Goal: Information Seeking & Learning: Learn about a topic

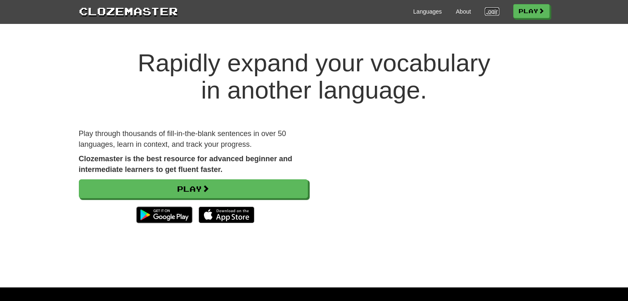
click at [487, 10] on link "Login" at bounding box center [491, 11] width 14 height 8
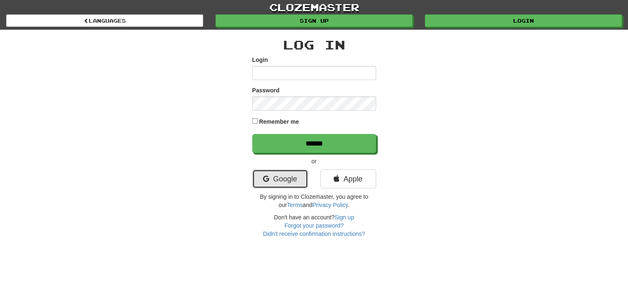
click at [278, 181] on link "Google" at bounding box center [280, 179] width 56 height 19
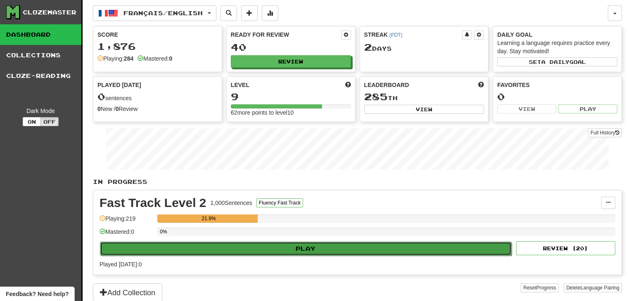
click at [323, 250] on button "Play" at bounding box center [305, 249] width 411 height 14
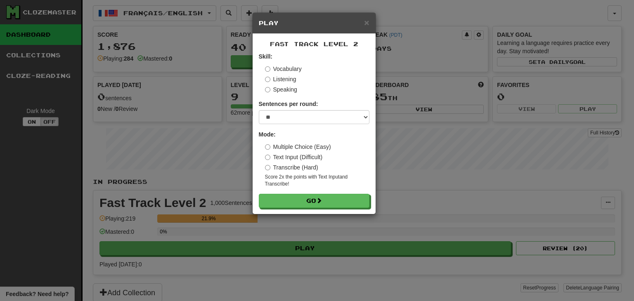
click at [302, 127] on form "Skill: Vocabulary Listening Speaking Sentences per round: * ** ** ** ** ** *** …" at bounding box center [314, 130] width 111 height 156
click at [305, 122] on select "* ** ** ** ** ** *** ********" at bounding box center [314, 117] width 111 height 14
select select "**"
click at [259, 110] on select "* ** ** ** ** ** *** ********" at bounding box center [314, 117] width 111 height 14
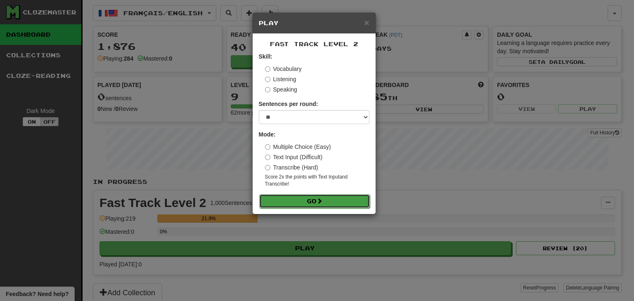
click at [302, 201] on button "Go" at bounding box center [314, 201] width 111 height 14
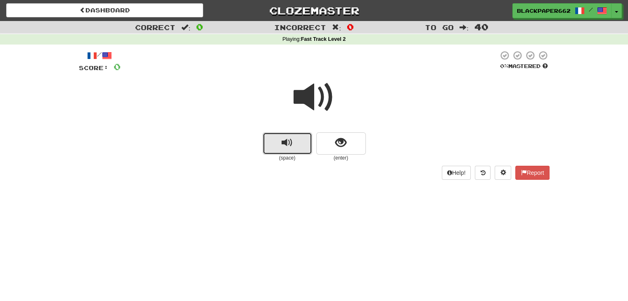
click at [284, 138] on span "replay audio" at bounding box center [286, 142] width 11 height 11
click at [356, 137] on button "show sentence" at bounding box center [341, 143] width 50 height 22
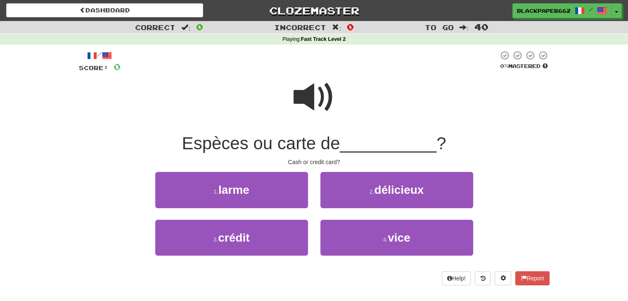
click at [322, 97] on span at bounding box center [313, 97] width 41 height 41
drag, startPoint x: 330, startPoint y: 134, endPoint x: 227, endPoint y: 103, distance: 108.6
click at [227, 103] on div at bounding box center [314, 102] width 470 height 59
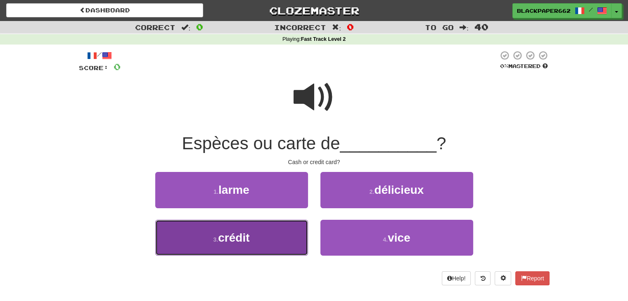
click at [255, 250] on button "3 . crédit" at bounding box center [231, 238] width 153 height 36
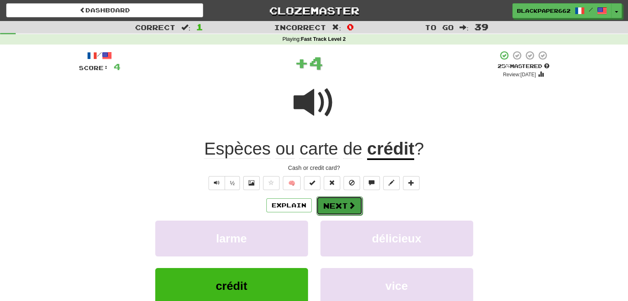
click at [352, 203] on span at bounding box center [351, 205] width 7 height 7
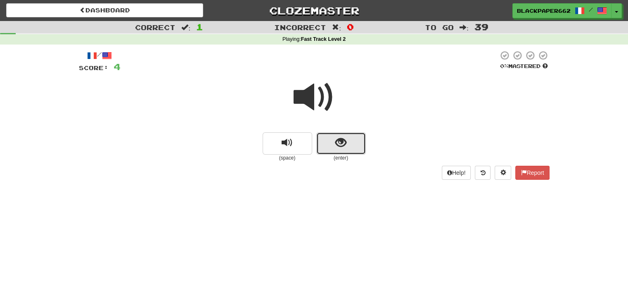
click at [342, 141] on span "show sentence" at bounding box center [340, 142] width 11 height 11
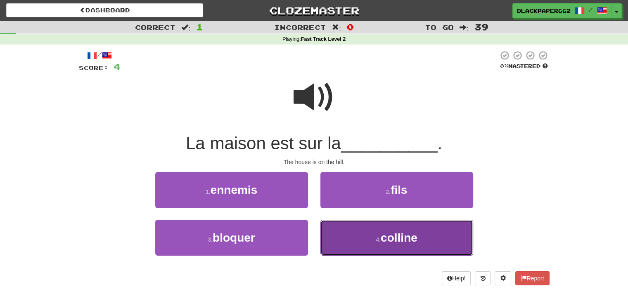
click at [411, 241] on span "colline" at bounding box center [398, 237] width 37 height 13
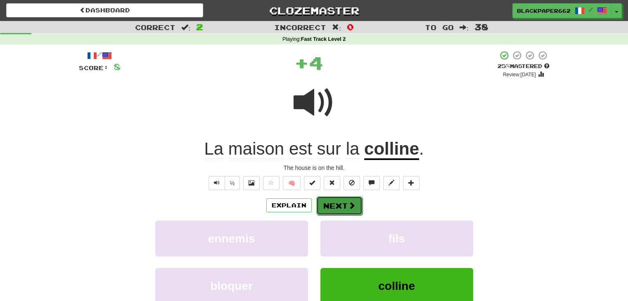
click at [347, 201] on button "Next" at bounding box center [339, 205] width 46 height 19
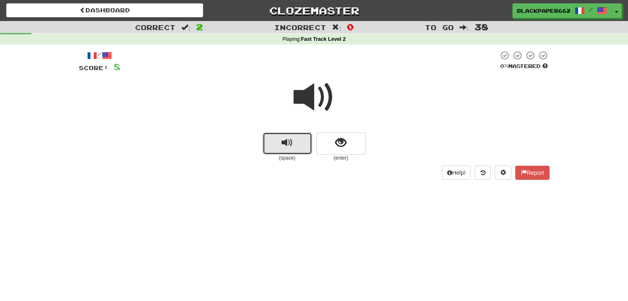
click at [279, 146] on button "replay audio" at bounding box center [287, 143] width 50 height 22
click at [345, 147] on span "show sentence" at bounding box center [340, 142] width 11 height 11
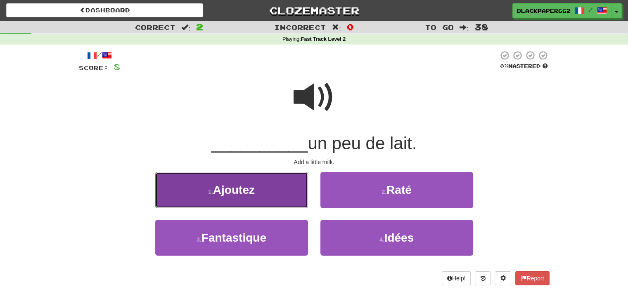
click at [267, 193] on button "1 . Ajoutez" at bounding box center [231, 190] width 153 height 36
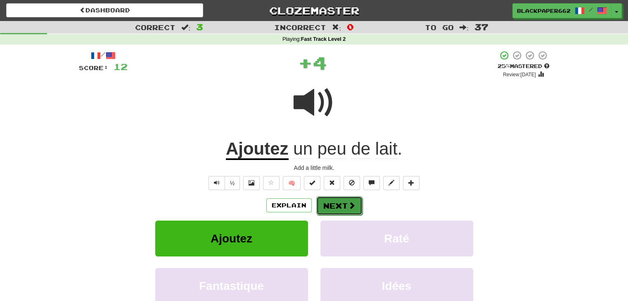
click at [352, 203] on span at bounding box center [351, 205] width 7 height 7
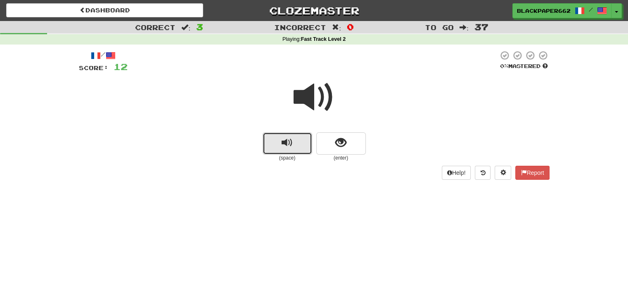
click at [290, 142] on span "replay audio" at bounding box center [286, 142] width 11 height 11
click at [349, 146] on button "show sentence" at bounding box center [341, 143] width 50 height 22
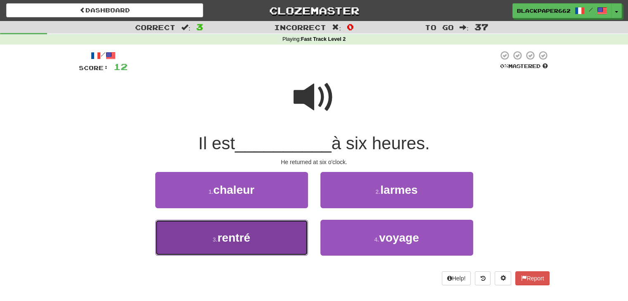
click at [273, 247] on button "3 . rentré" at bounding box center [231, 238] width 153 height 36
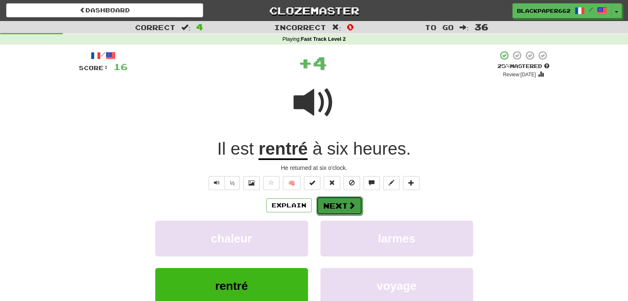
click at [340, 207] on button "Next" at bounding box center [339, 205] width 46 height 19
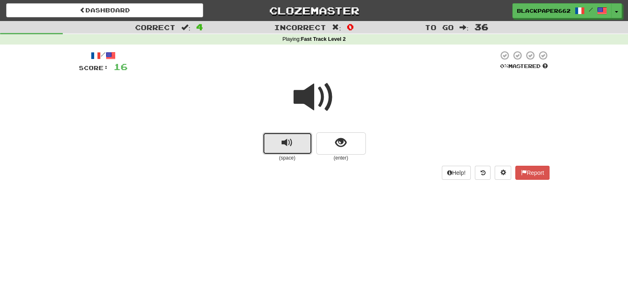
click at [288, 144] on span "replay audio" at bounding box center [286, 142] width 11 height 11
click at [350, 144] on button "show sentence" at bounding box center [341, 143] width 50 height 22
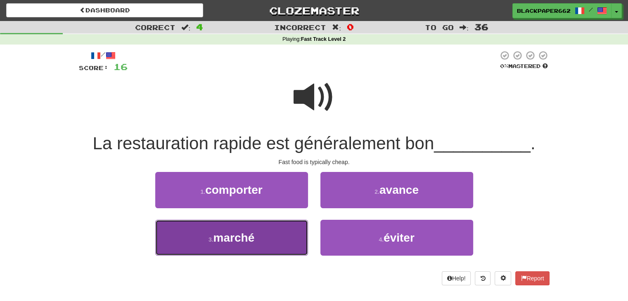
click at [289, 241] on button "3 . marché" at bounding box center [231, 238] width 153 height 36
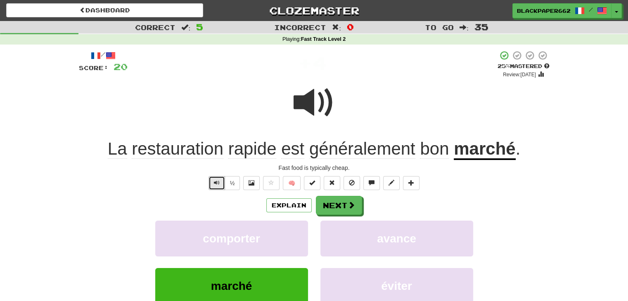
click at [222, 184] on button "Text-to-speech controls" at bounding box center [216, 183] width 17 height 14
click at [228, 184] on button "½" at bounding box center [232, 183] width 16 height 14
click at [355, 203] on button "Next" at bounding box center [339, 205] width 46 height 19
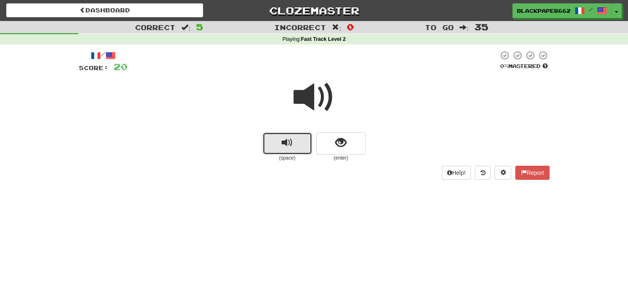
click at [283, 146] on span "replay audio" at bounding box center [286, 142] width 11 height 11
click at [321, 150] on button "show sentence" at bounding box center [341, 143] width 50 height 22
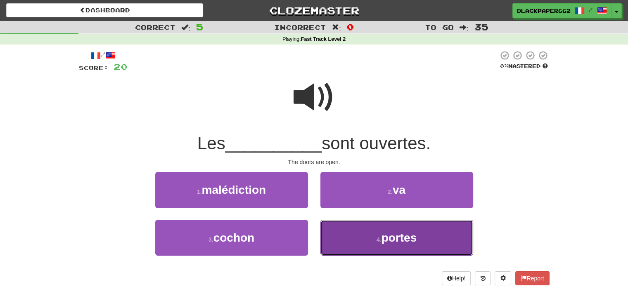
click at [366, 238] on button "4 . portes" at bounding box center [396, 238] width 153 height 36
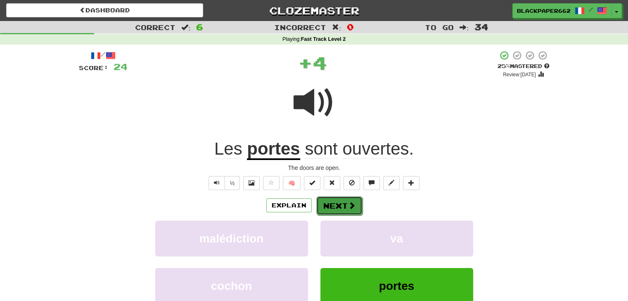
click at [340, 202] on button "Next" at bounding box center [339, 205] width 46 height 19
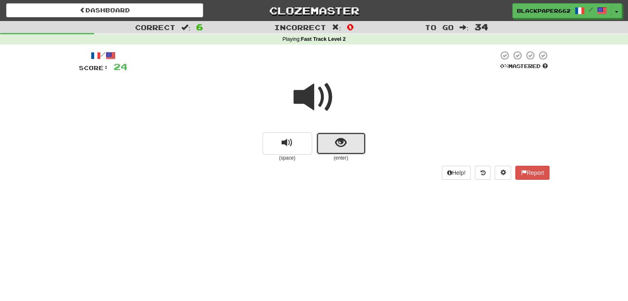
click at [348, 148] on button "show sentence" at bounding box center [341, 143] width 50 height 22
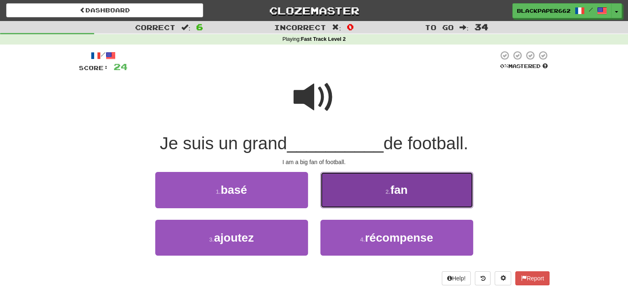
click at [364, 190] on button "2 . fan" at bounding box center [396, 190] width 153 height 36
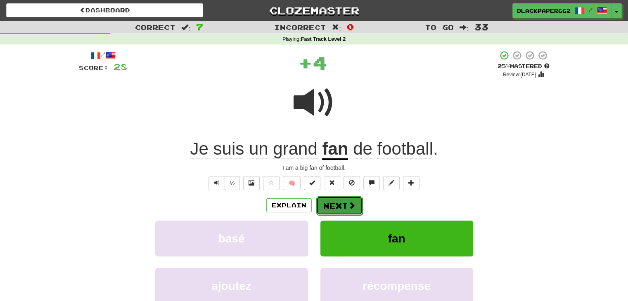
click at [358, 208] on button "Next" at bounding box center [339, 205] width 46 height 19
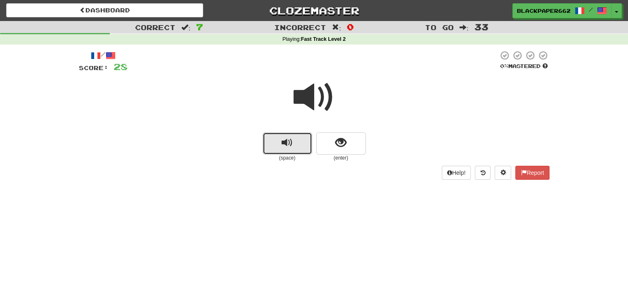
click at [297, 144] on button "replay audio" at bounding box center [287, 143] width 50 height 22
click at [350, 144] on button "show sentence" at bounding box center [341, 143] width 50 height 22
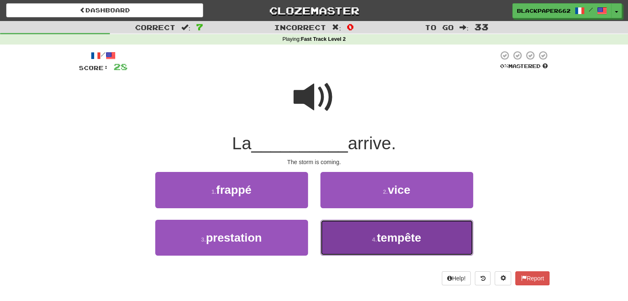
click at [372, 236] on small "4 ." at bounding box center [374, 239] width 5 height 7
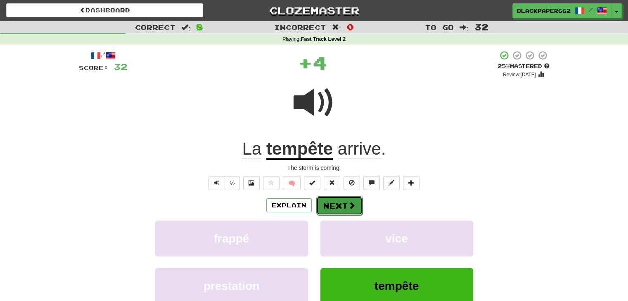
click at [344, 205] on button "Next" at bounding box center [339, 205] width 46 height 19
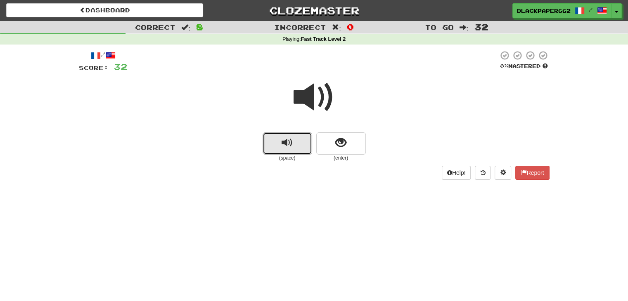
click at [287, 145] on span "replay audio" at bounding box center [286, 142] width 11 height 11
click at [353, 141] on button "show sentence" at bounding box center [341, 143] width 50 height 22
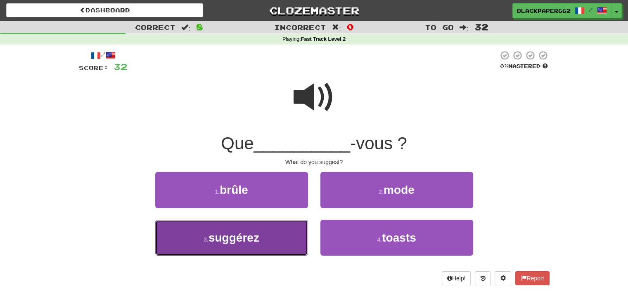
click at [285, 231] on button "3 . suggérez" at bounding box center [231, 238] width 153 height 36
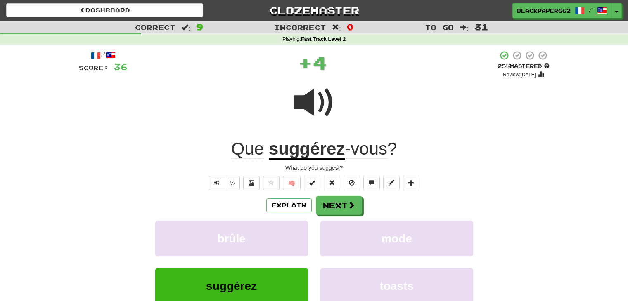
click at [307, 106] on span at bounding box center [313, 102] width 41 height 41
click at [308, 104] on span at bounding box center [313, 102] width 41 height 41
click at [352, 200] on button "Next" at bounding box center [339, 205] width 46 height 19
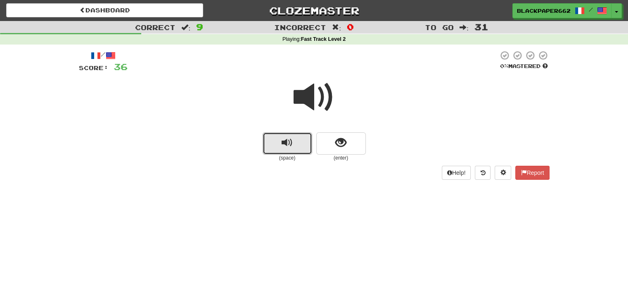
drag, startPoint x: 300, startPoint y: 130, endPoint x: 302, endPoint y: 193, distance: 62.7
click at [301, 100] on div "(space) (enter)" at bounding box center [314, 117] width 470 height 88
click at [287, 144] on span "replay audio" at bounding box center [286, 142] width 11 height 11
click at [339, 152] on button "show sentence" at bounding box center [341, 143] width 50 height 22
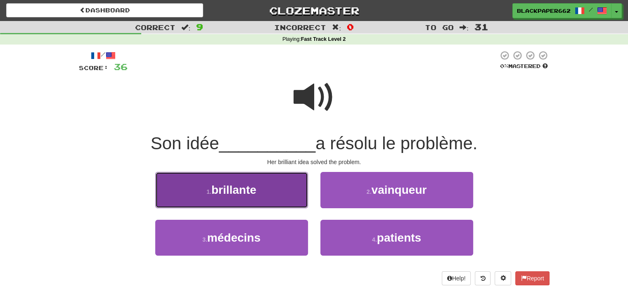
click at [271, 184] on button "1 . brillante" at bounding box center [231, 190] width 153 height 36
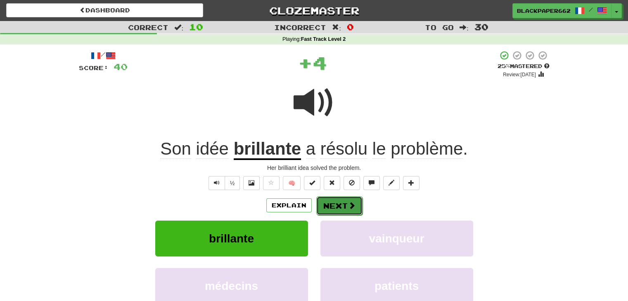
click at [348, 209] on span at bounding box center [351, 205] width 7 height 7
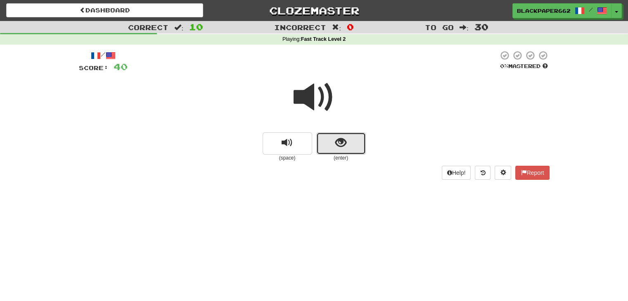
click at [337, 144] on span "show sentence" at bounding box center [340, 142] width 11 height 11
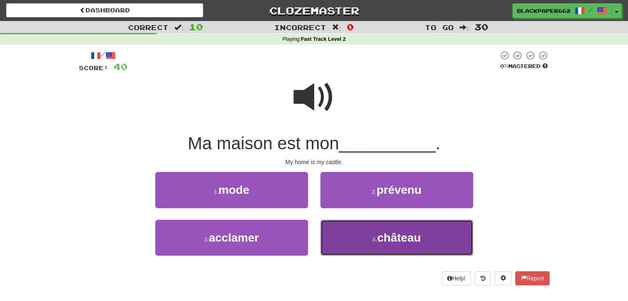
click at [374, 235] on button "4 . château" at bounding box center [396, 238] width 153 height 36
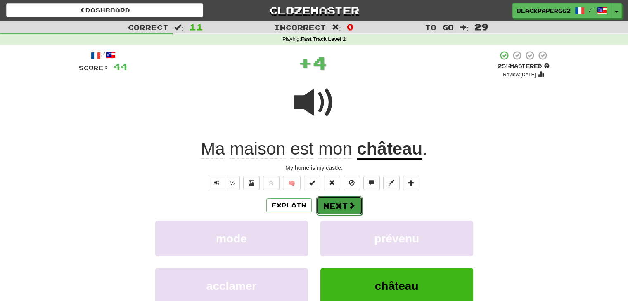
click at [344, 205] on button "Next" at bounding box center [339, 205] width 46 height 19
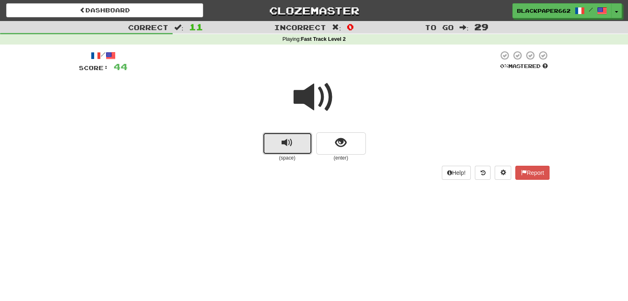
click at [302, 153] on button "replay audio" at bounding box center [287, 143] width 50 height 22
click at [334, 135] on button "show sentence" at bounding box center [341, 143] width 50 height 22
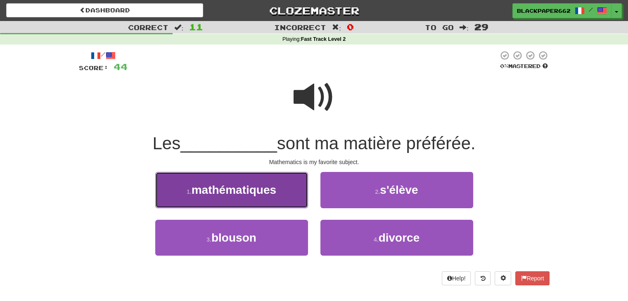
click at [276, 194] on span "mathématiques" at bounding box center [233, 190] width 85 height 13
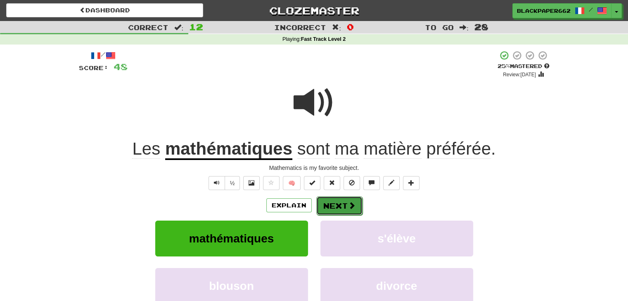
click at [349, 200] on button "Next" at bounding box center [339, 205] width 46 height 19
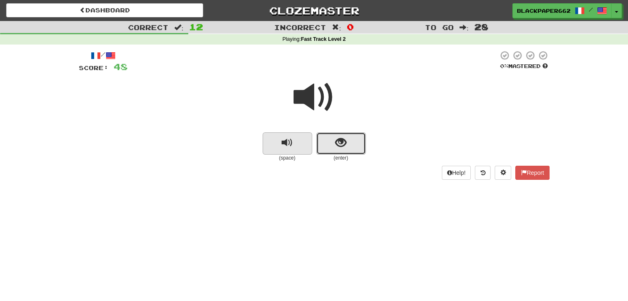
drag, startPoint x: 317, startPoint y: 151, endPoint x: 298, endPoint y: 149, distance: 19.1
click at [300, 149] on div "(space) (enter)" at bounding box center [314, 146] width 470 height 29
click at [297, 148] on button "replay audio" at bounding box center [287, 143] width 50 height 22
click at [331, 144] on button "show sentence" at bounding box center [341, 143] width 50 height 22
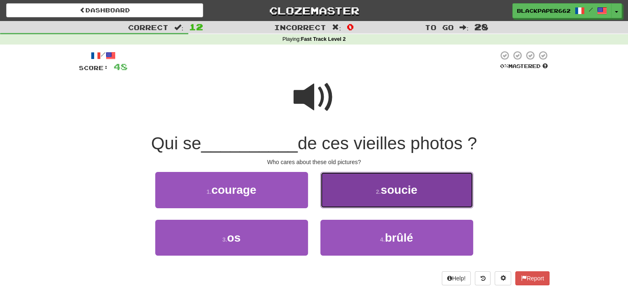
click at [378, 183] on button "2 . soucie" at bounding box center [396, 190] width 153 height 36
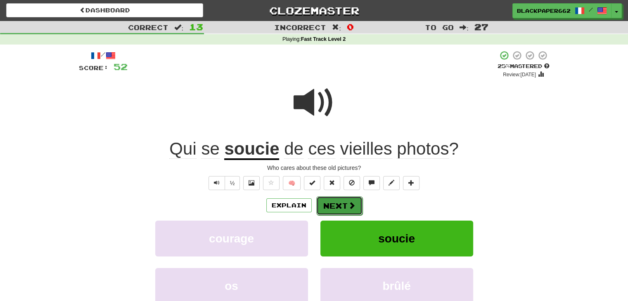
click at [328, 203] on button "Next" at bounding box center [339, 205] width 46 height 19
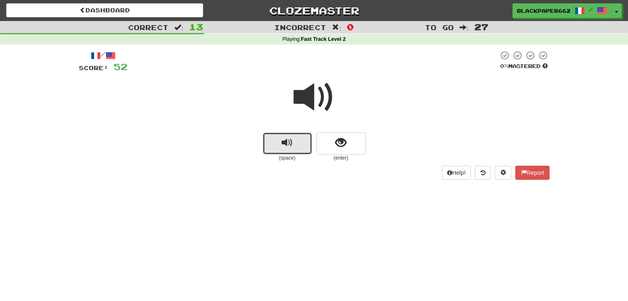
click at [309, 137] on button "replay audio" at bounding box center [287, 143] width 50 height 22
click at [340, 144] on span "show sentence" at bounding box center [340, 142] width 11 height 11
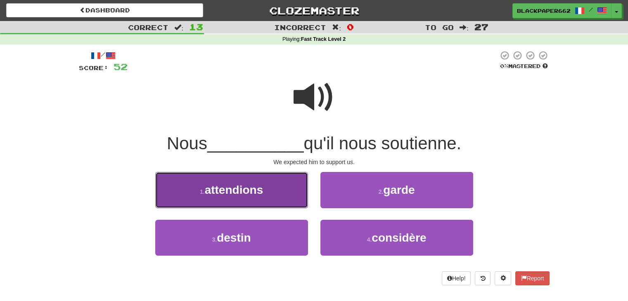
click at [270, 180] on button "1 . attendions" at bounding box center [231, 190] width 153 height 36
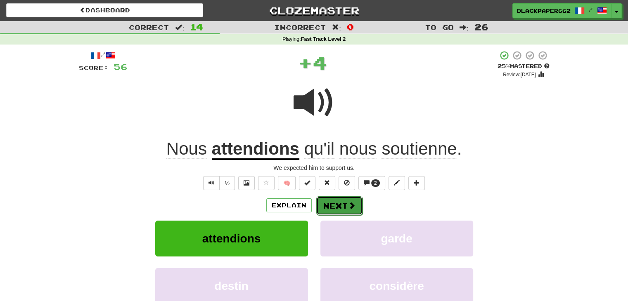
click at [349, 200] on button "Next" at bounding box center [339, 205] width 46 height 19
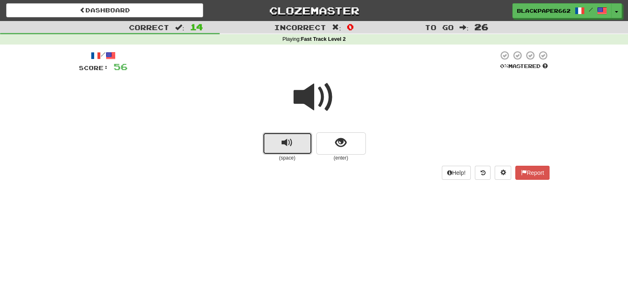
click at [278, 135] on button "replay audio" at bounding box center [287, 143] width 50 height 22
drag, startPoint x: 361, startPoint y: 140, endPoint x: 362, endPoint y: 144, distance: 4.3
click at [362, 144] on button "show sentence" at bounding box center [341, 143] width 50 height 22
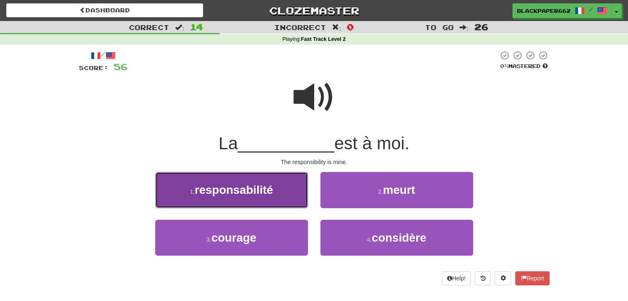
click at [305, 197] on button "1 . responsabilité" at bounding box center [231, 190] width 153 height 36
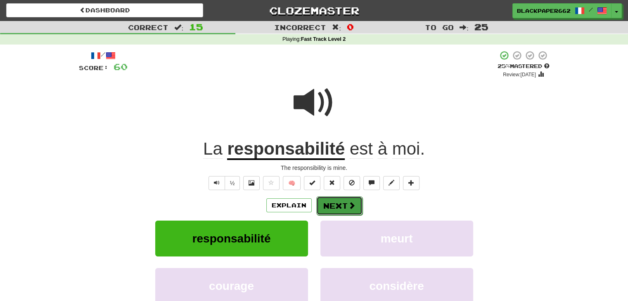
click at [335, 203] on button "Next" at bounding box center [339, 205] width 46 height 19
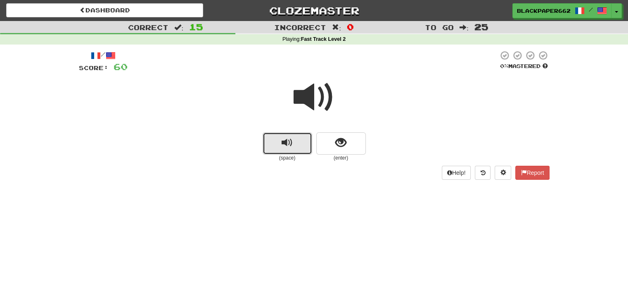
click at [273, 144] on button "replay audio" at bounding box center [287, 143] width 50 height 22
click at [345, 146] on span "show sentence" at bounding box center [340, 142] width 11 height 11
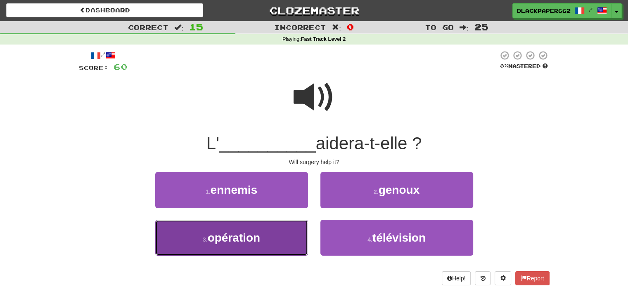
click at [289, 231] on button "3 . opération" at bounding box center [231, 238] width 153 height 36
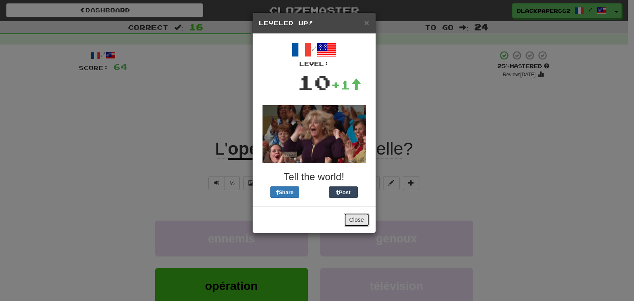
click at [349, 220] on button "Close" at bounding box center [357, 220] width 26 height 14
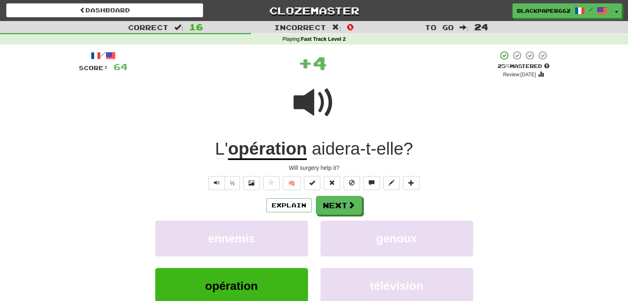
click at [302, 101] on span at bounding box center [313, 102] width 41 height 41
click at [339, 212] on button "Next" at bounding box center [339, 205] width 46 height 19
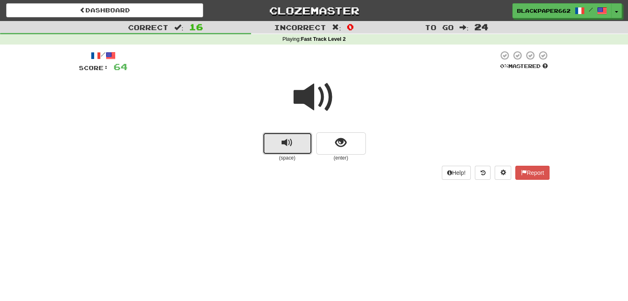
click at [297, 146] on button "replay audio" at bounding box center [287, 143] width 50 height 22
click at [360, 138] on button "show sentence" at bounding box center [341, 143] width 50 height 22
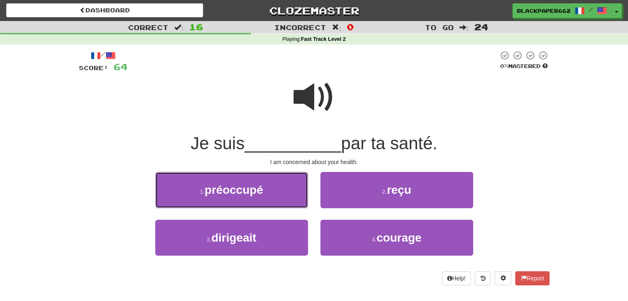
drag, startPoint x: 292, startPoint y: 196, endPoint x: 291, endPoint y: 163, distance: 32.6
click at [290, 193] on button "1 . préoccupé" at bounding box center [231, 190] width 153 height 36
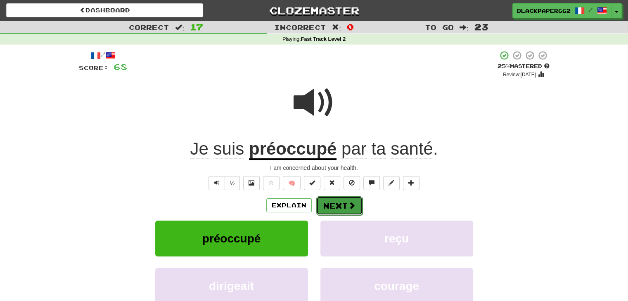
click at [339, 201] on button "Next" at bounding box center [339, 205] width 46 height 19
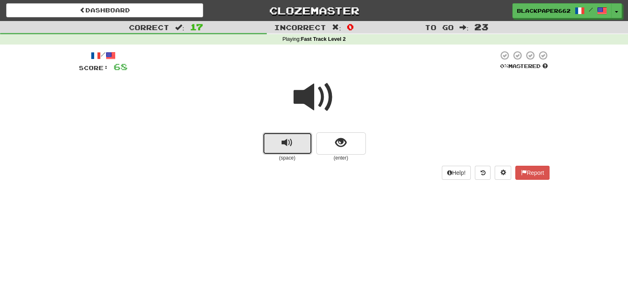
click at [306, 147] on button "replay audio" at bounding box center [287, 143] width 50 height 22
click at [332, 144] on button "show sentence" at bounding box center [341, 143] width 50 height 22
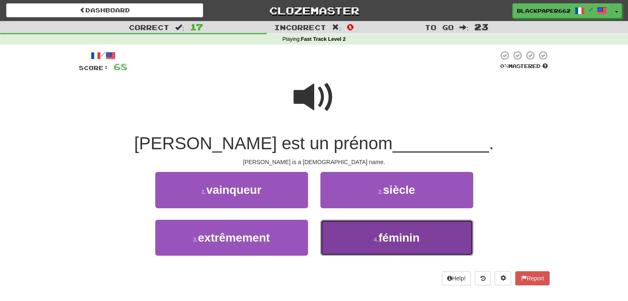
click at [406, 240] on span "féminin" at bounding box center [398, 237] width 41 height 13
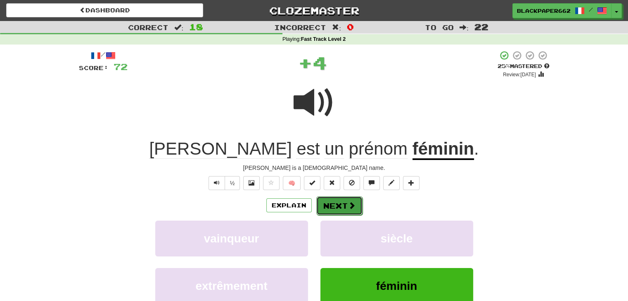
click at [355, 202] on button "Next" at bounding box center [339, 205] width 46 height 19
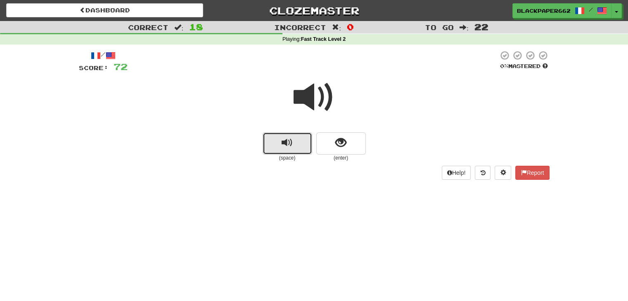
click at [275, 141] on button "replay audio" at bounding box center [287, 143] width 50 height 22
click at [335, 151] on button "show sentence" at bounding box center [341, 143] width 50 height 22
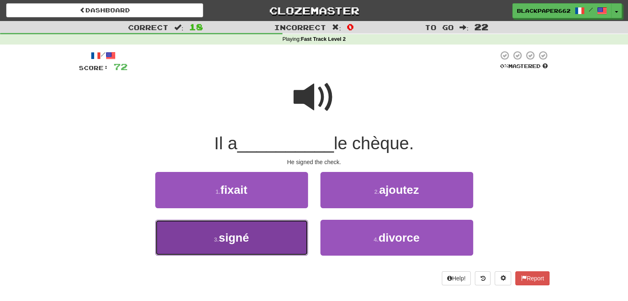
click at [260, 229] on button "3 . signé" at bounding box center [231, 238] width 153 height 36
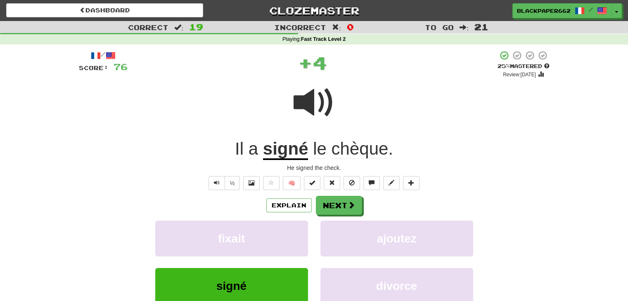
click at [362, 212] on div "Explain Next" at bounding box center [314, 205] width 470 height 19
click at [352, 201] on button "Next" at bounding box center [339, 205] width 46 height 19
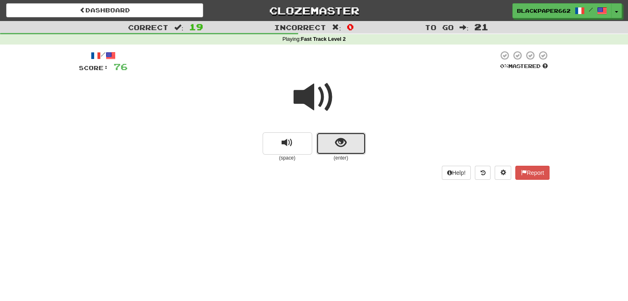
click at [335, 149] on button "show sentence" at bounding box center [341, 143] width 50 height 22
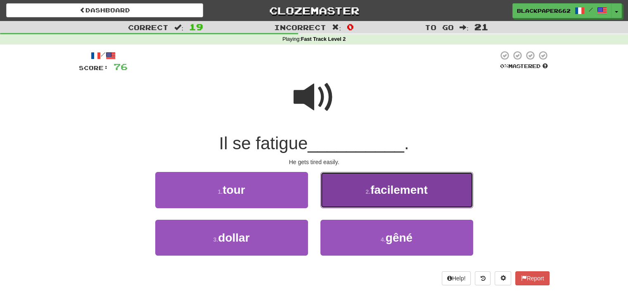
click at [409, 203] on button "2 . facilement" at bounding box center [396, 190] width 153 height 36
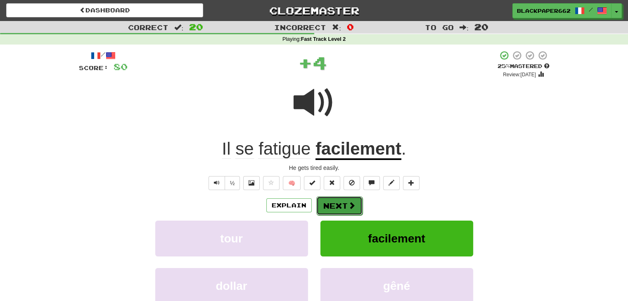
click at [349, 203] on span at bounding box center [351, 205] width 7 height 7
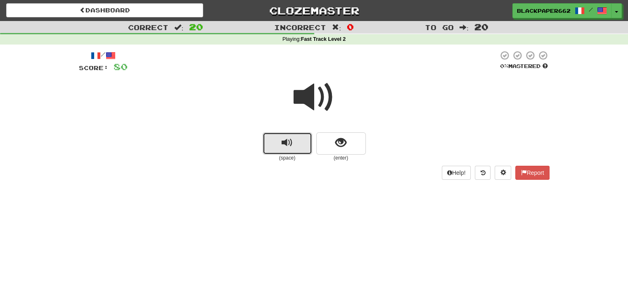
click at [299, 136] on button "replay audio" at bounding box center [287, 143] width 50 height 22
click at [332, 139] on button "show sentence" at bounding box center [341, 143] width 50 height 22
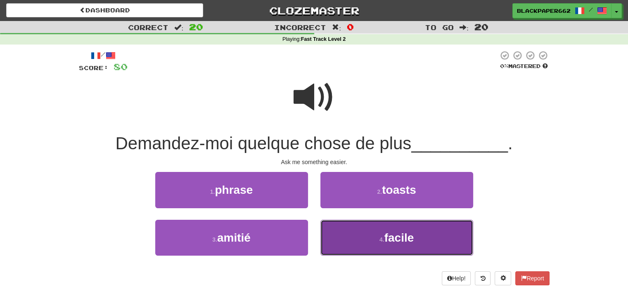
click at [362, 241] on button "4 . facile" at bounding box center [396, 238] width 153 height 36
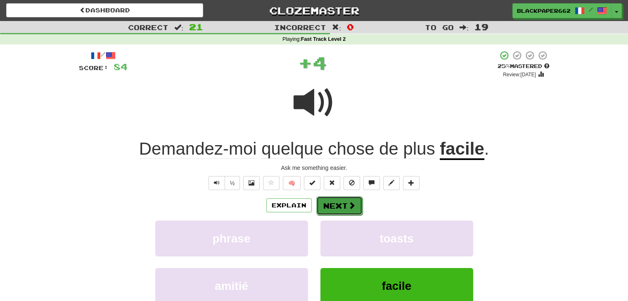
click at [352, 206] on span at bounding box center [351, 205] width 7 height 7
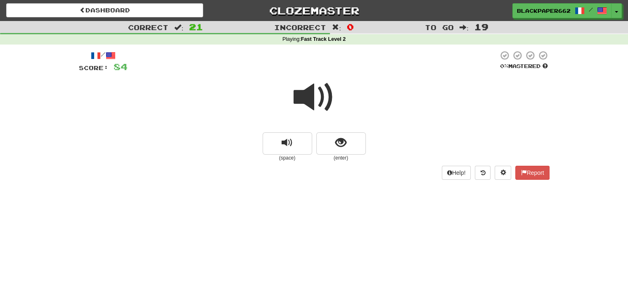
click at [281, 128] on div at bounding box center [314, 102] width 470 height 59
click at [347, 144] on button "show sentence" at bounding box center [341, 143] width 50 height 22
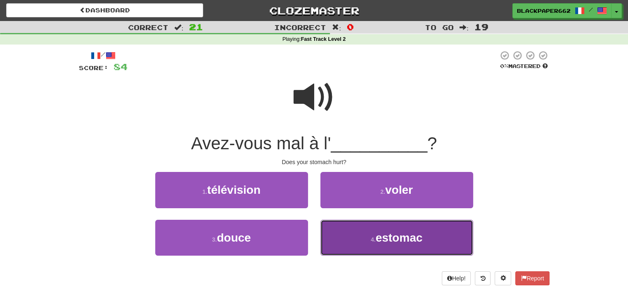
click at [366, 233] on button "4 . estomac" at bounding box center [396, 238] width 153 height 36
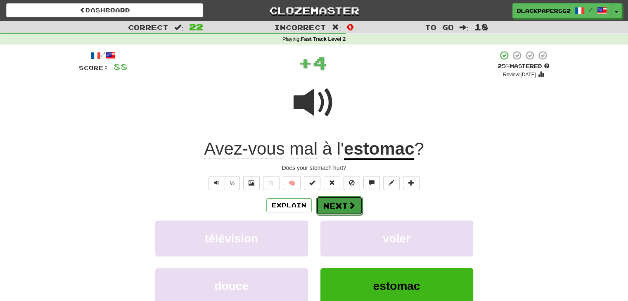
click at [325, 203] on button "Next" at bounding box center [339, 205] width 46 height 19
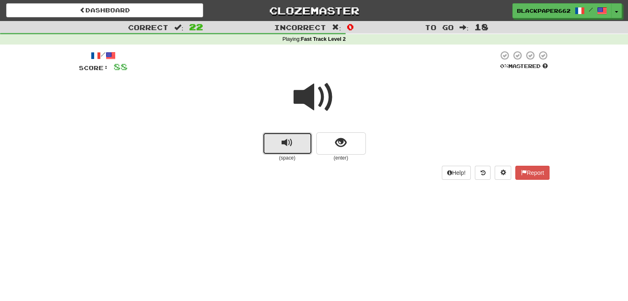
click at [290, 151] on button "replay audio" at bounding box center [287, 143] width 50 height 22
click at [350, 142] on button "show sentence" at bounding box center [341, 143] width 50 height 22
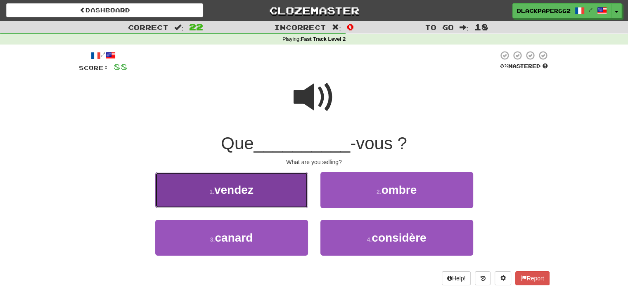
click at [277, 185] on button "1 . vendez" at bounding box center [231, 190] width 153 height 36
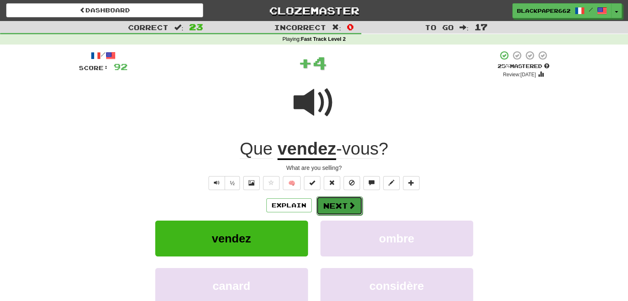
click at [348, 205] on span at bounding box center [351, 205] width 7 height 7
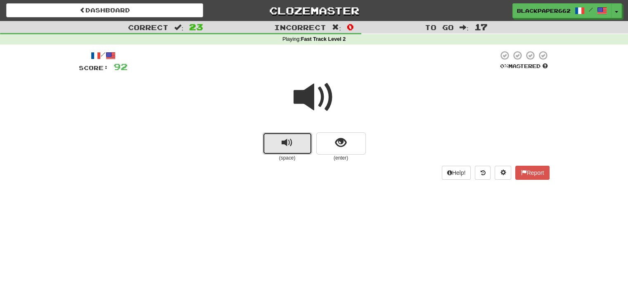
click at [275, 141] on button "replay audio" at bounding box center [287, 143] width 50 height 22
click at [339, 141] on span "show sentence" at bounding box center [340, 142] width 11 height 11
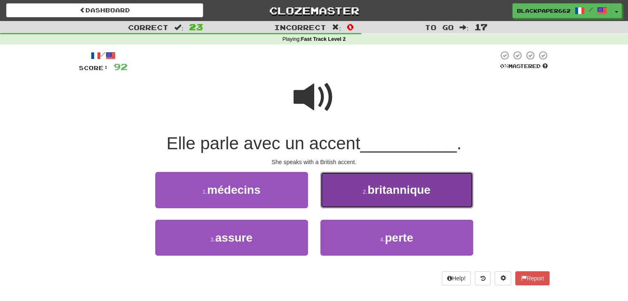
click at [379, 198] on button "2 . britannique" at bounding box center [396, 190] width 153 height 36
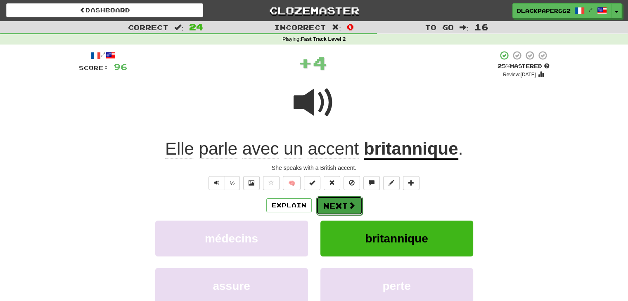
click at [348, 206] on span at bounding box center [351, 205] width 7 height 7
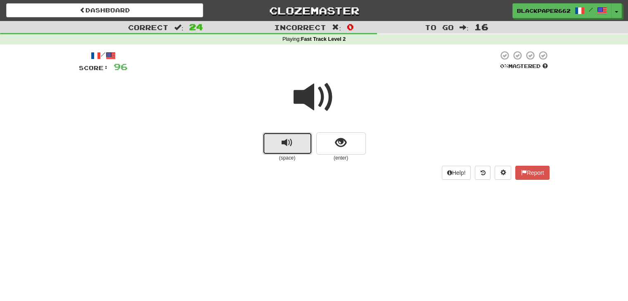
click at [288, 144] on span "replay audio" at bounding box center [286, 142] width 11 height 11
click at [333, 131] on div at bounding box center [314, 102] width 470 height 59
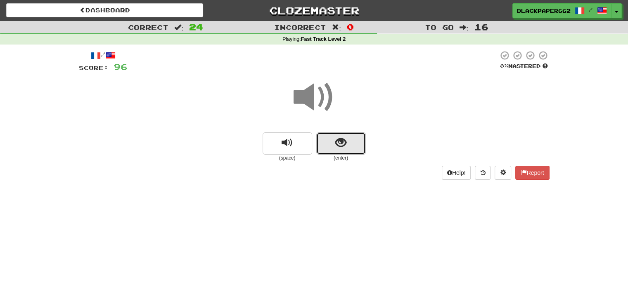
click at [333, 144] on button "show sentence" at bounding box center [341, 143] width 50 height 22
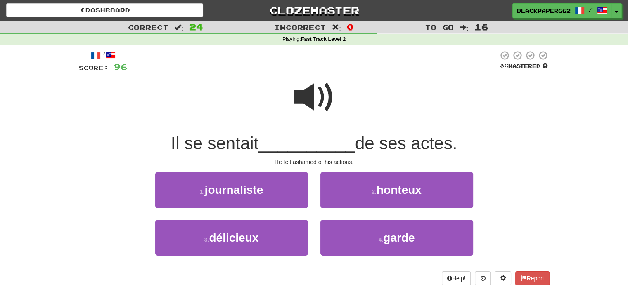
click at [308, 93] on span at bounding box center [313, 97] width 41 height 41
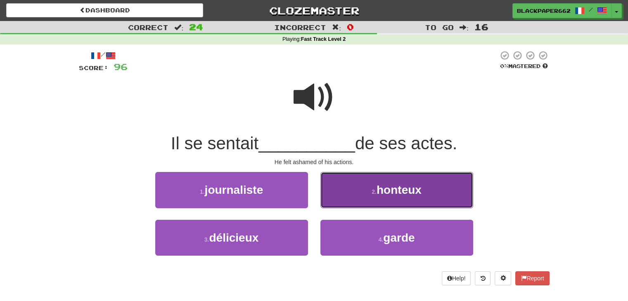
click at [454, 194] on button "2 . honteux" at bounding box center [396, 190] width 153 height 36
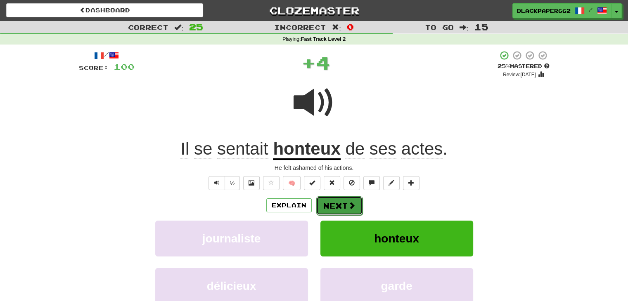
click at [348, 202] on span at bounding box center [351, 205] width 7 height 7
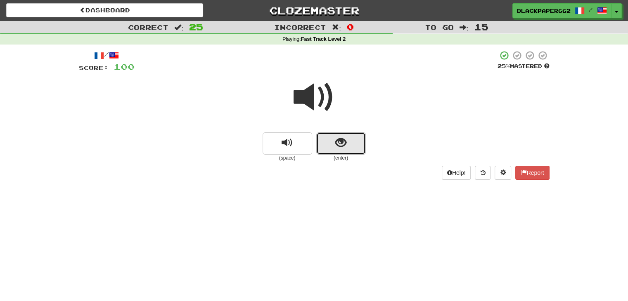
click at [323, 133] on button "show sentence" at bounding box center [341, 143] width 50 height 22
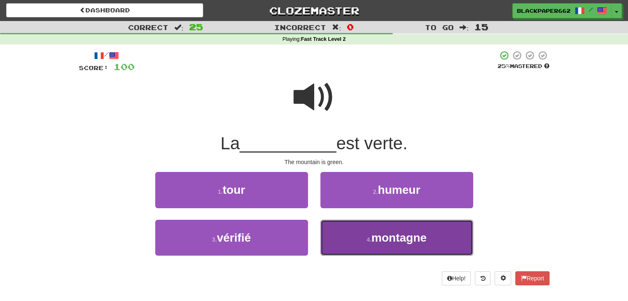
click at [368, 224] on button "4 . montagne" at bounding box center [396, 238] width 153 height 36
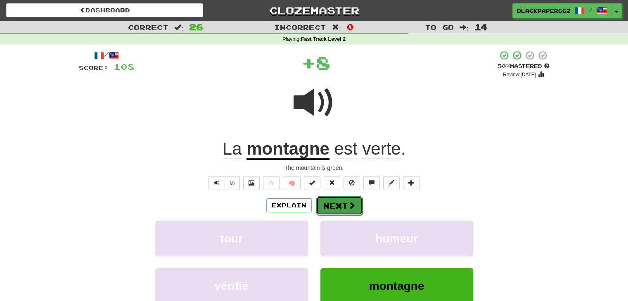
click at [349, 198] on button "Next" at bounding box center [339, 205] width 46 height 19
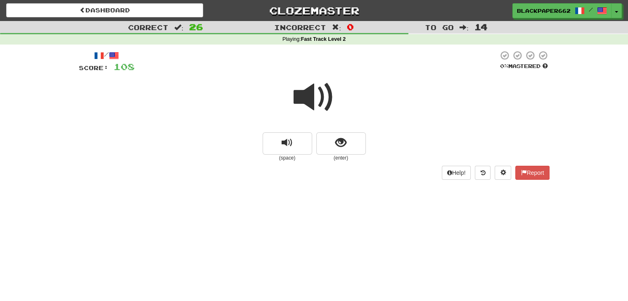
click at [315, 102] on span at bounding box center [313, 97] width 41 height 41
click at [326, 149] on button "show sentence" at bounding box center [341, 143] width 50 height 22
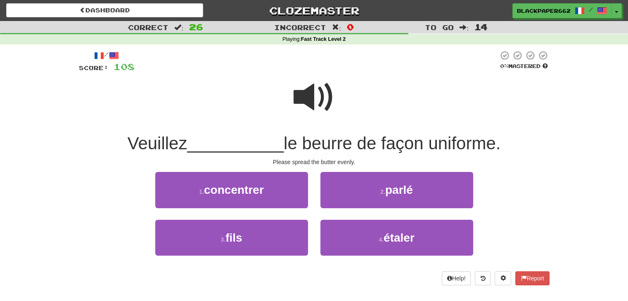
click at [310, 99] on span at bounding box center [313, 97] width 41 height 41
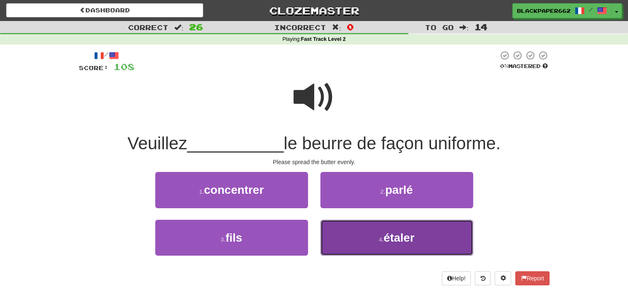
click at [434, 235] on button "4 . étaler" at bounding box center [396, 238] width 153 height 36
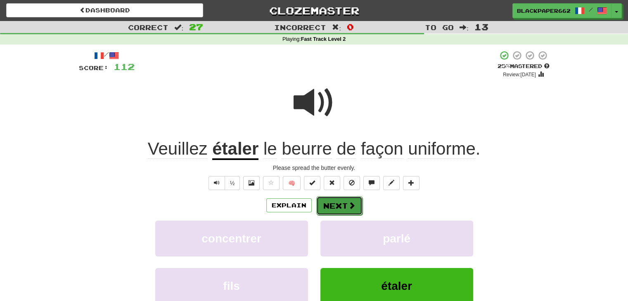
click at [338, 211] on button "Next" at bounding box center [339, 205] width 46 height 19
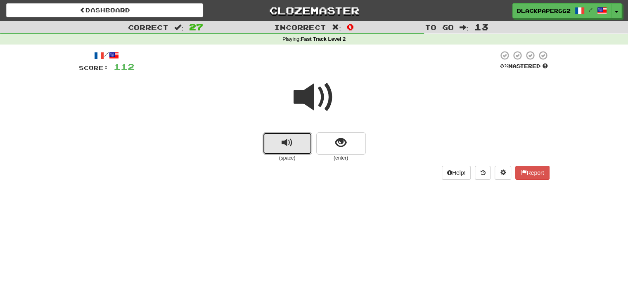
click at [304, 144] on button "replay audio" at bounding box center [287, 143] width 50 height 22
click at [338, 147] on span "show sentence" at bounding box center [340, 142] width 11 height 11
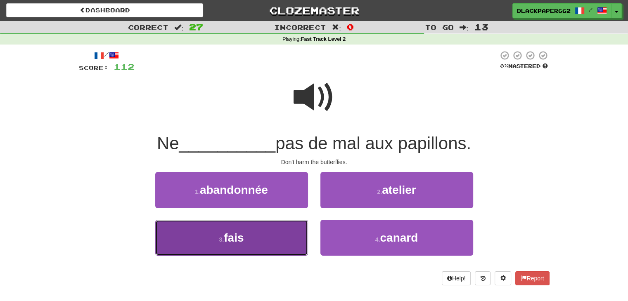
click at [271, 243] on button "3 . fais" at bounding box center [231, 238] width 153 height 36
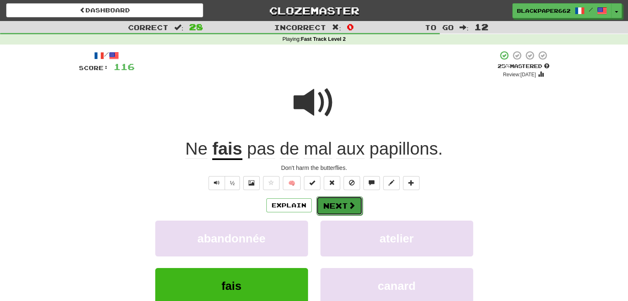
click at [345, 207] on button "Next" at bounding box center [339, 205] width 46 height 19
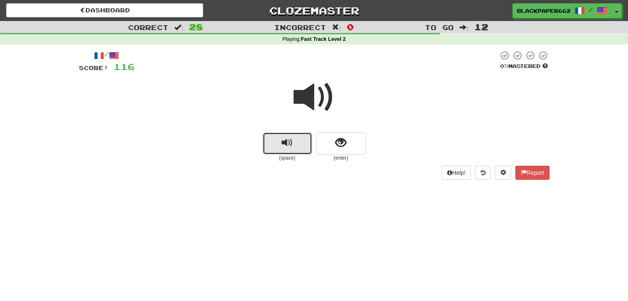
click at [304, 143] on button "replay audio" at bounding box center [287, 143] width 50 height 22
click at [343, 143] on span "show sentence" at bounding box center [340, 142] width 11 height 11
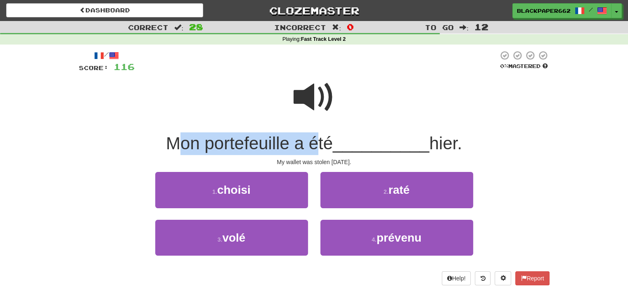
drag, startPoint x: 179, startPoint y: 144, endPoint x: 311, endPoint y: 151, distance: 132.2
click at [311, 151] on span "Mon portefeuille a été" at bounding box center [249, 143] width 167 height 19
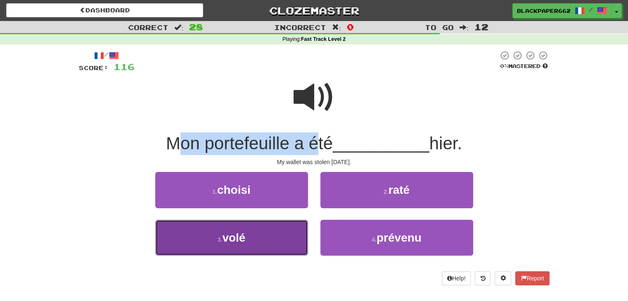
click at [289, 245] on button "3 . volé" at bounding box center [231, 238] width 153 height 36
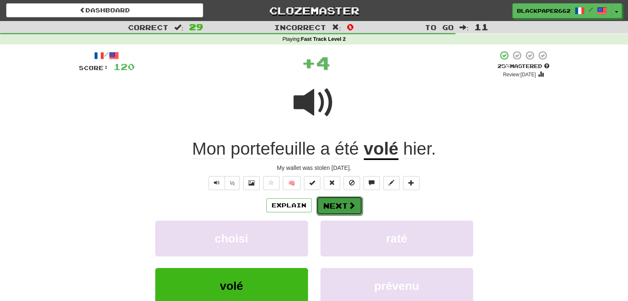
click at [332, 205] on button "Next" at bounding box center [339, 205] width 46 height 19
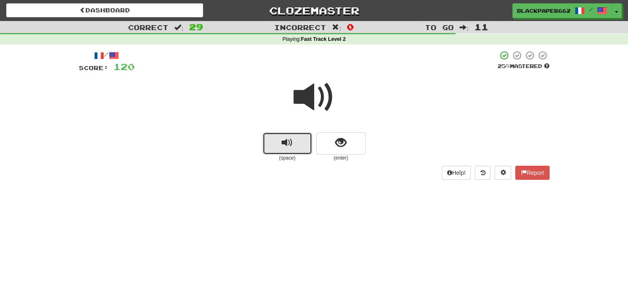
click at [294, 148] on button "replay audio" at bounding box center [287, 143] width 50 height 22
click at [364, 145] on button "show sentence" at bounding box center [341, 143] width 50 height 22
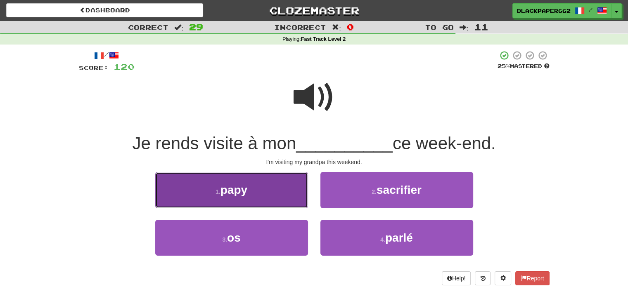
click at [297, 184] on button "1 . papy" at bounding box center [231, 190] width 153 height 36
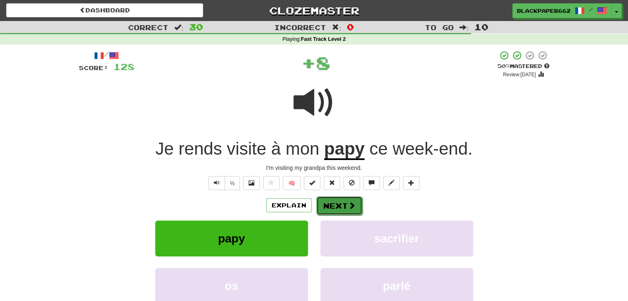
click at [330, 206] on button "Next" at bounding box center [339, 205] width 46 height 19
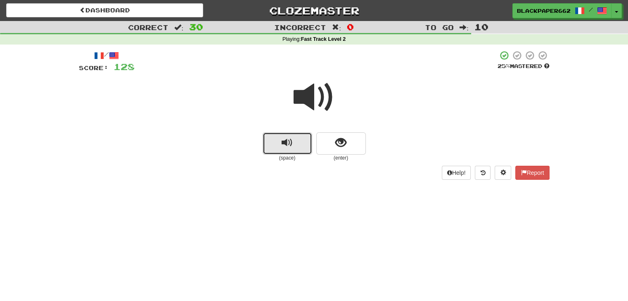
click at [297, 141] on button "replay audio" at bounding box center [287, 143] width 50 height 22
click at [336, 137] on span "show sentence" at bounding box center [340, 142] width 11 height 11
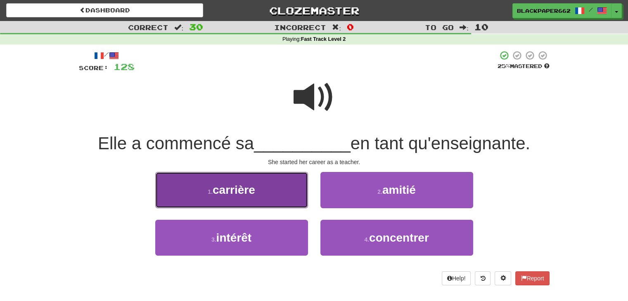
click at [231, 192] on span "carrière" at bounding box center [233, 190] width 42 height 13
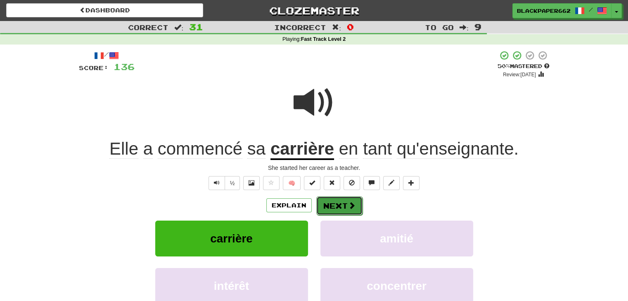
click at [342, 202] on button "Next" at bounding box center [339, 205] width 46 height 19
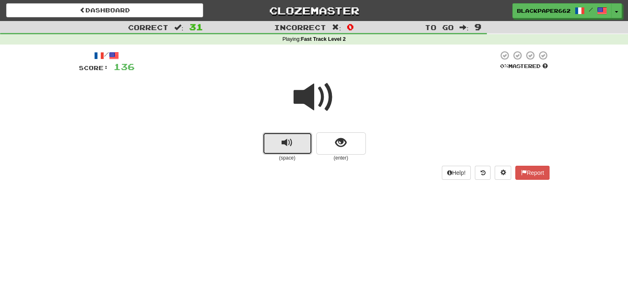
click at [272, 147] on button "replay audio" at bounding box center [287, 143] width 50 height 22
click at [342, 144] on span "show sentence" at bounding box center [340, 142] width 11 height 11
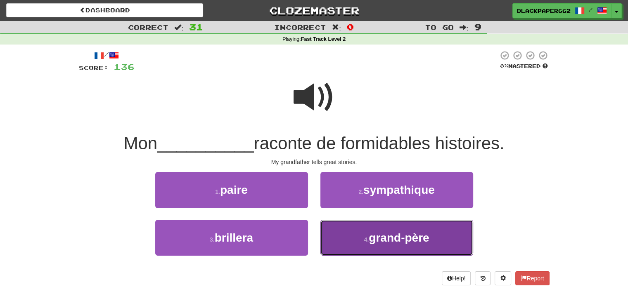
click at [374, 247] on button "4 . grand-père" at bounding box center [396, 238] width 153 height 36
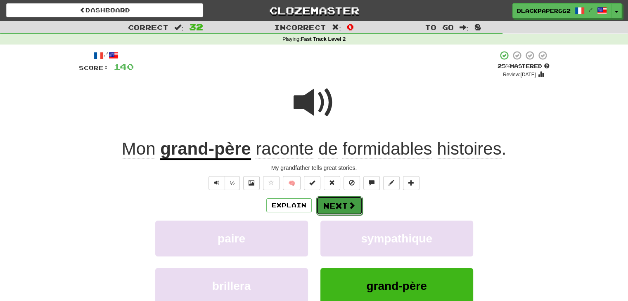
drag, startPoint x: 325, startPoint y: 210, endPoint x: 332, endPoint y: 207, distance: 7.1
click at [326, 209] on button "Next" at bounding box center [339, 205] width 46 height 19
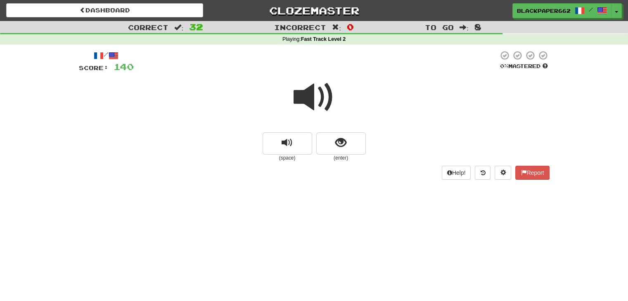
click at [287, 128] on div at bounding box center [314, 102] width 470 height 59
click at [288, 140] on span "replay audio" at bounding box center [286, 142] width 11 height 11
click at [348, 142] on button "show sentence" at bounding box center [341, 143] width 50 height 22
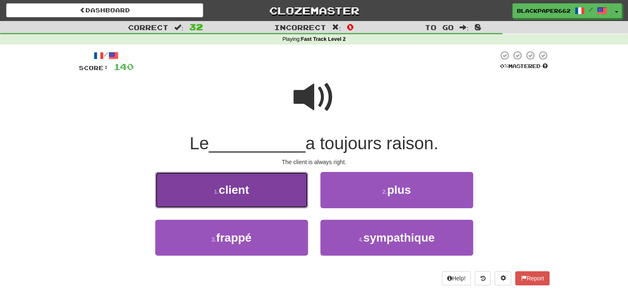
click at [229, 201] on button "1 . client" at bounding box center [231, 190] width 153 height 36
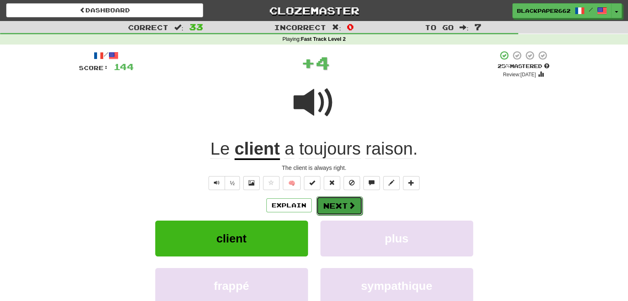
click at [340, 206] on button "Next" at bounding box center [339, 205] width 46 height 19
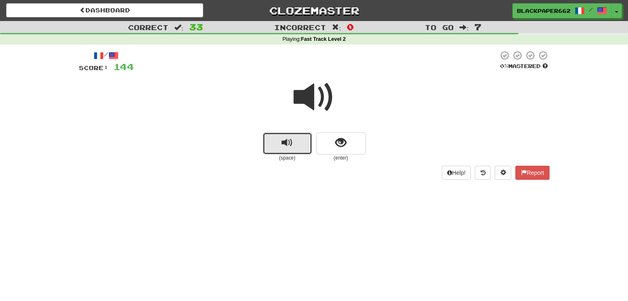
click at [292, 146] on span "replay audio" at bounding box center [286, 142] width 11 height 11
click at [350, 142] on button "show sentence" at bounding box center [341, 143] width 50 height 22
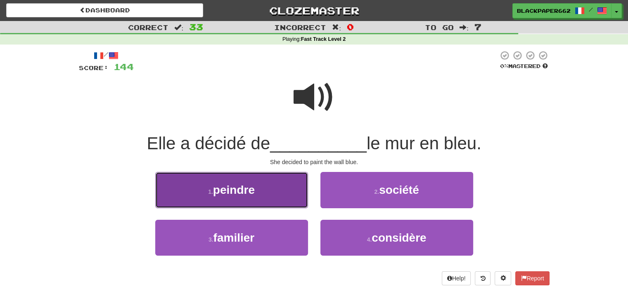
click at [264, 203] on button "1 . peindre" at bounding box center [231, 190] width 153 height 36
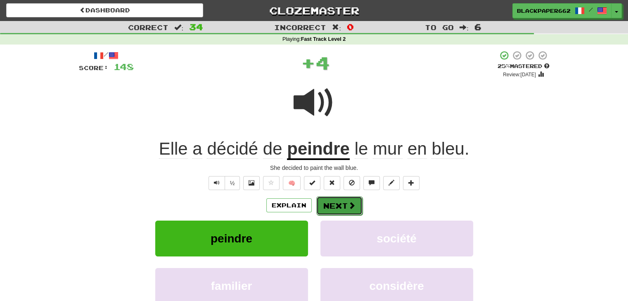
click at [346, 208] on button "Next" at bounding box center [339, 205] width 46 height 19
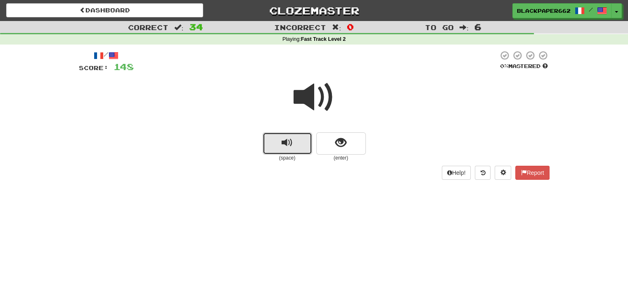
click at [291, 150] on button "replay audio" at bounding box center [287, 143] width 50 height 22
click at [334, 142] on button "show sentence" at bounding box center [341, 143] width 50 height 22
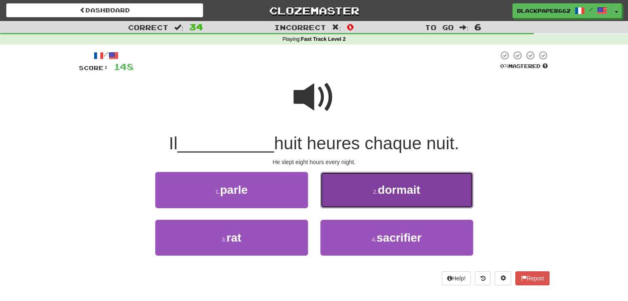
click at [356, 205] on button "2 . dormait" at bounding box center [396, 190] width 153 height 36
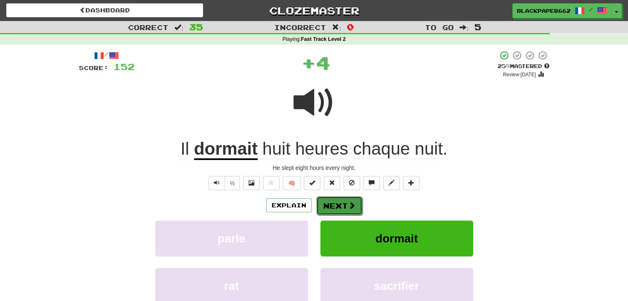
click at [346, 205] on button "Next" at bounding box center [339, 205] width 46 height 19
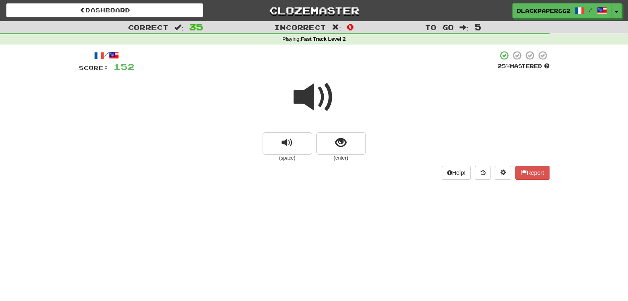
click at [305, 159] on small "(space)" at bounding box center [287, 158] width 50 height 7
click at [302, 152] on button "replay audio" at bounding box center [287, 143] width 50 height 22
click at [340, 150] on button "show sentence" at bounding box center [341, 143] width 50 height 22
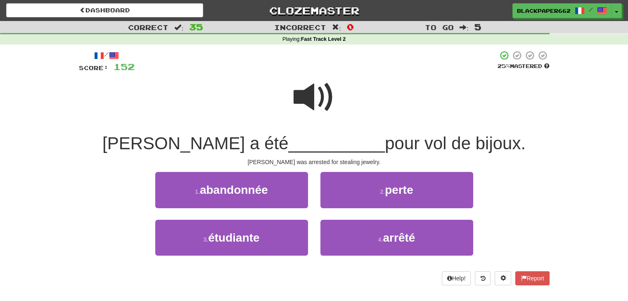
click at [300, 92] on span at bounding box center [313, 97] width 41 height 41
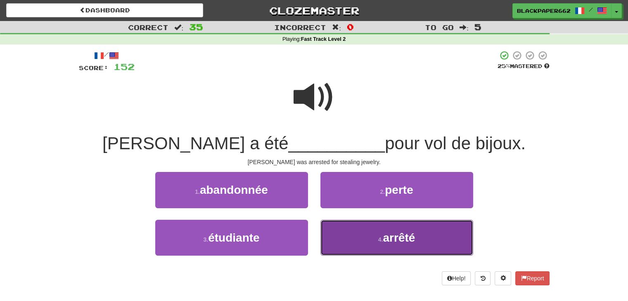
click at [358, 236] on button "4 . arrêté" at bounding box center [396, 238] width 153 height 36
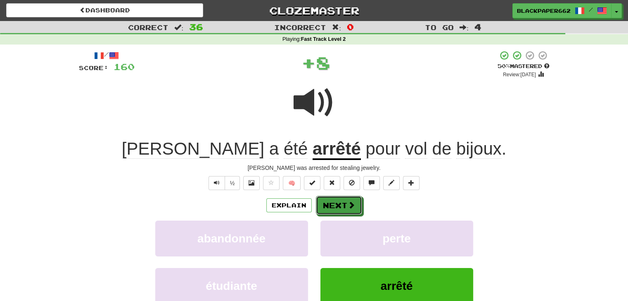
click at [345, 210] on button "Next" at bounding box center [339, 205] width 46 height 19
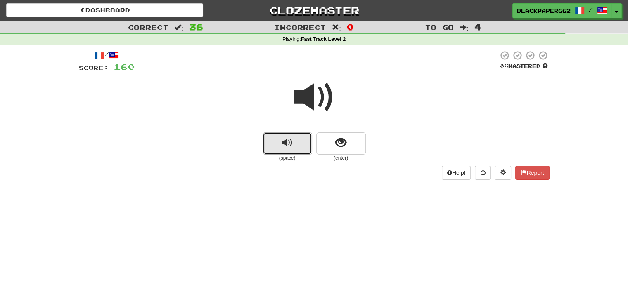
click at [293, 144] on button "replay audio" at bounding box center [287, 143] width 50 height 22
click at [341, 144] on span "show sentence" at bounding box center [340, 142] width 11 height 11
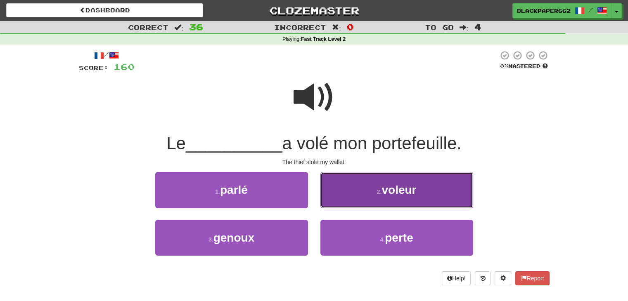
click at [409, 198] on button "2 . voleur" at bounding box center [396, 190] width 153 height 36
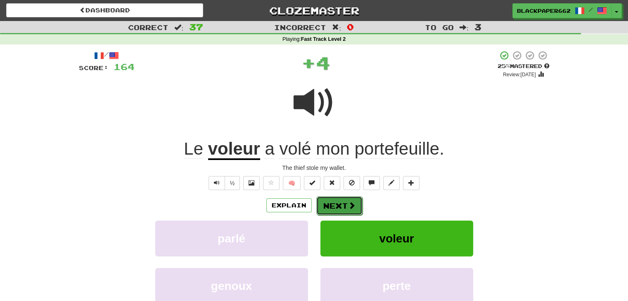
click at [348, 202] on span at bounding box center [351, 205] width 7 height 7
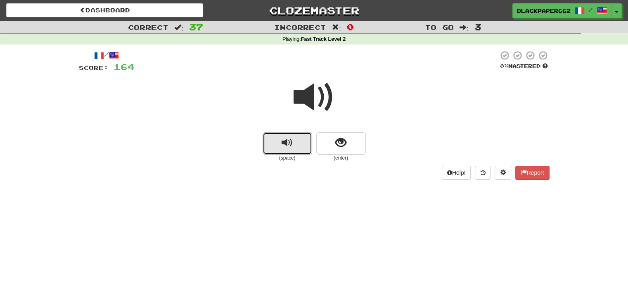
click at [302, 146] on button "replay audio" at bounding box center [287, 143] width 50 height 22
click at [330, 139] on button "show sentence" at bounding box center [341, 143] width 50 height 22
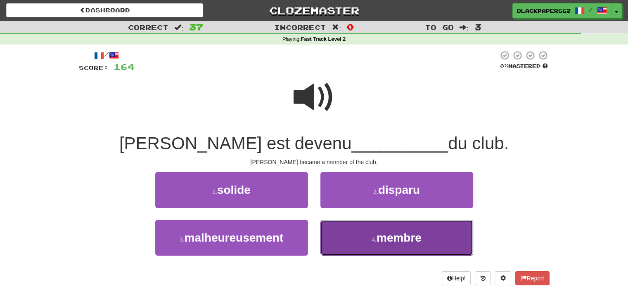
click at [359, 225] on button "4 . membre" at bounding box center [396, 238] width 153 height 36
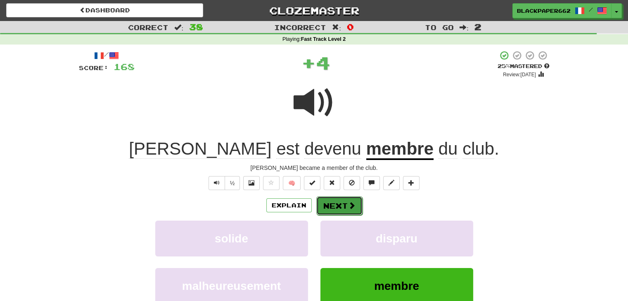
click at [337, 203] on button "Next" at bounding box center [339, 205] width 46 height 19
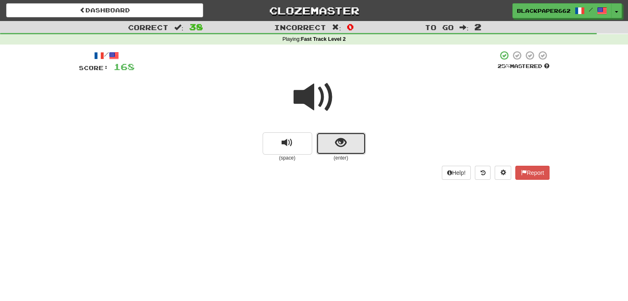
click at [333, 146] on button "show sentence" at bounding box center [341, 143] width 50 height 22
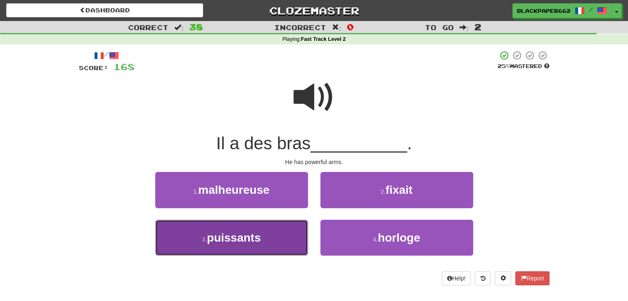
click at [286, 231] on button "3 . puissants" at bounding box center [231, 238] width 153 height 36
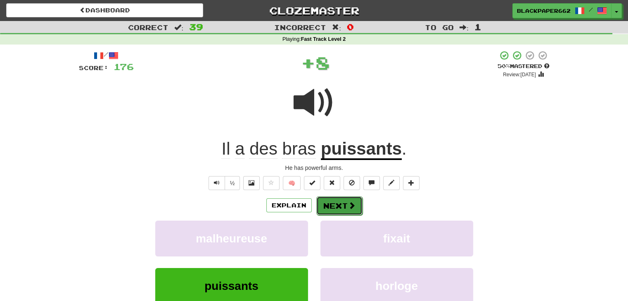
click at [336, 214] on button "Next" at bounding box center [339, 205] width 46 height 19
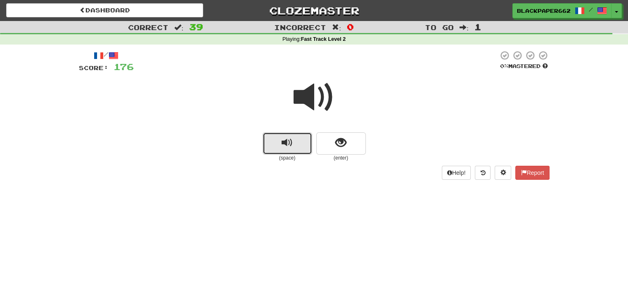
click at [286, 145] on span "replay audio" at bounding box center [286, 142] width 11 height 11
click at [356, 144] on button "show sentence" at bounding box center [341, 143] width 50 height 22
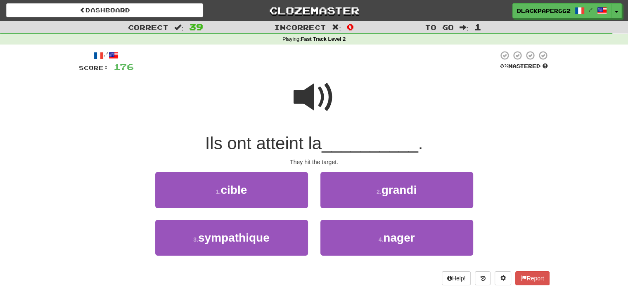
click at [309, 102] on span at bounding box center [313, 97] width 41 height 41
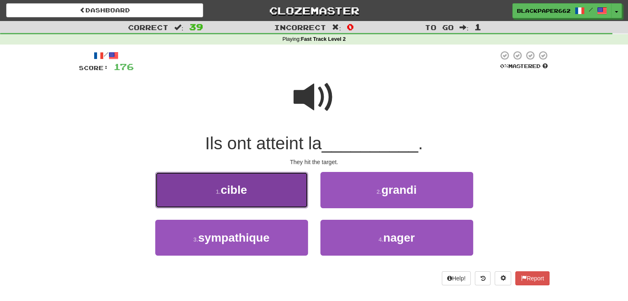
click at [239, 195] on span "cible" at bounding box center [233, 190] width 26 height 13
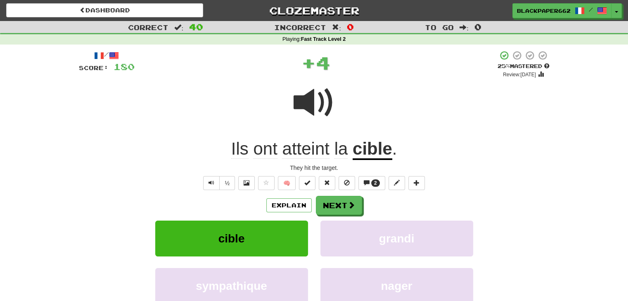
click at [369, 204] on div "Explain Next" at bounding box center [314, 205] width 470 height 19
click at [355, 203] on button "Next" at bounding box center [339, 205] width 46 height 19
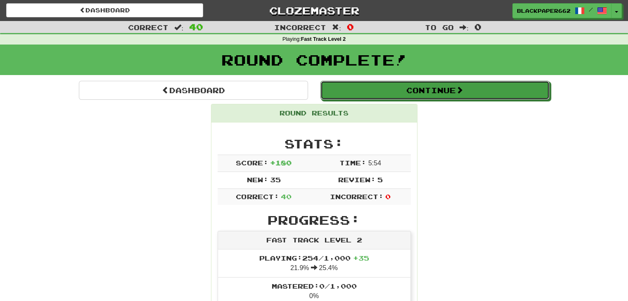
drag, startPoint x: 425, startPoint y: 94, endPoint x: 338, endPoint y: 108, distance: 87.7
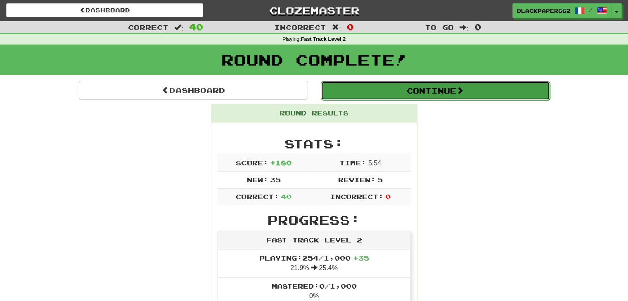
click at [460, 88] on span at bounding box center [459, 90] width 7 height 7
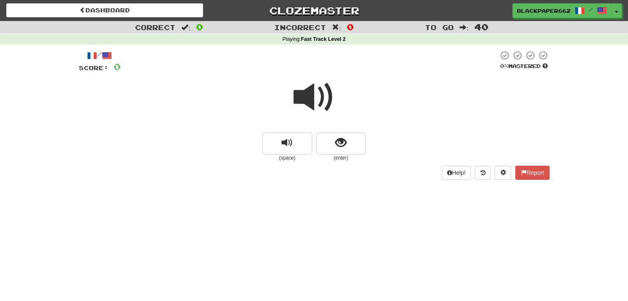
click at [305, 101] on span at bounding box center [313, 97] width 41 height 41
click at [341, 153] on button "show sentence" at bounding box center [341, 143] width 50 height 22
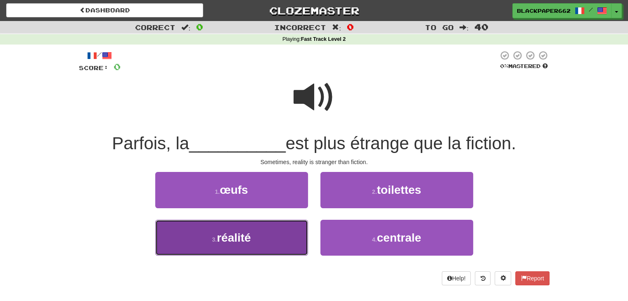
click at [229, 251] on button "3 . réalité" at bounding box center [231, 238] width 153 height 36
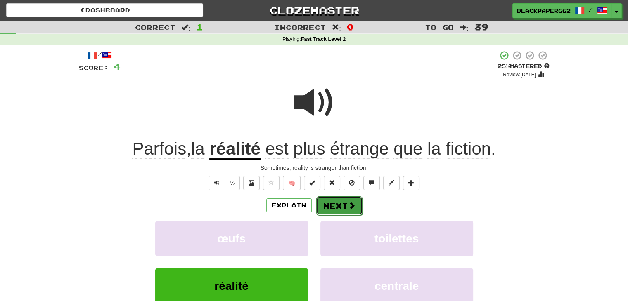
click at [353, 202] on span at bounding box center [351, 205] width 7 height 7
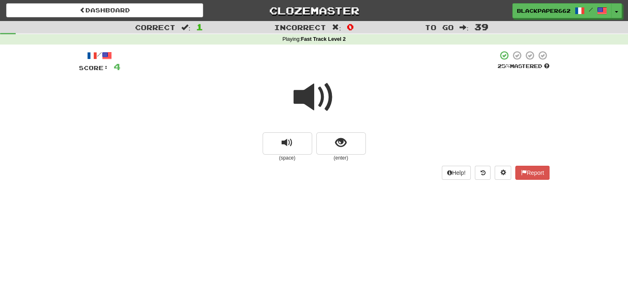
click at [310, 97] on span at bounding box center [313, 97] width 41 height 41
drag, startPoint x: 333, startPoint y: 128, endPoint x: 334, endPoint y: 132, distance: 4.1
click at [333, 131] on div at bounding box center [314, 102] width 470 height 59
click at [335, 144] on span "show sentence" at bounding box center [340, 142] width 11 height 11
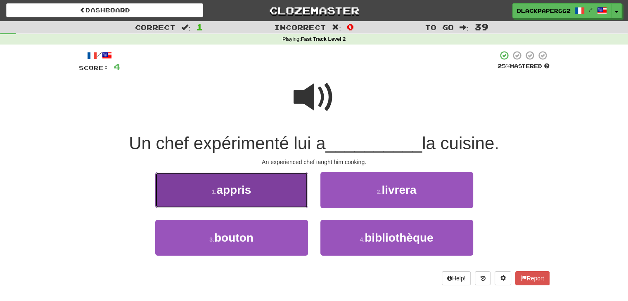
click at [287, 187] on button "1 . appris" at bounding box center [231, 190] width 153 height 36
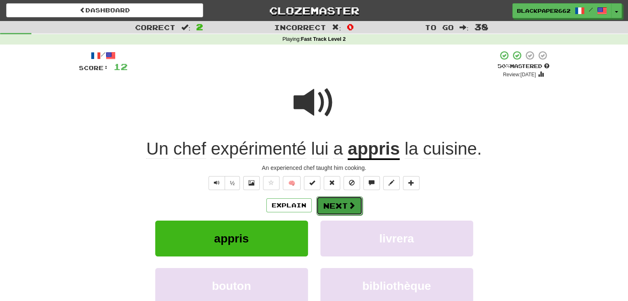
click at [329, 200] on button "Next" at bounding box center [339, 205] width 46 height 19
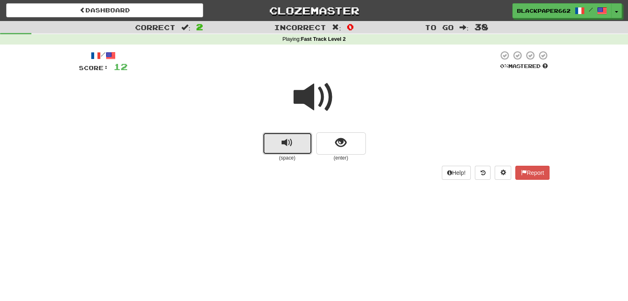
click at [269, 146] on button "replay audio" at bounding box center [287, 143] width 50 height 22
click at [321, 135] on button "show sentence" at bounding box center [341, 143] width 50 height 22
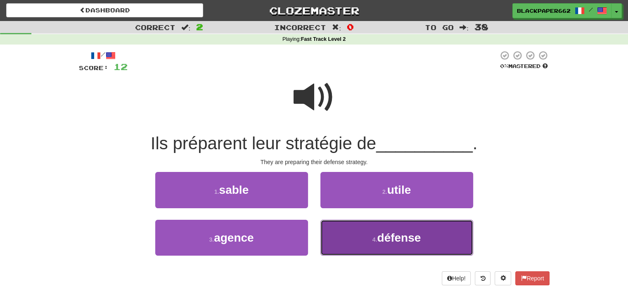
click at [345, 227] on button "4 . défense" at bounding box center [396, 238] width 153 height 36
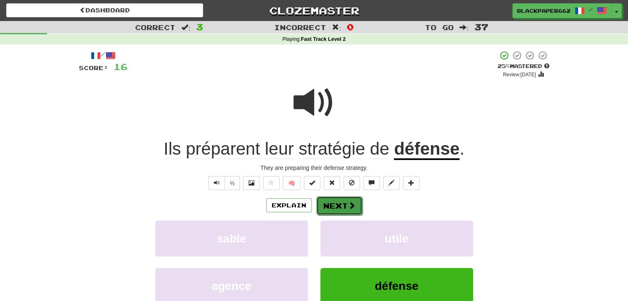
click at [338, 199] on button "Next" at bounding box center [339, 205] width 46 height 19
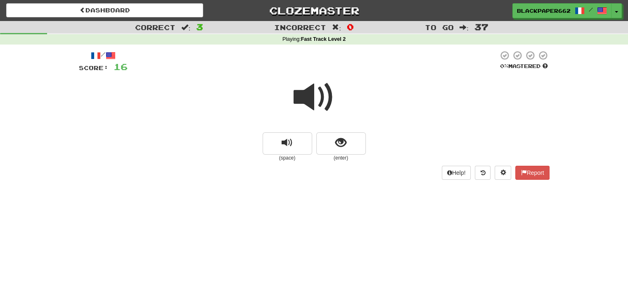
click at [316, 106] on span at bounding box center [313, 97] width 41 height 41
click at [335, 134] on button "show sentence" at bounding box center [341, 143] width 50 height 22
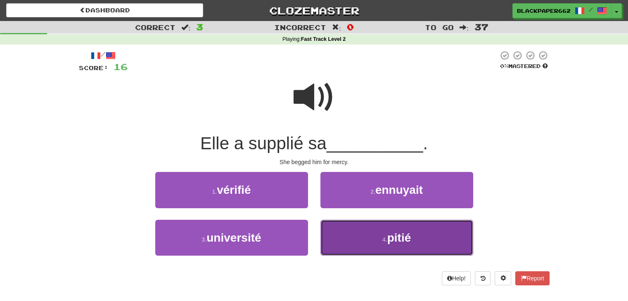
click at [358, 233] on button "4 . pitié" at bounding box center [396, 238] width 153 height 36
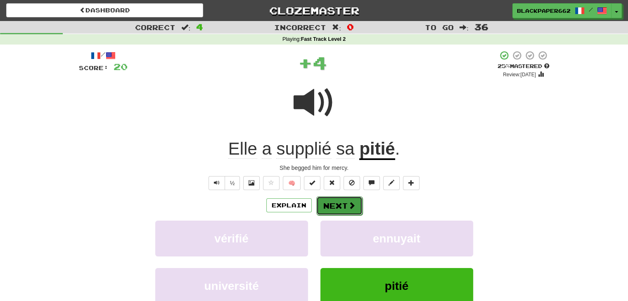
click at [360, 198] on button "Next" at bounding box center [339, 205] width 46 height 19
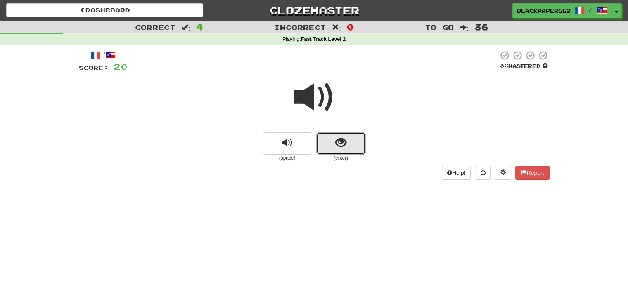
click at [334, 139] on button "show sentence" at bounding box center [341, 143] width 50 height 22
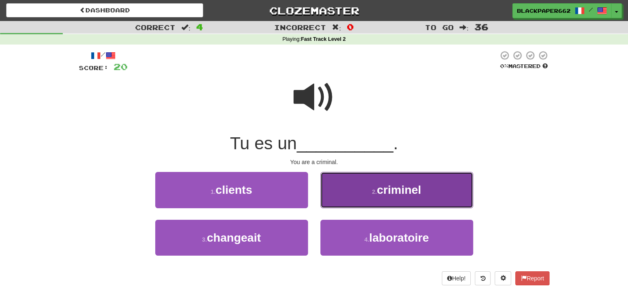
click at [352, 189] on button "2 . criminel" at bounding box center [396, 190] width 153 height 36
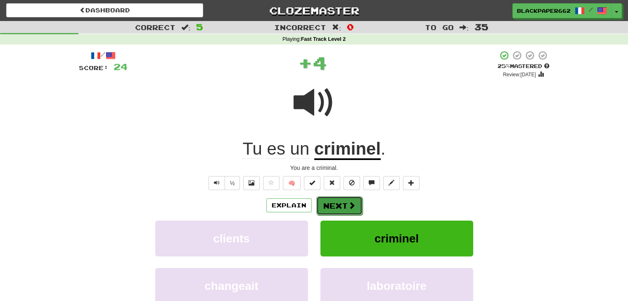
click at [344, 198] on button "Next" at bounding box center [339, 205] width 46 height 19
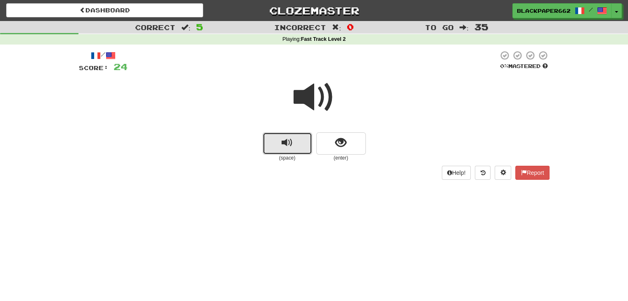
click at [292, 146] on span "replay audio" at bounding box center [286, 142] width 11 height 11
click at [351, 139] on button "show sentence" at bounding box center [341, 143] width 50 height 22
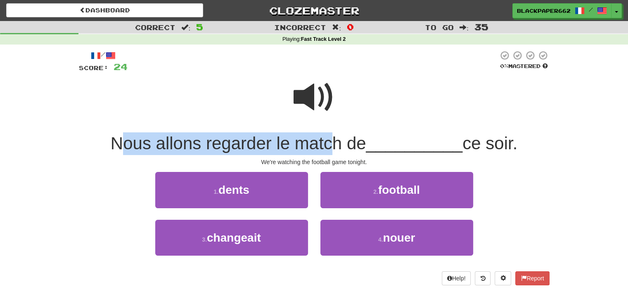
drag, startPoint x: 115, startPoint y: 146, endPoint x: 329, endPoint y: 144, distance: 213.7
click at [328, 144] on span "Nous allons regarder le match de" at bounding box center [238, 143] width 255 height 19
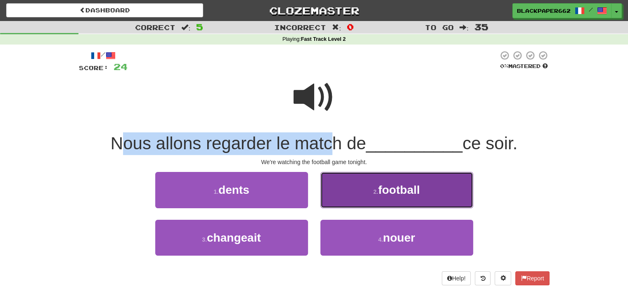
click at [371, 191] on button "2 . football" at bounding box center [396, 190] width 153 height 36
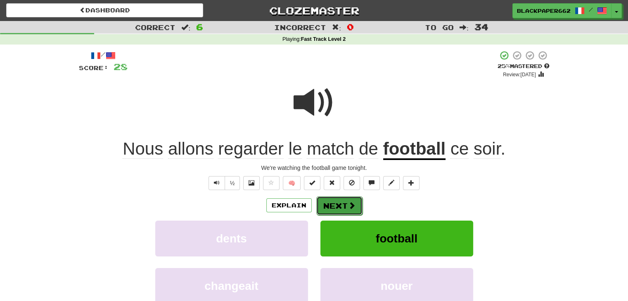
click at [345, 200] on button "Next" at bounding box center [339, 205] width 46 height 19
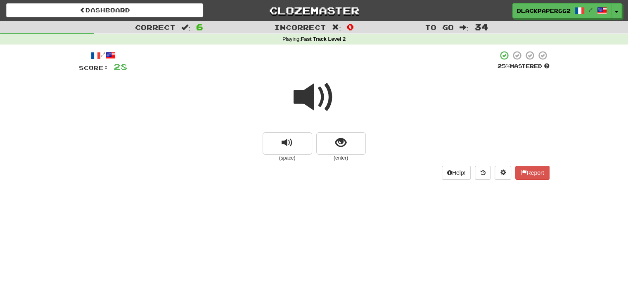
click at [358, 131] on div at bounding box center [314, 102] width 470 height 59
click at [356, 138] on button "show sentence" at bounding box center [341, 143] width 50 height 22
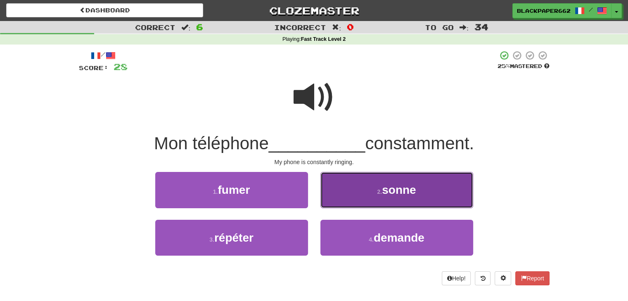
click at [371, 198] on button "2 . sonne" at bounding box center [396, 190] width 153 height 36
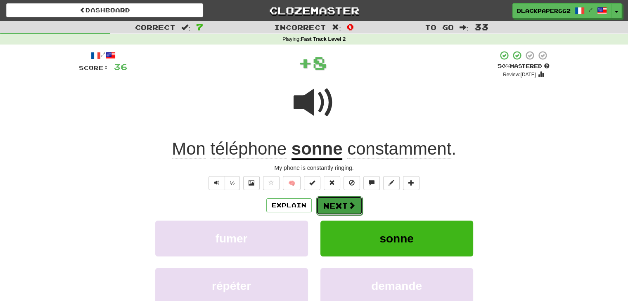
click at [344, 209] on button "Next" at bounding box center [339, 205] width 46 height 19
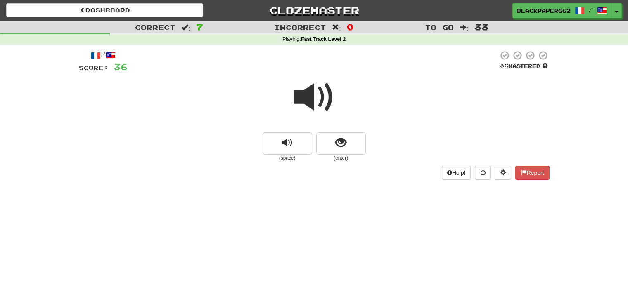
click at [306, 107] on span at bounding box center [313, 97] width 41 height 41
click at [327, 147] on button "show sentence" at bounding box center [341, 143] width 50 height 22
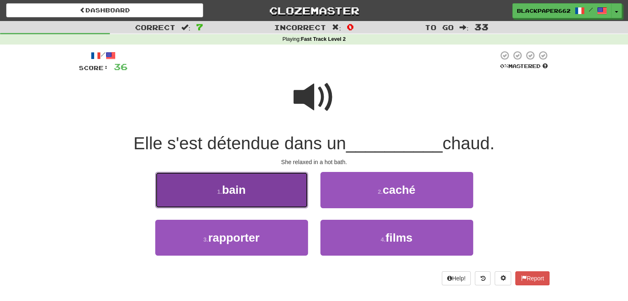
click at [252, 176] on button "1 . bain" at bounding box center [231, 190] width 153 height 36
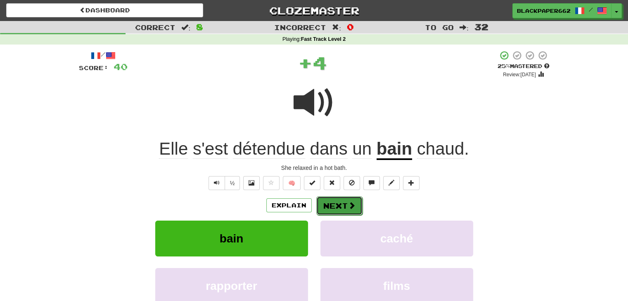
click at [353, 207] on span at bounding box center [351, 205] width 7 height 7
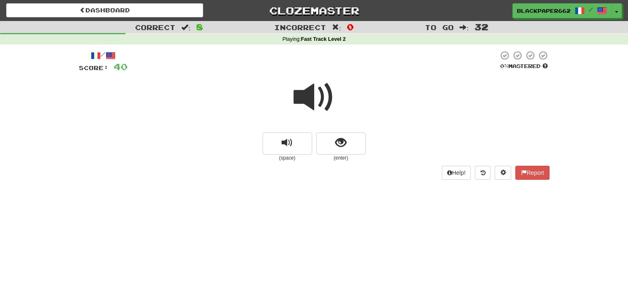
click at [297, 165] on div "/ Score: 40 0 % Mastered (space) (enter) Help! Report" at bounding box center [314, 114] width 470 height 129
click at [298, 153] on button "replay audio" at bounding box center [287, 143] width 50 height 22
click at [361, 149] on button "show sentence" at bounding box center [341, 143] width 50 height 22
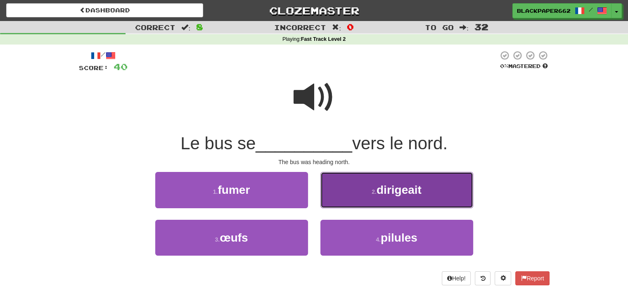
click at [399, 200] on button "2 . dirigeait" at bounding box center [396, 190] width 153 height 36
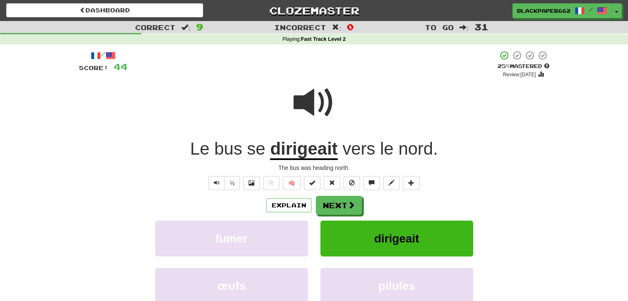
click at [301, 102] on span at bounding box center [313, 102] width 41 height 41
click at [330, 202] on button "Next" at bounding box center [339, 205] width 46 height 19
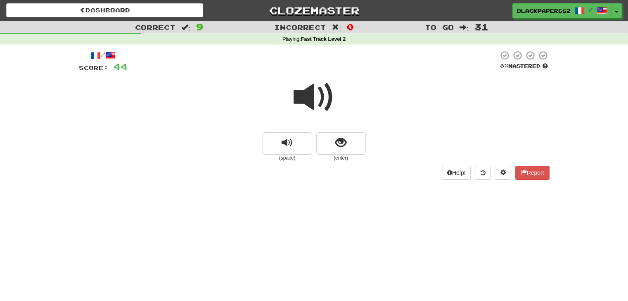
click at [312, 146] on div "(space) (enter)" at bounding box center [314, 146] width 470 height 29
click at [307, 144] on button "replay audio" at bounding box center [287, 143] width 50 height 22
click at [334, 142] on button "show sentence" at bounding box center [341, 143] width 50 height 22
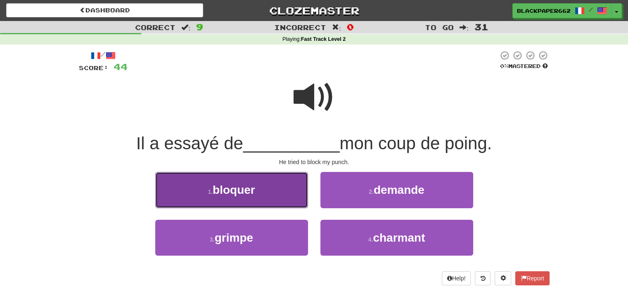
click at [259, 203] on button "1 . bloquer" at bounding box center [231, 190] width 153 height 36
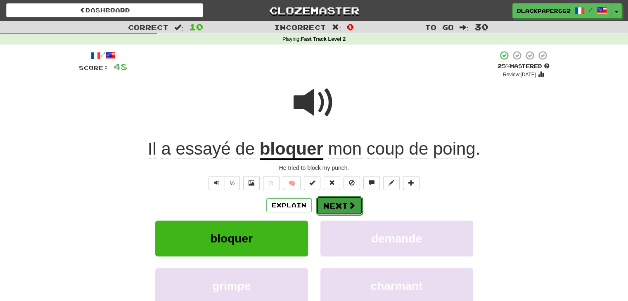
click at [336, 208] on button "Next" at bounding box center [339, 205] width 46 height 19
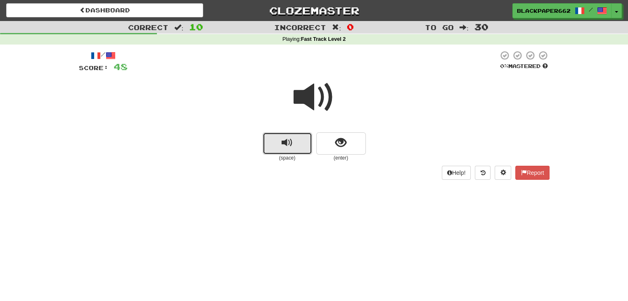
click at [302, 138] on button "replay audio" at bounding box center [287, 143] width 50 height 22
click at [345, 139] on span "show sentence" at bounding box center [340, 142] width 11 height 11
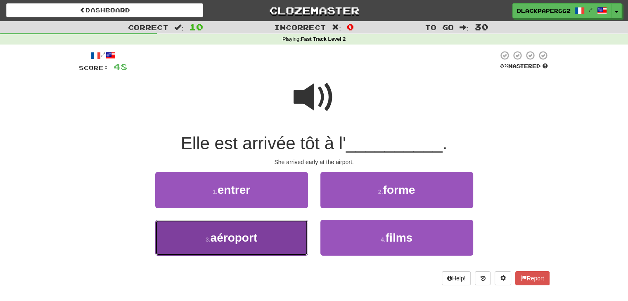
click at [264, 245] on button "3 . aéroport" at bounding box center [231, 238] width 153 height 36
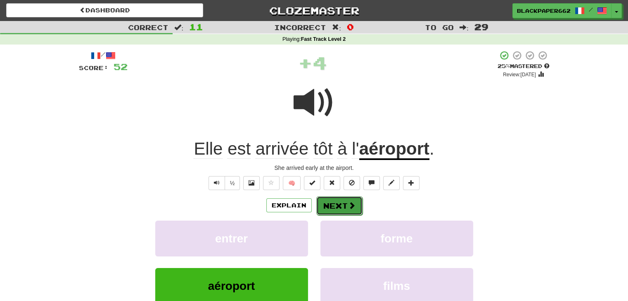
click at [338, 210] on button "Next" at bounding box center [339, 205] width 46 height 19
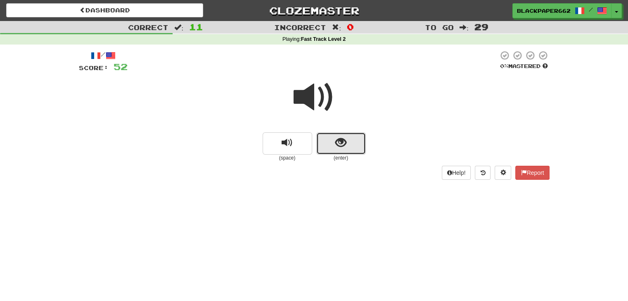
click at [343, 145] on span "show sentence" at bounding box center [340, 142] width 11 height 11
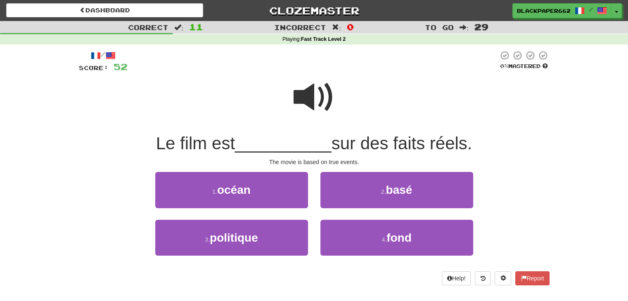
click at [314, 103] on span at bounding box center [313, 97] width 41 height 41
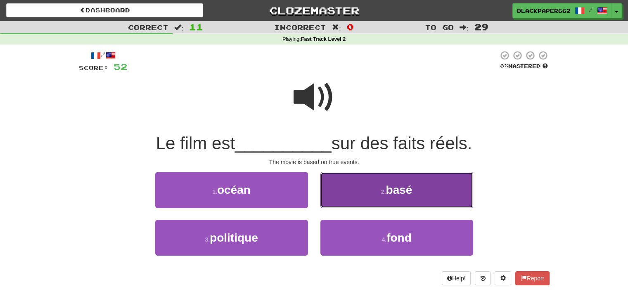
click at [428, 186] on button "2 . basé" at bounding box center [396, 190] width 153 height 36
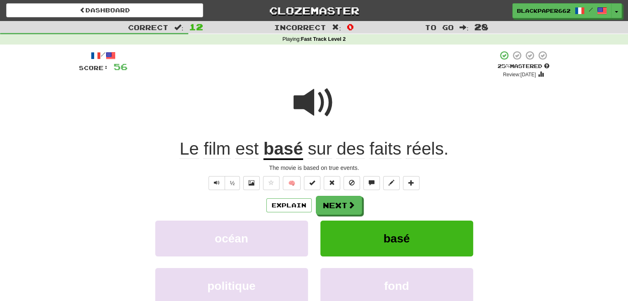
click at [292, 116] on div at bounding box center [314, 108] width 470 height 59
click at [337, 208] on button "Next" at bounding box center [339, 205] width 46 height 19
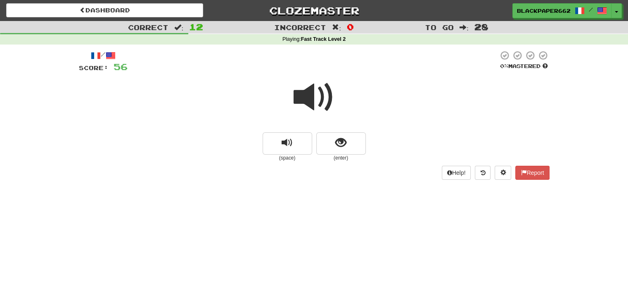
click at [296, 104] on span at bounding box center [313, 97] width 41 height 41
click at [345, 139] on span "show sentence" at bounding box center [340, 142] width 11 height 11
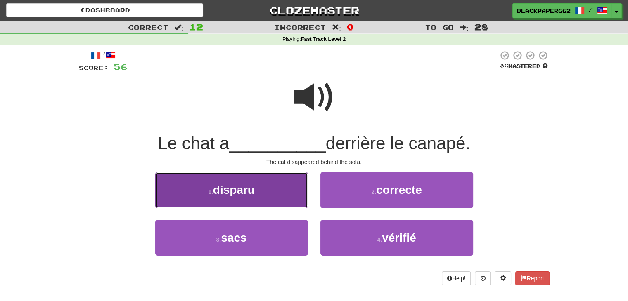
click at [243, 182] on button "1 . disparu" at bounding box center [231, 190] width 153 height 36
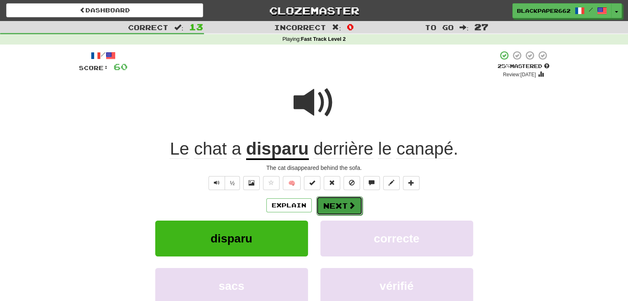
click at [340, 205] on button "Next" at bounding box center [339, 205] width 46 height 19
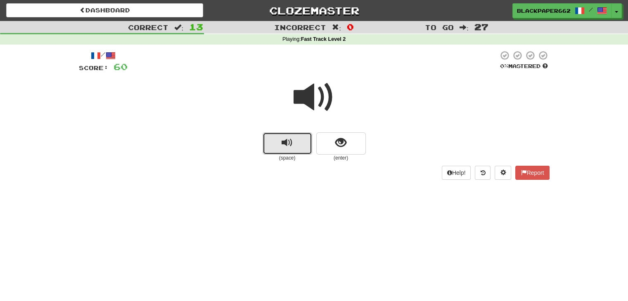
click at [286, 149] on button "replay audio" at bounding box center [287, 143] width 50 height 22
click at [319, 139] on button "show sentence" at bounding box center [341, 143] width 50 height 22
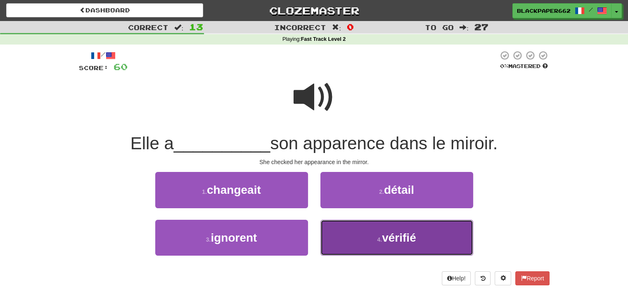
click at [371, 226] on button "4 . vérifié" at bounding box center [396, 238] width 153 height 36
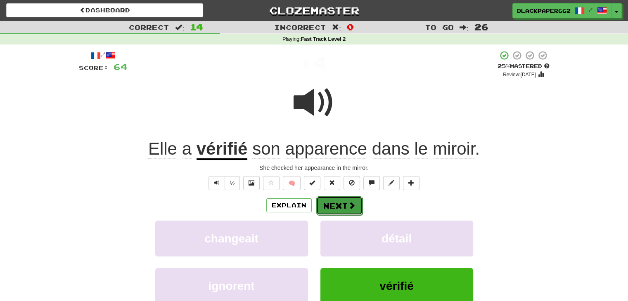
click at [353, 198] on button "Next" at bounding box center [339, 205] width 46 height 19
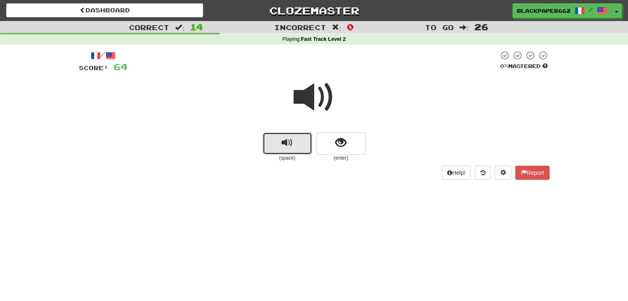
click at [267, 135] on button "replay audio" at bounding box center [287, 143] width 50 height 22
click at [320, 147] on button "show sentence" at bounding box center [341, 143] width 50 height 22
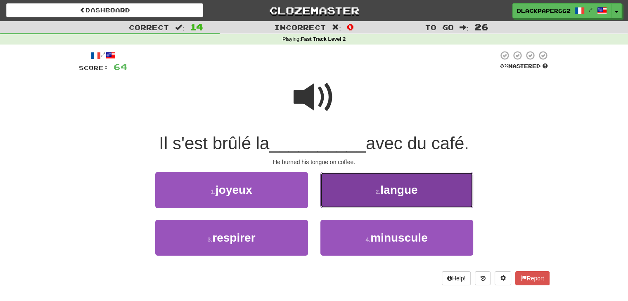
click at [411, 202] on button "2 . langue" at bounding box center [396, 190] width 153 height 36
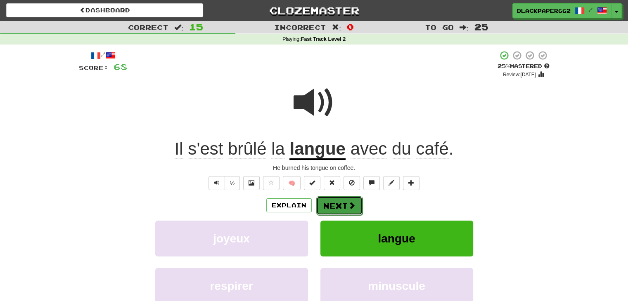
click at [355, 203] on button "Next" at bounding box center [339, 205] width 46 height 19
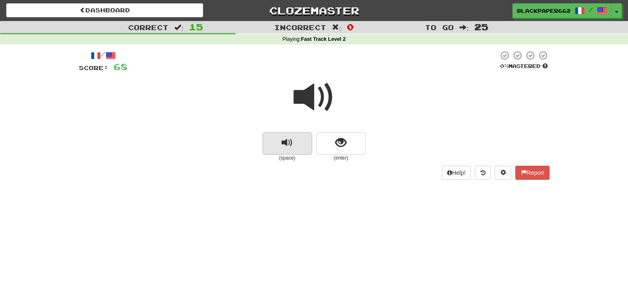
drag, startPoint x: 298, startPoint y: 104, endPoint x: 294, endPoint y: 149, distance: 45.6
click at [294, 149] on div "(space) (enter)" at bounding box center [314, 117] width 470 height 88
click at [294, 149] on button "replay audio" at bounding box center [287, 143] width 50 height 22
click at [323, 80] on span at bounding box center [313, 97] width 41 height 41
click at [342, 142] on span "show sentence" at bounding box center [340, 142] width 11 height 11
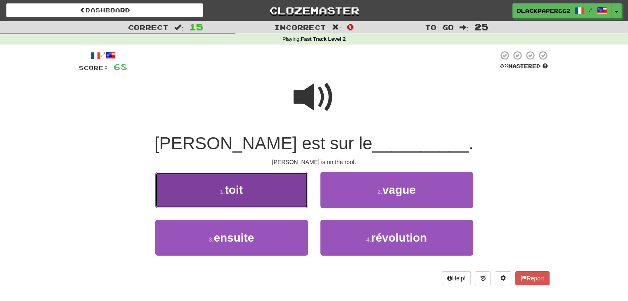
click at [289, 173] on button "1 . toit" at bounding box center [231, 190] width 153 height 36
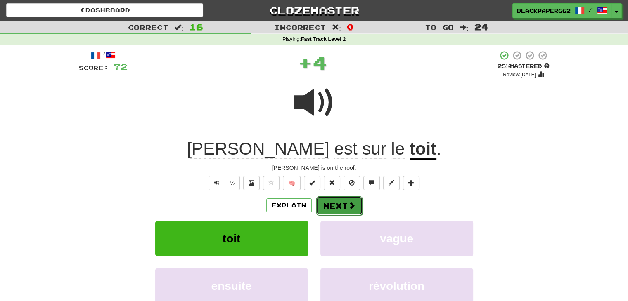
click at [345, 203] on button "Next" at bounding box center [339, 205] width 46 height 19
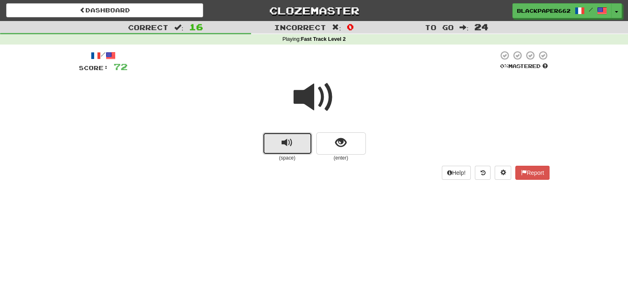
click at [308, 142] on button "replay audio" at bounding box center [287, 143] width 50 height 22
click at [343, 139] on span "show sentence" at bounding box center [340, 142] width 11 height 11
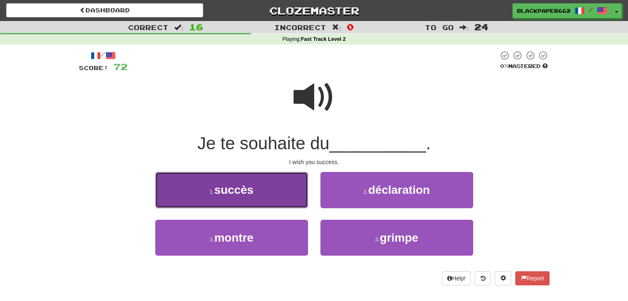
click at [260, 196] on button "1 . succès" at bounding box center [231, 190] width 153 height 36
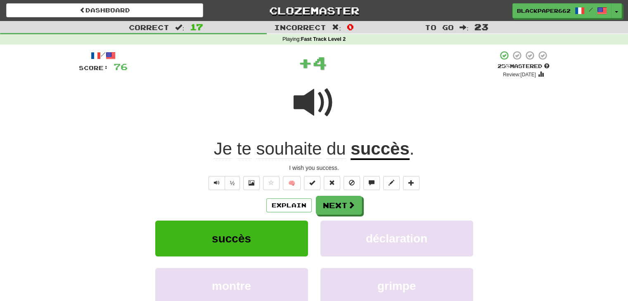
click at [302, 96] on span at bounding box center [313, 102] width 41 height 41
click at [344, 212] on button "Next" at bounding box center [339, 205] width 46 height 19
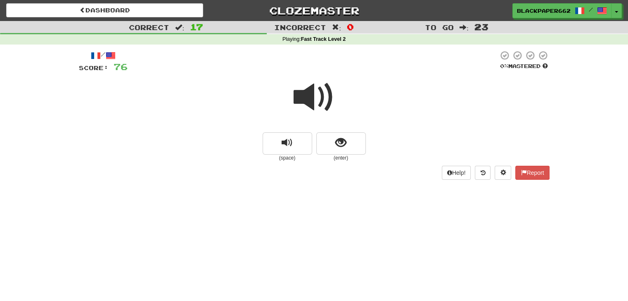
click at [338, 158] on small "(enter)" at bounding box center [341, 158] width 50 height 7
click at [352, 143] on button "show sentence" at bounding box center [341, 143] width 50 height 22
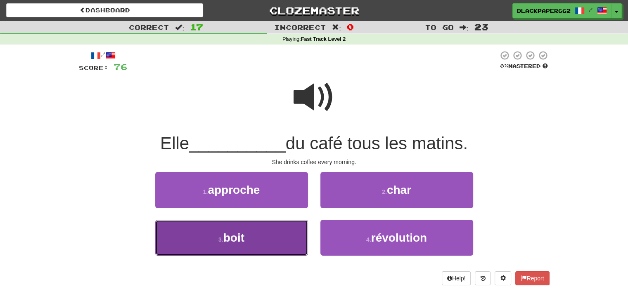
click at [259, 236] on button "3 . boit" at bounding box center [231, 238] width 153 height 36
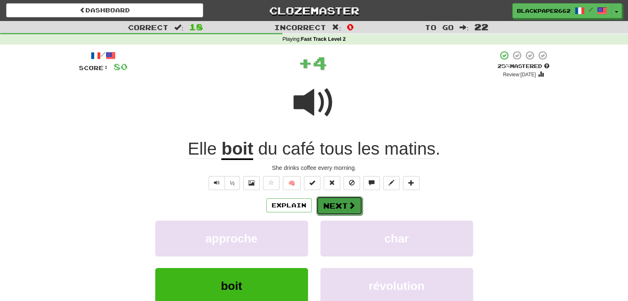
click at [358, 200] on button "Next" at bounding box center [339, 205] width 46 height 19
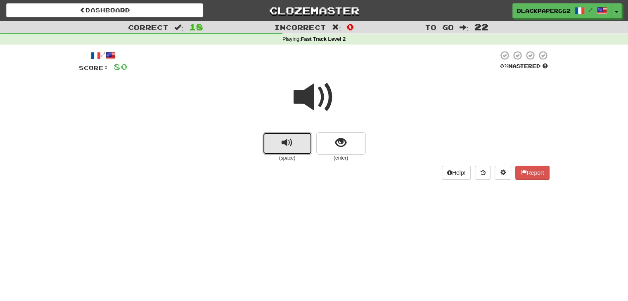
click at [294, 138] on button "replay audio" at bounding box center [287, 143] width 50 height 22
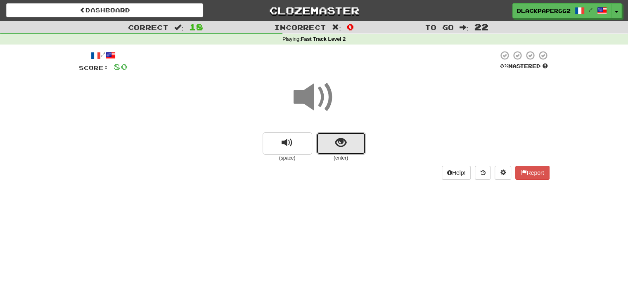
click at [364, 144] on button "show sentence" at bounding box center [341, 143] width 50 height 22
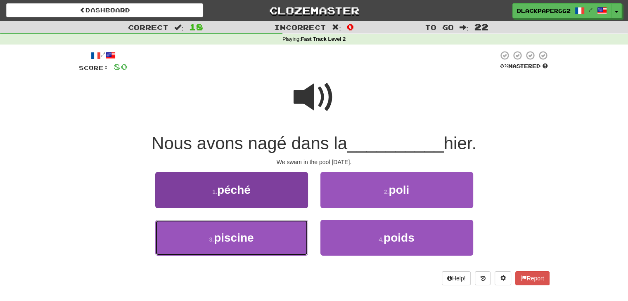
click at [291, 227] on button "3 . piscine" at bounding box center [231, 238] width 153 height 36
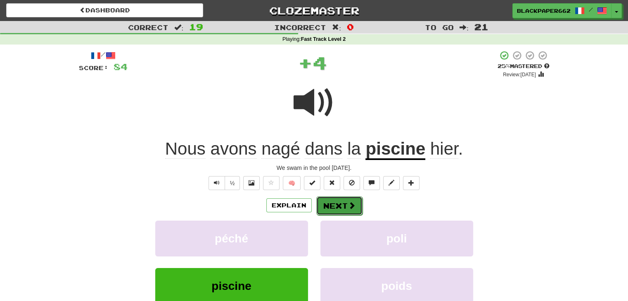
click at [355, 200] on button "Next" at bounding box center [339, 205] width 46 height 19
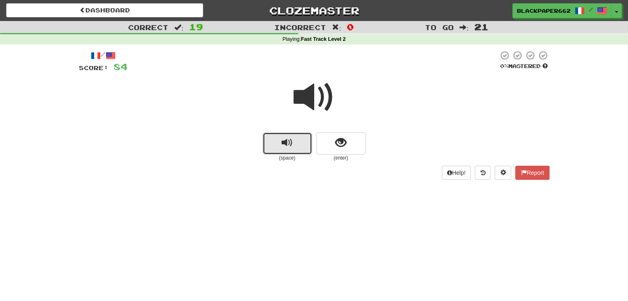
click at [298, 152] on button "replay audio" at bounding box center [287, 143] width 50 height 22
click at [355, 138] on button "show sentence" at bounding box center [341, 143] width 50 height 22
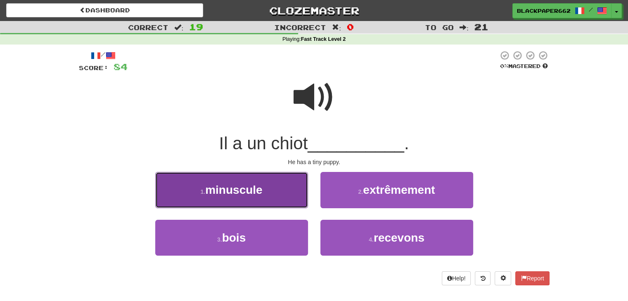
click at [242, 192] on span "minuscule" at bounding box center [233, 190] width 57 height 13
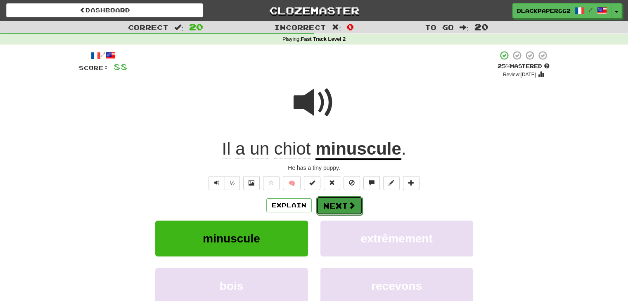
click at [331, 198] on button "Next" at bounding box center [339, 205] width 46 height 19
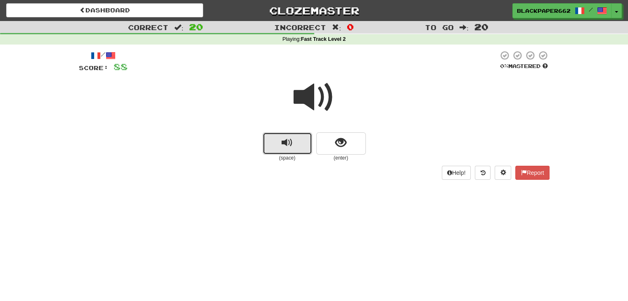
click at [288, 144] on span "replay audio" at bounding box center [286, 142] width 11 height 11
click at [344, 149] on button "show sentence" at bounding box center [341, 143] width 50 height 22
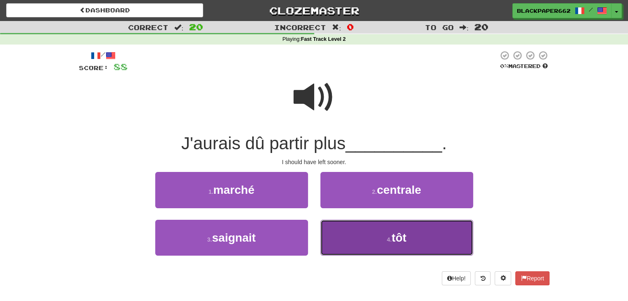
click at [418, 253] on button "4 . tôt" at bounding box center [396, 238] width 153 height 36
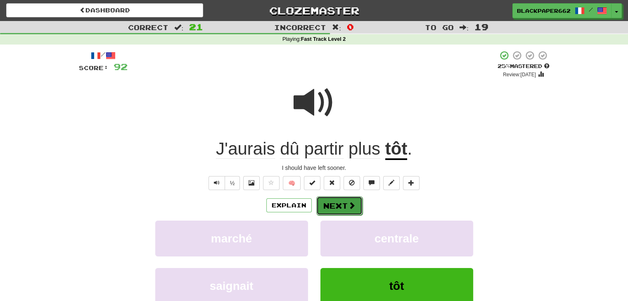
click at [320, 202] on button "Next" at bounding box center [339, 205] width 46 height 19
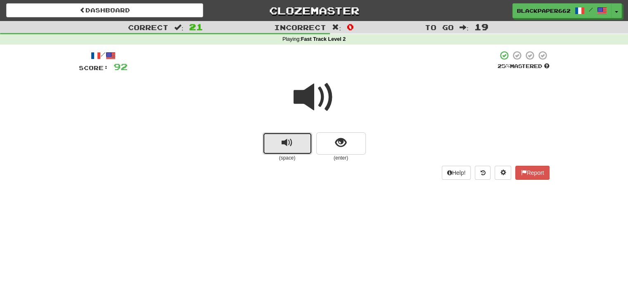
click at [279, 133] on button "replay audio" at bounding box center [287, 143] width 50 height 22
click at [363, 136] on button "show sentence" at bounding box center [341, 143] width 50 height 22
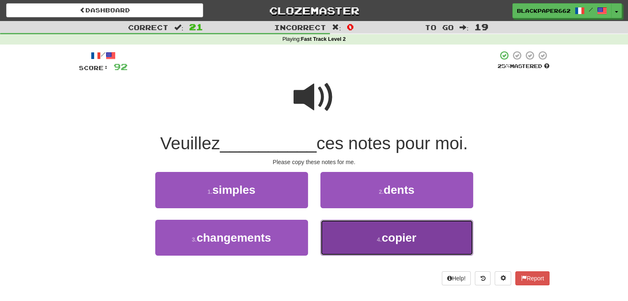
click at [387, 231] on span "copier" at bounding box center [398, 237] width 35 height 13
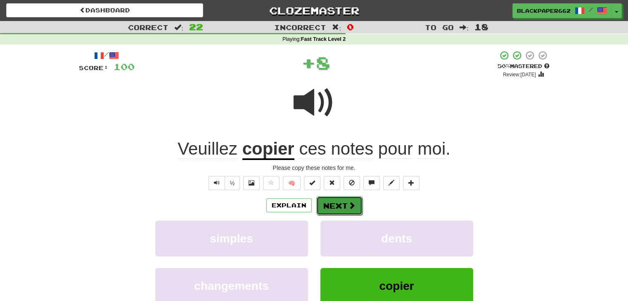
click at [345, 208] on button "Next" at bounding box center [339, 205] width 46 height 19
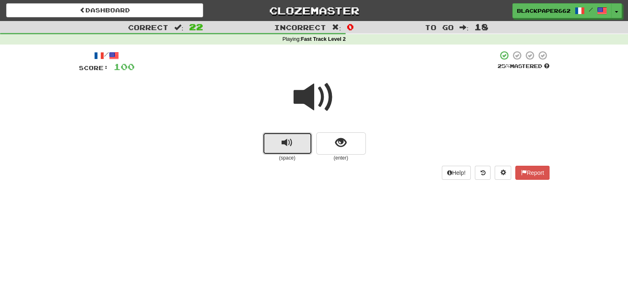
click at [269, 152] on button "replay audio" at bounding box center [287, 143] width 50 height 22
click at [350, 145] on button "show sentence" at bounding box center [341, 143] width 50 height 22
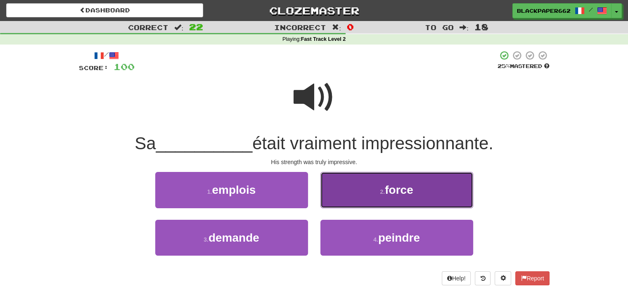
click at [386, 192] on span "force" at bounding box center [399, 190] width 28 height 13
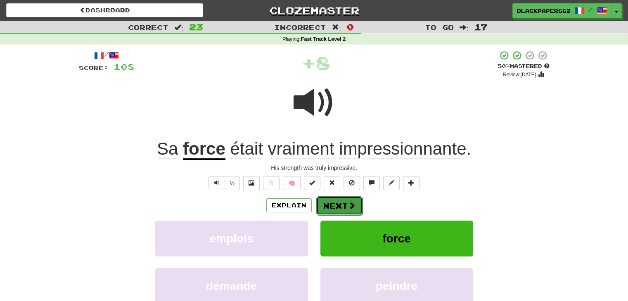
click at [342, 210] on button "Next" at bounding box center [339, 205] width 46 height 19
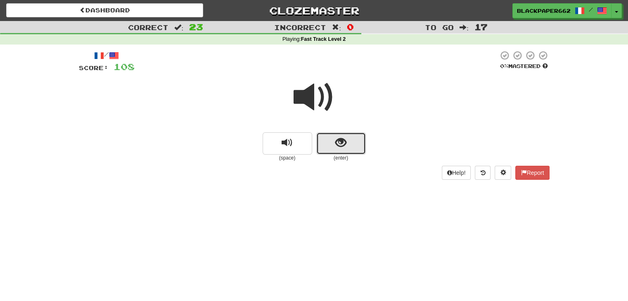
click at [337, 146] on span "show sentence" at bounding box center [340, 142] width 11 height 11
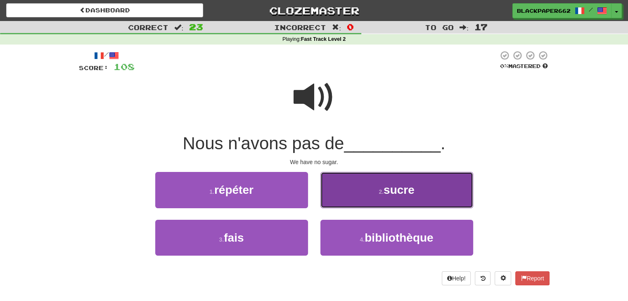
click at [359, 197] on button "2 . sucre" at bounding box center [396, 190] width 153 height 36
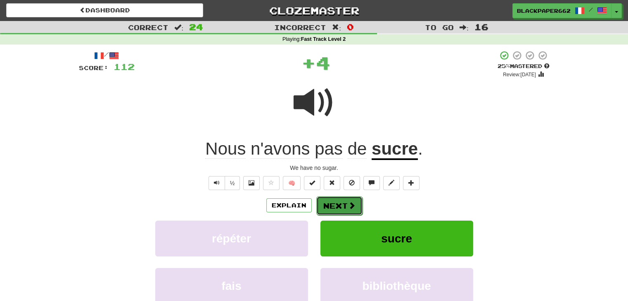
click at [349, 210] on button "Next" at bounding box center [339, 205] width 46 height 19
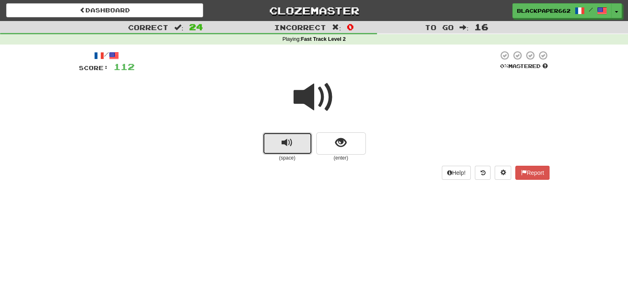
click at [282, 139] on span "replay audio" at bounding box center [286, 142] width 11 height 11
click at [373, 136] on div "(space) (enter)" at bounding box center [314, 146] width 470 height 29
click at [352, 139] on button "show sentence" at bounding box center [341, 143] width 50 height 22
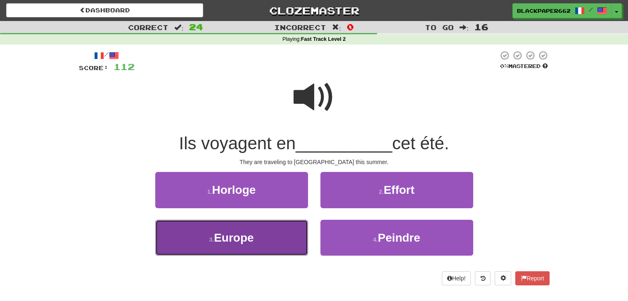
click at [294, 243] on button "3 . Europe" at bounding box center [231, 238] width 153 height 36
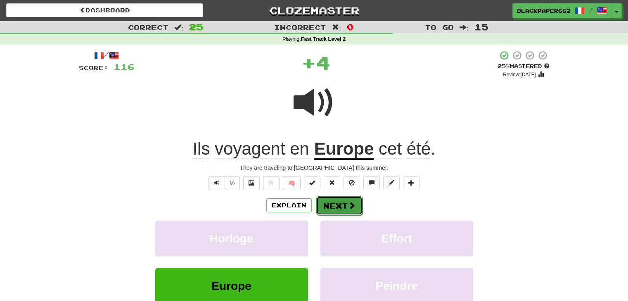
click at [323, 203] on button "Next" at bounding box center [339, 205] width 46 height 19
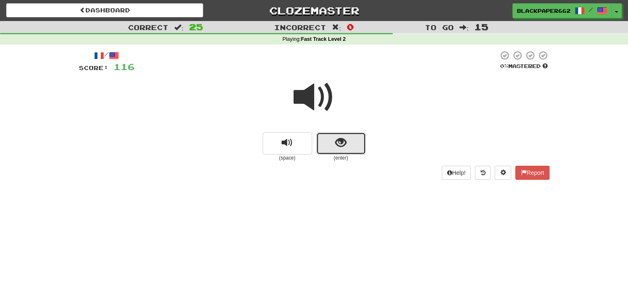
click at [341, 132] on button "show sentence" at bounding box center [341, 143] width 50 height 22
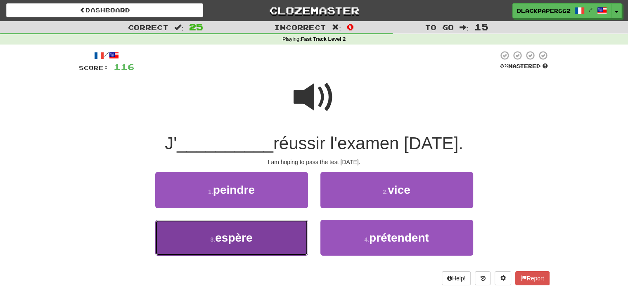
click at [285, 243] on button "3 . espère" at bounding box center [231, 238] width 153 height 36
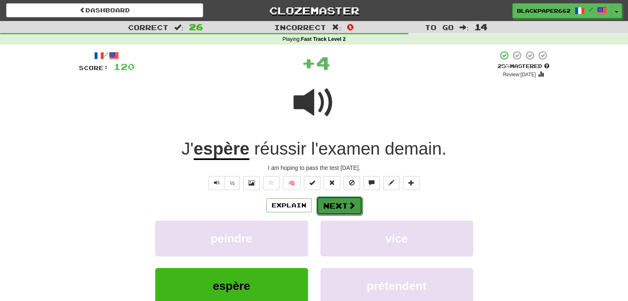
click at [324, 199] on button "Next" at bounding box center [339, 205] width 46 height 19
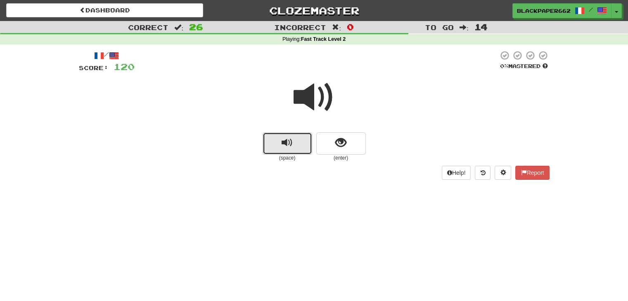
click at [279, 145] on button "replay audio" at bounding box center [287, 143] width 50 height 22
click at [356, 142] on button "show sentence" at bounding box center [341, 143] width 50 height 22
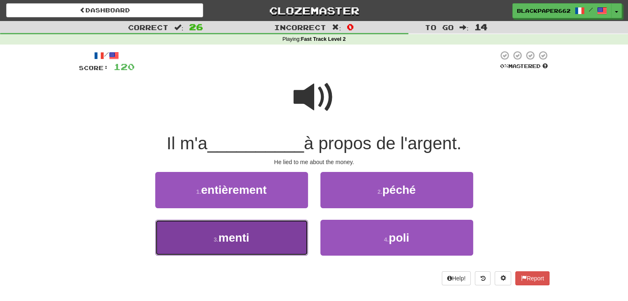
click at [279, 246] on button "3 . menti" at bounding box center [231, 238] width 153 height 36
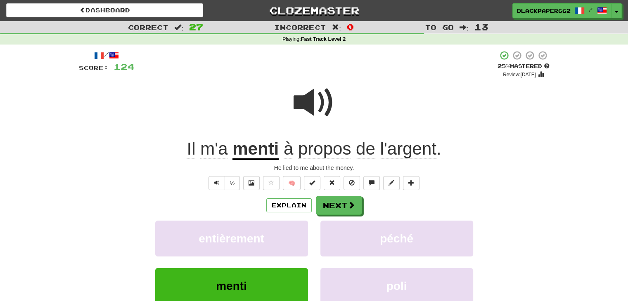
click at [316, 93] on span at bounding box center [313, 102] width 41 height 41
click at [315, 153] on span "propos" at bounding box center [324, 149] width 53 height 20
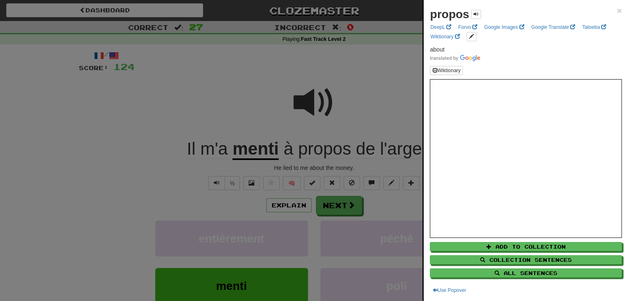
click at [335, 111] on div at bounding box center [314, 150] width 628 height 301
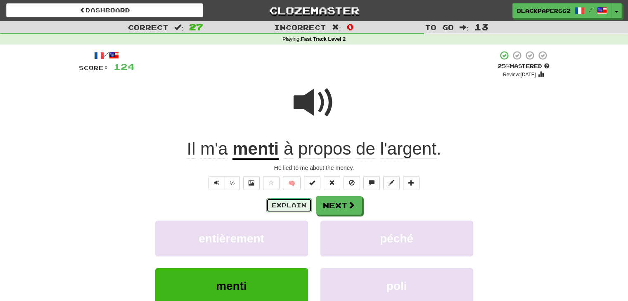
click at [284, 205] on button "Explain" at bounding box center [288, 205] width 45 height 14
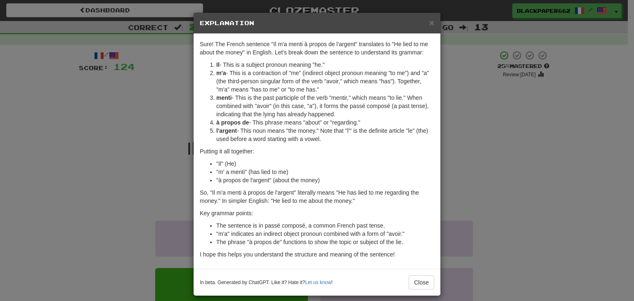
click at [479, 157] on div "× Explanation Sure! The French sentence "Il m'a menti à propos de l'argent" tra…" at bounding box center [317, 150] width 634 height 301
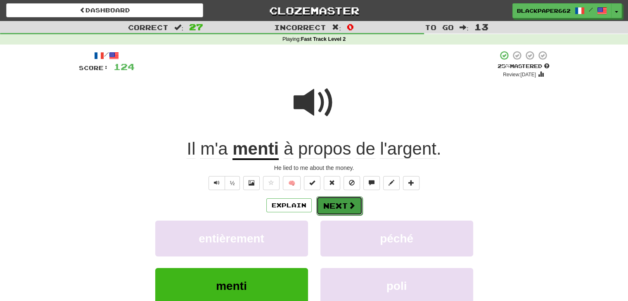
click at [353, 204] on span at bounding box center [351, 205] width 7 height 7
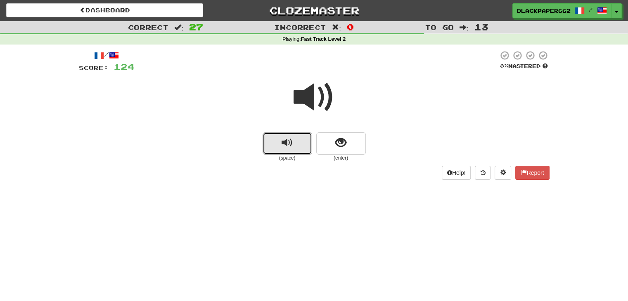
click at [266, 142] on button "replay audio" at bounding box center [287, 143] width 50 height 22
click at [348, 146] on button "show sentence" at bounding box center [341, 143] width 50 height 22
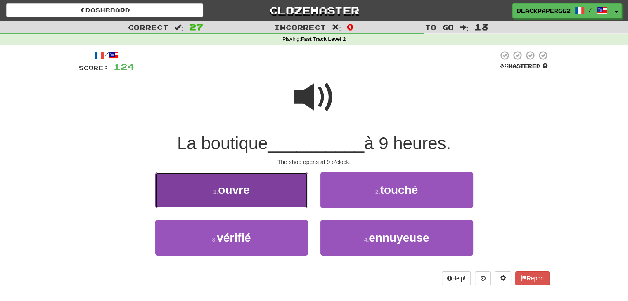
click at [288, 180] on button "1 . ouvre" at bounding box center [231, 190] width 153 height 36
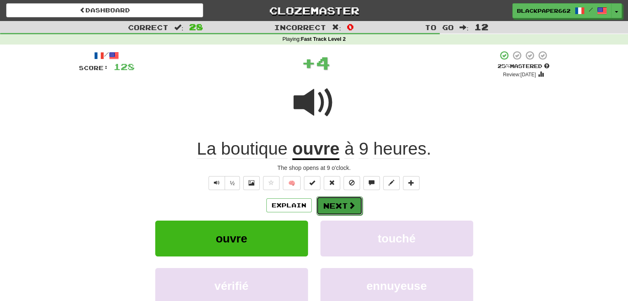
click at [340, 201] on button "Next" at bounding box center [339, 205] width 46 height 19
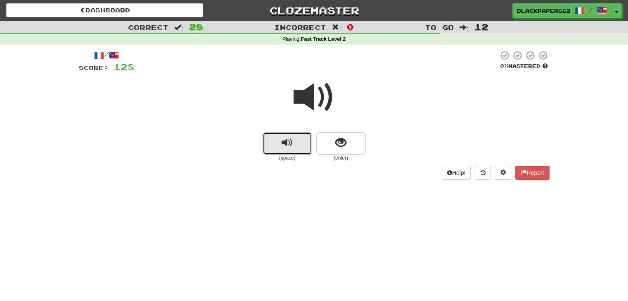
click at [304, 145] on button "replay audio" at bounding box center [287, 143] width 50 height 22
click at [353, 137] on button "show sentence" at bounding box center [341, 143] width 50 height 22
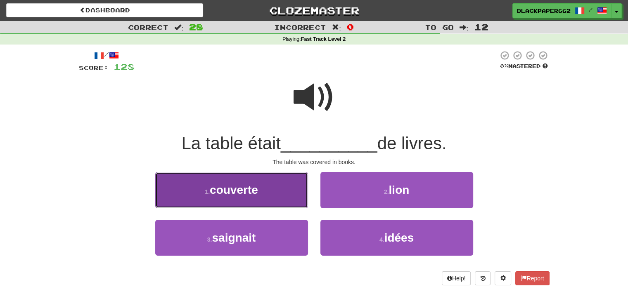
click at [296, 180] on button "1 . couverte" at bounding box center [231, 190] width 153 height 36
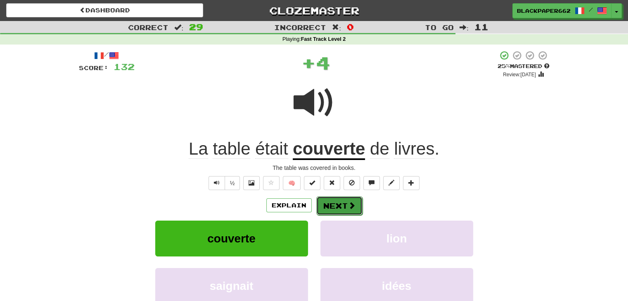
click at [342, 210] on button "Next" at bounding box center [339, 205] width 46 height 19
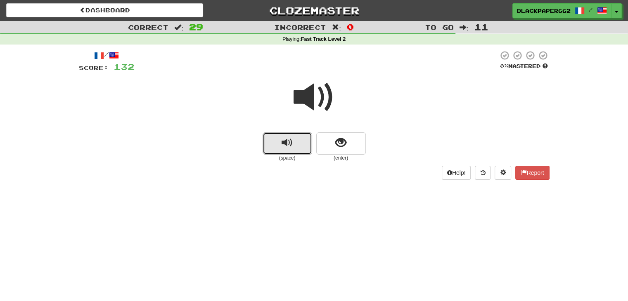
click at [291, 144] on span "replay audio" at bounding box center [286, 142] width 11 height 11
click at [340, 143] on span "show sentence" at bounding box center [340, 142] width 11 height 11
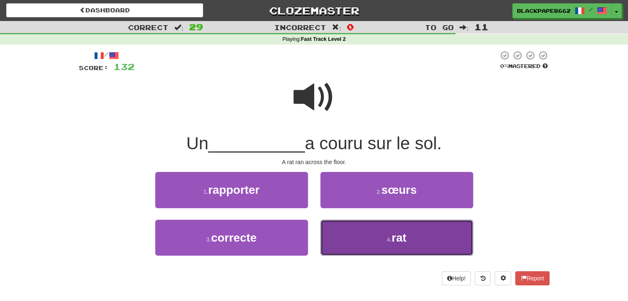
click at [371, 235] on button "4 . rat" at bounding box center [396, 238] width 153 height 36
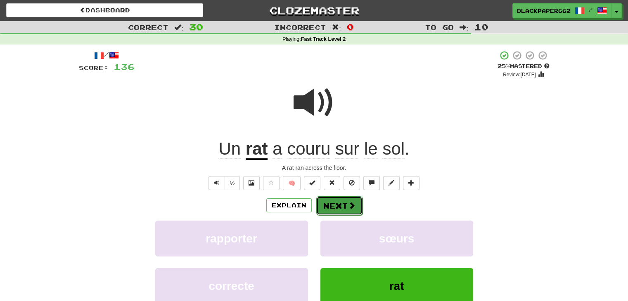
click at [348, 204] on span at bounding box center [351, 205] width 7 height 7
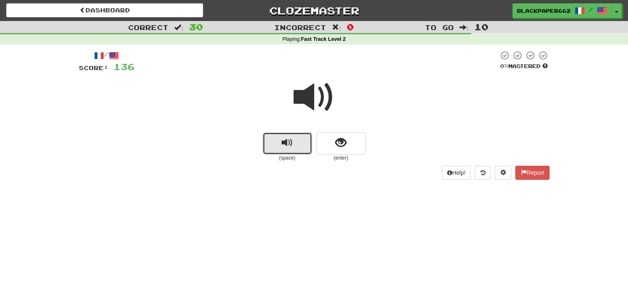
click at [297, 148] on button "replay audio" at bounding box center [287, 143] width 50 height 22
click at [332, 144] on button "show sentence" at bounding box center [341, 143] width 50 height 22
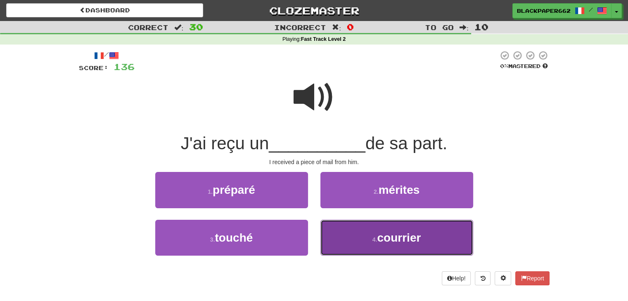
click at [391, 224] on button "4 . courrier" at bounding box center [396, 238] width 153 height 36
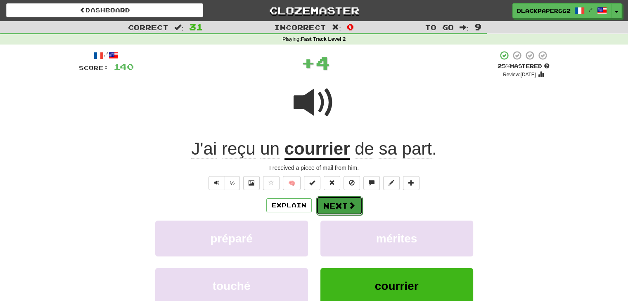
click at [352, 202] on span at bounding box center [351, 205] width 7 height 7
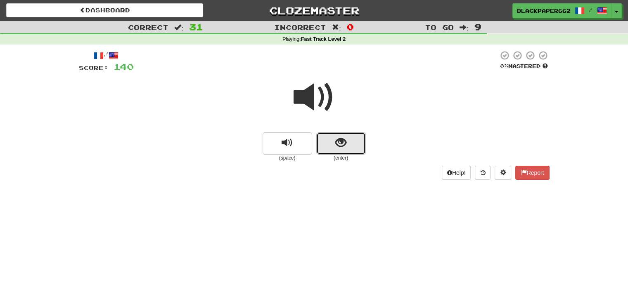
click at [337, 145] on span "show sentence" at bounding box center [340, 142] width 11 height 11
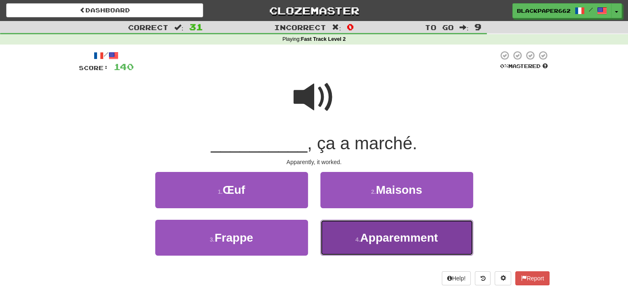
click at [403, 231] on span "Apparemment" at bounding box center [399, 237] width 78 height 13
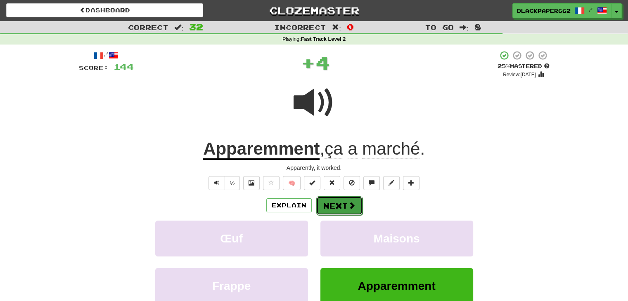
click at [352, 204] on span at bounding box center [351, 205] width 7 height 7
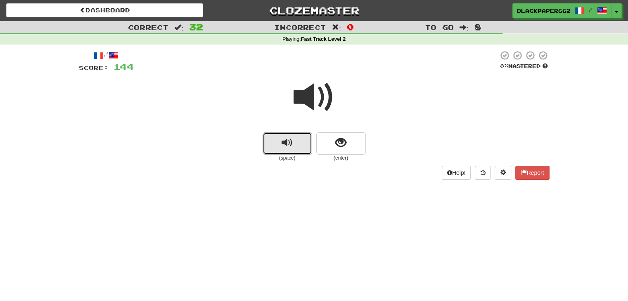
click at [281, 150] on button "replay audio" at bounding box center [287, 143] width 50 height 22
click at [345, 137] on span "show sentence" at bounding box center [340, 142] width 11 height 11
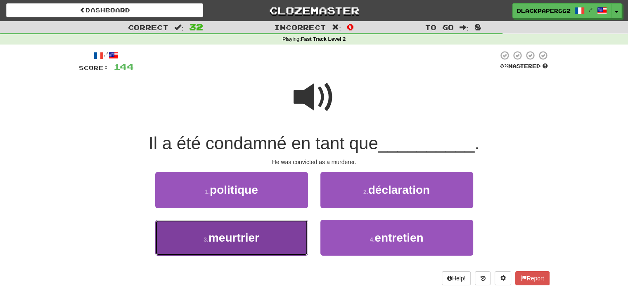
click at [284, 241] on button "3 . meurtrier" at bounding box center [231, 238] width 153 height 36
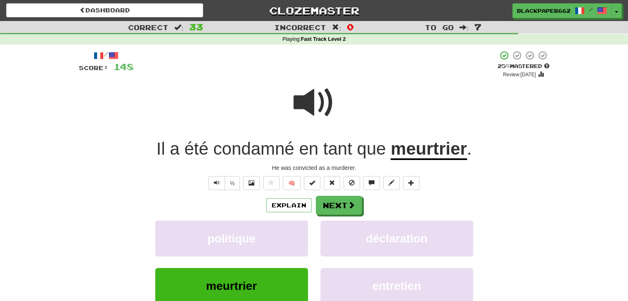
click at [307, 116] on span at bounding box center [313, 102] width 41 height 41
click at [344, 202] on button "Next" at bounding box center [339, 205] width 46 height 19
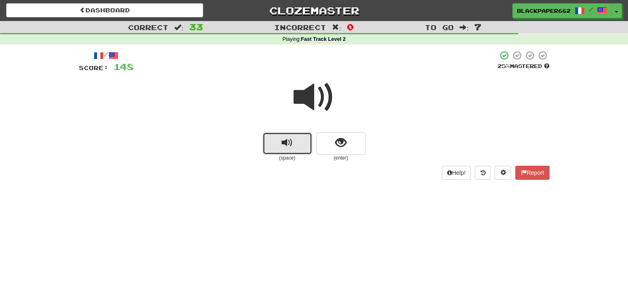
click at [286, 146] on span "replay audio" at bounding box center [286, 142] width 11 height 11
click at [333, 150] on button "show sentence" at bounding box center [341, 143] width 50 height 22
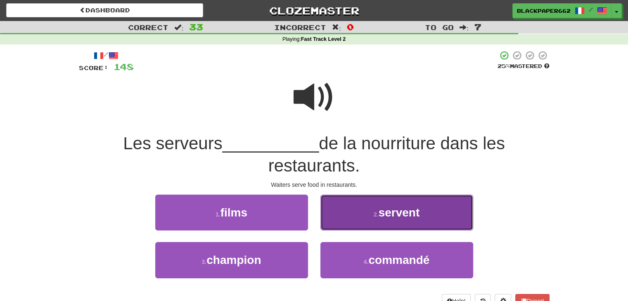
click at [380, 221] on button "2 . servent" at bounding box center [396, 213] width 153 height 36
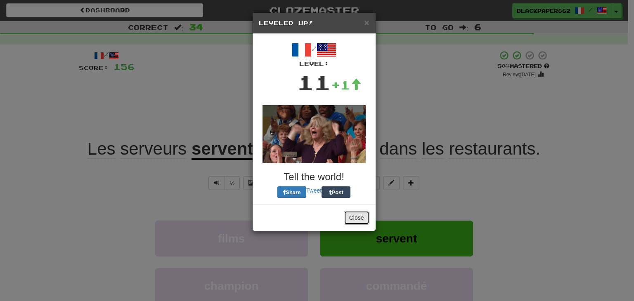
click at [356, 220] on button "Close" at bounding box center [357, 218] width 26 height 14
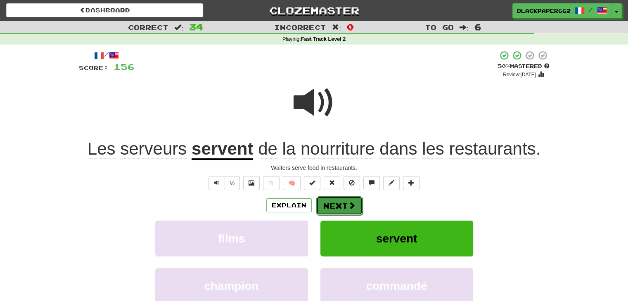
click at [343, 208] on button "Next" at bounding box center [339, 205] width 46 height 19
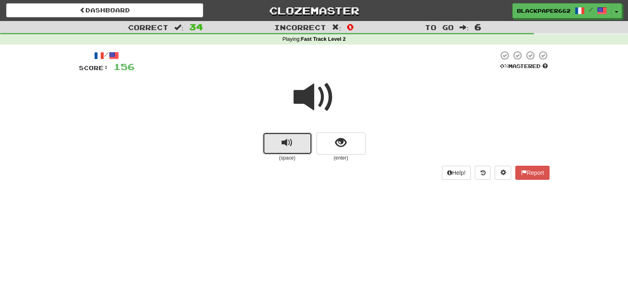
click at [306, 153] on button "replay audio" at bounding box center [287, 143] width 50 height 22
click at [346, 139] on button "show sentence" at bounding box center [341, 143] width 50 height 22
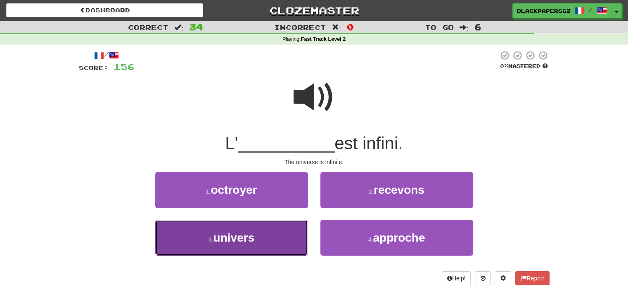
click at [284, 231] on button "3 . univers" at bounding box center [231, 238] width 153 height 36
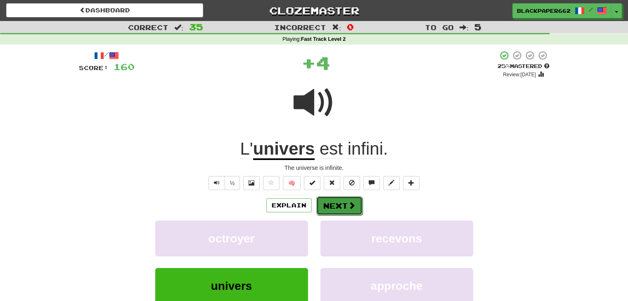
click at [327, 203] on button "Next" at bounding box center [339, 205] width 46 height 19
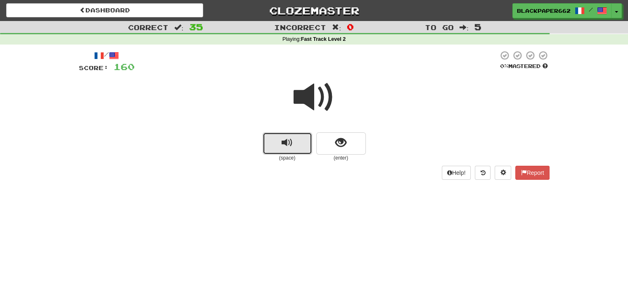
click at [287, 154] on button "replay audio" at bounding box center [287, 143] width 50 height 22
click at [352, 146] on button "show sentence" at bounding box center [341, 143] width 50 height 22
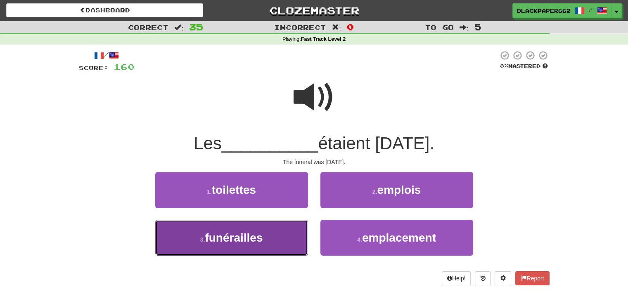
click at [282, 241] on button "3 . funérailles" at bounding box center [231, 238] width 153 height 36
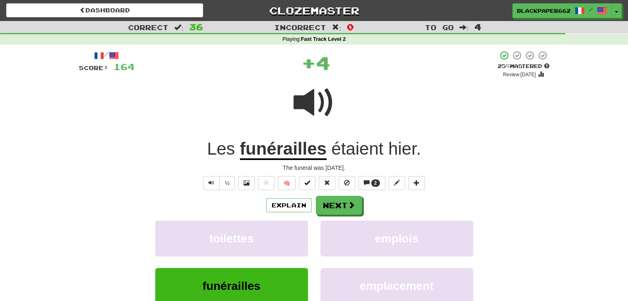
click at [297, 90] on span at bounding box center [313, 102] width 41 height 41
click at [338, 207] on button "Next" at bounding box center [339, 205] width 46 height 19
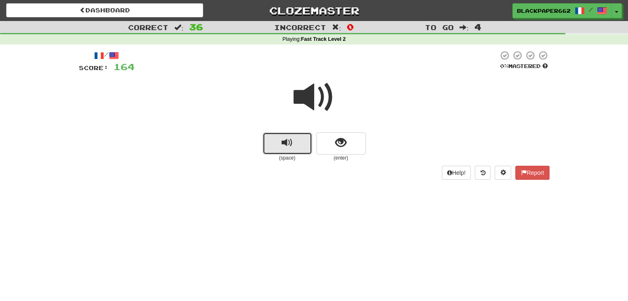
click at [301, 149] on button "replay audio" at bounding box center [287, 143] width 50 height 22
click at [333, 141] on button "show sentence" at bounding box center [341, 143] width 50 height 22
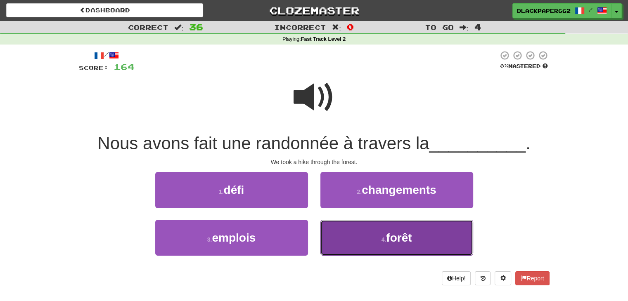
click at [382, 245] on button "4 . forêt" at bounding box center [396, 238] width 153 height 36
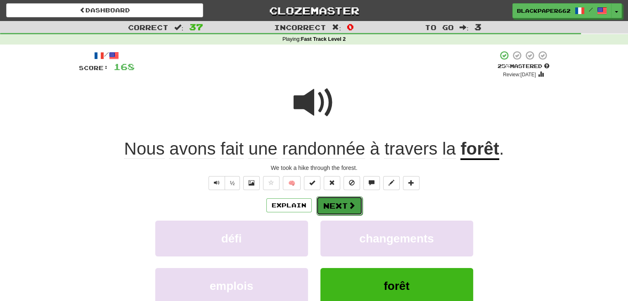
click at [347, 200] on button "Next" at bounding box center [339, 205] width 46 height 19
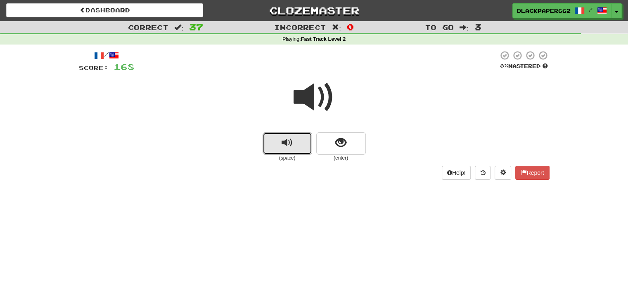
click at [284, 150] on button "replay audio" at bounding box center [287, 143] width 50 height 22
click at [362, 139] on button "show sentence" at bounding box center [341, 143] width 50 height 22
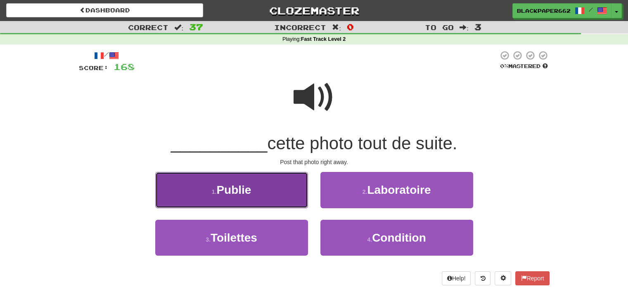
click at [287, 200] on button "1 . Publie" at bounding box center [231, 190] width 153 height 36
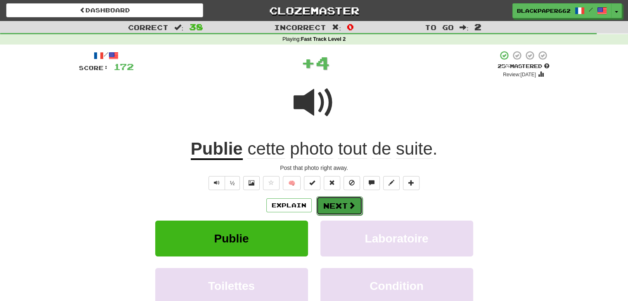
click at [345, 205] on button "Next" at bounding box center [339, 205] width 46 height 19
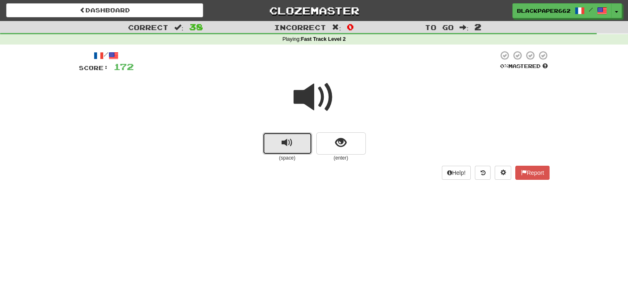
click at [278, 144] on button "replay audio" at bounding box center [287, 143] width 50 height 22
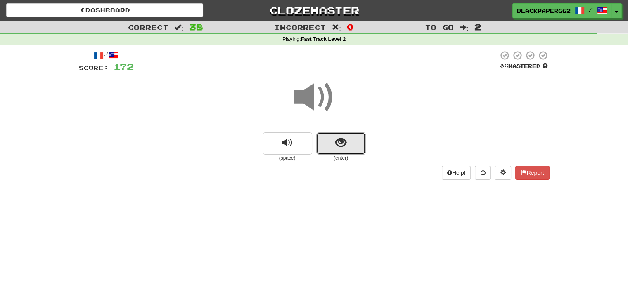
click at [355, 139] on button "show sentence" at bounding box center [341, 143] width 50 height 22
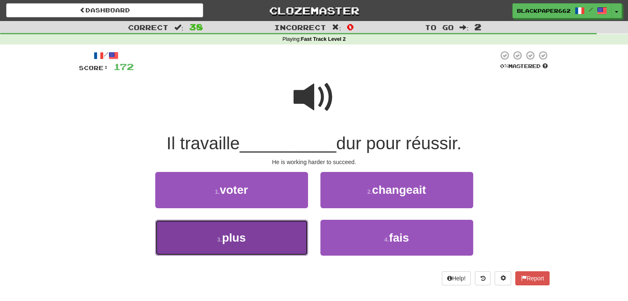
click at [283, 250] on button "3 . plus" at bounding box center [231, 238] width 153 height 36
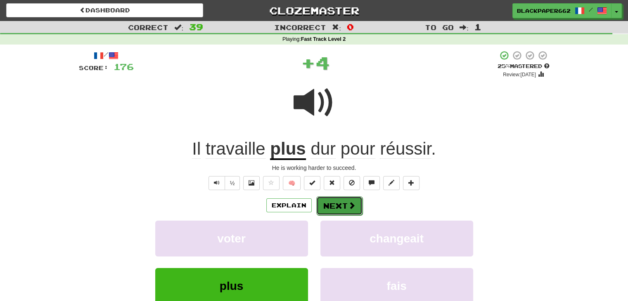
click at [337, 198] on button "Next" at bounding box center [339, 205] width 46 height 19
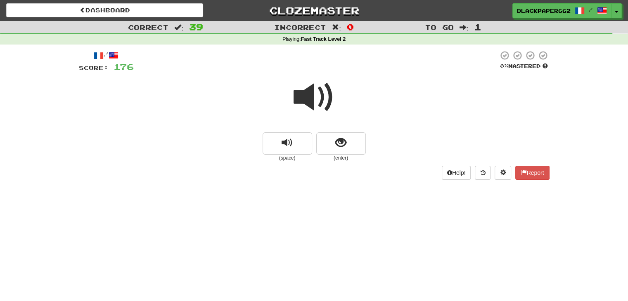
click at [293, 155] on small "(space)" at bounding box center [287, 158] width 50 height 7
click at [293, 144] on button "replay audio" at bounding box center [287, 143] width 50 height 22
click at [353, 140] on button "show sentence" at bounding box center [341, 143] width 50 height 22
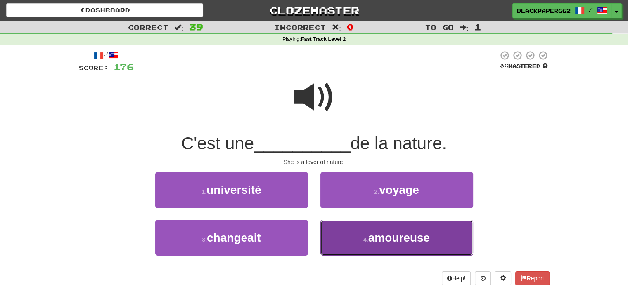
click at [371, 232] on span "amoureuse" at bounding box center [398, 237] width 61 height 13
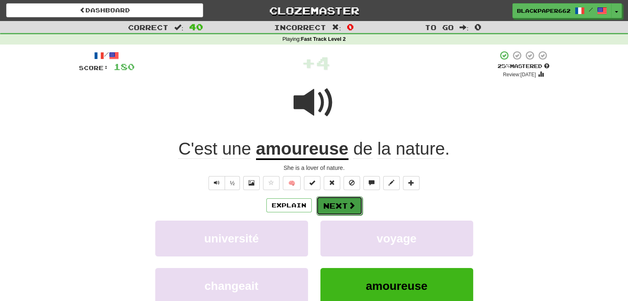
click at [341, 206] on button "Next" at bounding box center [339, 205] width 46 height 19
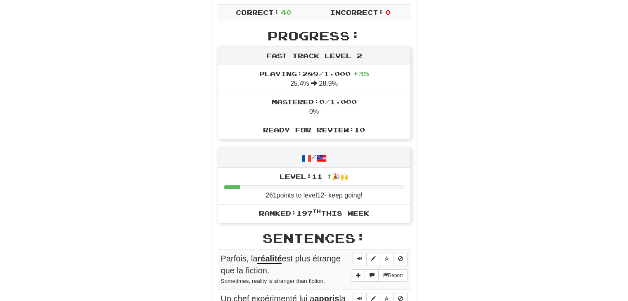
scroll to position [124, 0]
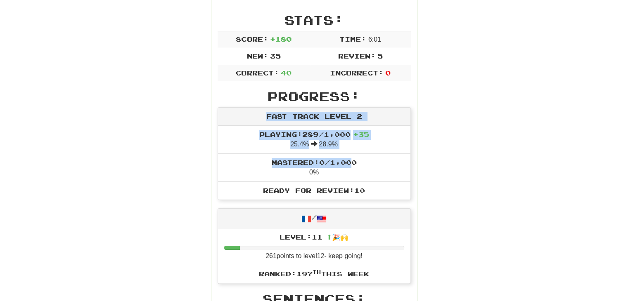
drag, startPoint x: 266, startPoint y: 113, endPoint x: 359, endPoint y: 153, distance: 101.7
click at [359, 153] on div "Fast Track Level 2 Playing: 289 / 1,000 + 35 25.4% 28.9% Mastered: 0 / 1,000 0%…" at bounding box center [313, 153] width 193 height 93
click at [359, 153] on li "Mastered: 0 / 1,000 0%" at bounding box center [314, 167] width 192 height 28
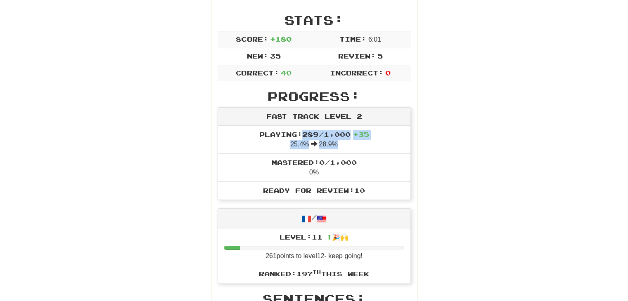
drag, startPoint x: 300, startPoint y: 130, endPoint x: 375, endPoint y: 145, distance: 77.0
click at [375, 145] on li "Playing: 289 / 1,000 + 35 25.4% 28.9%" at bounding box center [314, 140] width 192 height 28
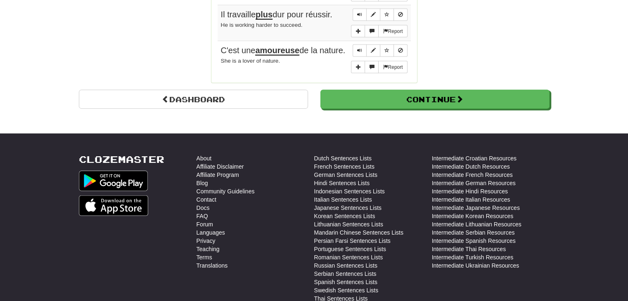
scroll to position [0, 0]
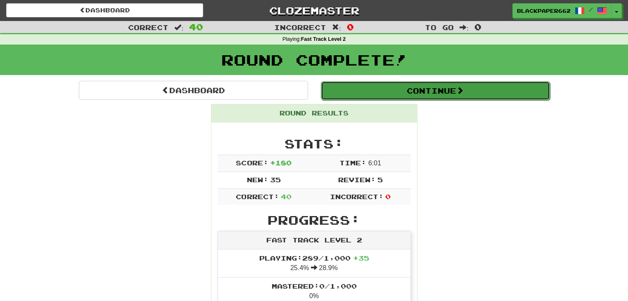
click at [530, 93] on button "Continue" at bounding box center [435, 90] width 229 height 19
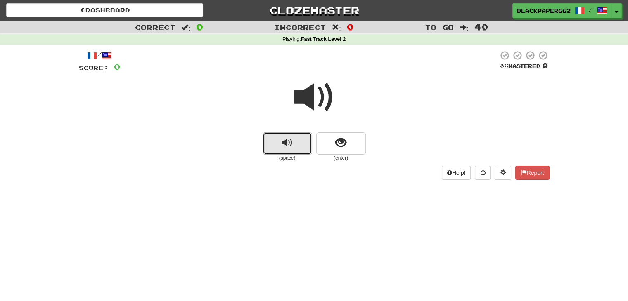
click at [297, 151] on button "replay audio" at bounding box center [287, 143] width 50 height 22
click at [356, 146] on button "show sentence" at bounding box center [341, 143] width 50 height 22
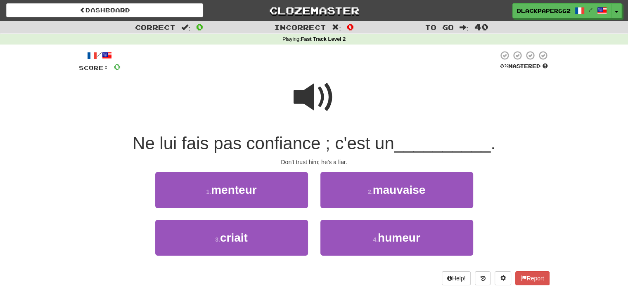
click at [324, 96] on span at bounding box center [313, 97] width 41 height 41
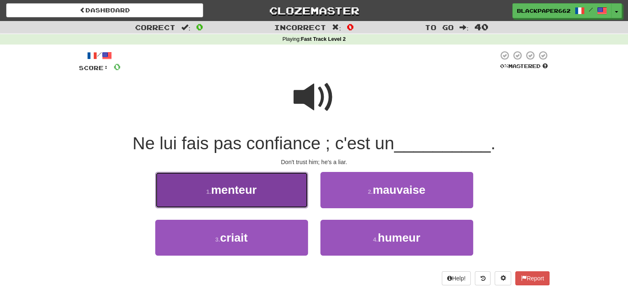
click at [284, 194] on button "1 . menteur" at bounding box center [231, 190] width 153 height 36
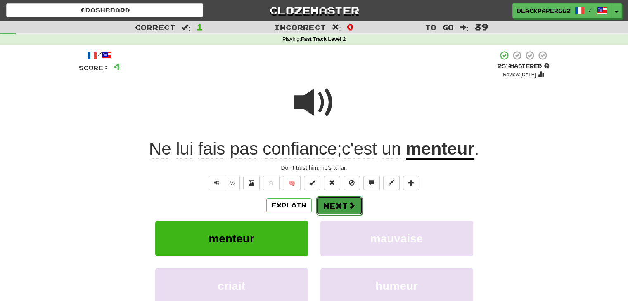
click at [342, 208] on button "Next" at bounding box center [339, 205] width 46 height 19
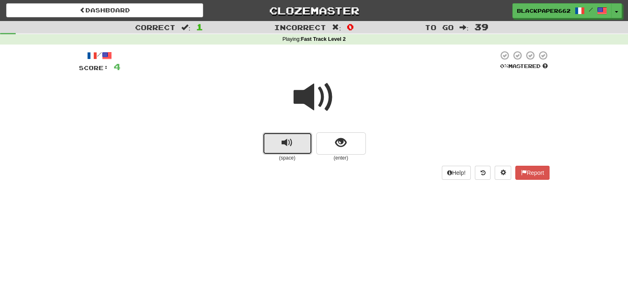
click at [276, 136] on button "replay audio" at bounding box center [287, 143] width 50 height 22
click at [352, 144] on button "show sentence" at bounding box center [341, 143] width 50 height 22
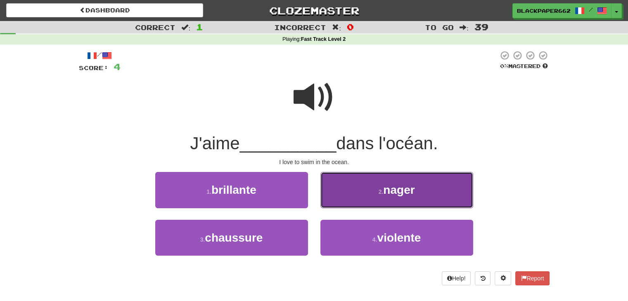
click at [371, 197] on button "2 . nager" at bounding box center [396, 190] width 153 height 36
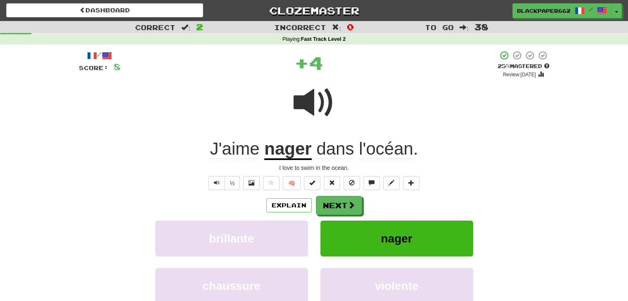
click at [300, 101] on span at bounding box center [313, 102] width 41 height 41
click at [348, 202] on span at bounding box center [351, 205] width 7 height 7
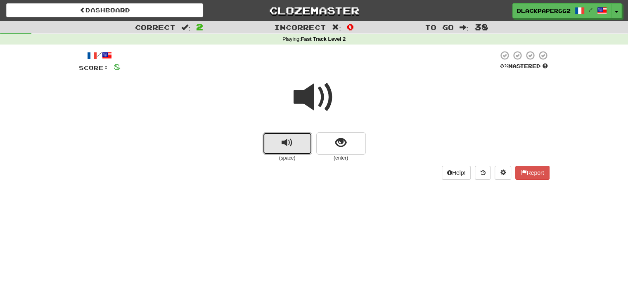
click at [305, 149] on button "replay audio" at bounding box center [287, 143] width 50 height 22
click at [342, 142] on span "show sentence" at bounding box center [340, 142] width 11 height 11
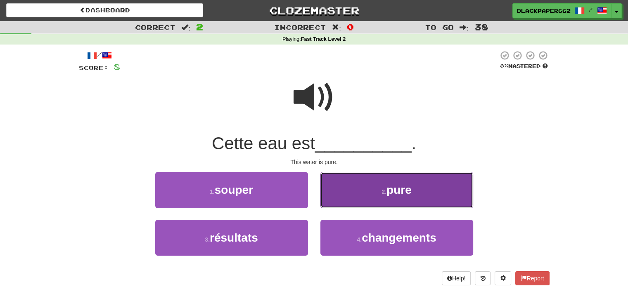
click at [387, 196] on span "pure" at bounding box center [398, 190] width 25 height 13
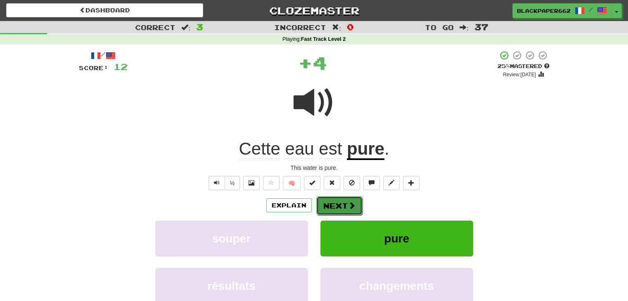
click at [323, 200] on button "Next" at bounding box center [339, 205] width 46 height 19
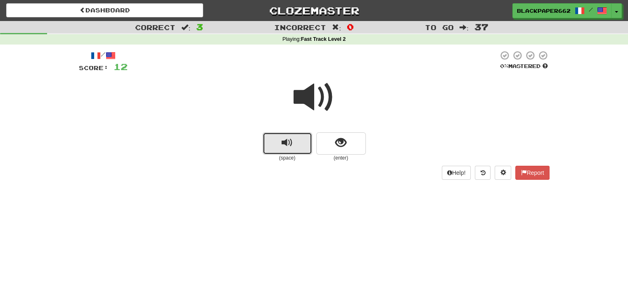
click at [283, 151] on button "replay audio" at bounding box center [287, 143] width 50 height 22
click at [346, 144] on span "show sentence" at bounding box center [340, 142] width 11 height 11
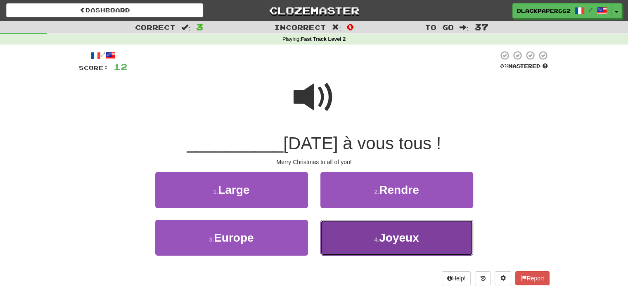
click at [391, 241] on span "Joyeux" at bounding box center [399, 237] width 40 height 13
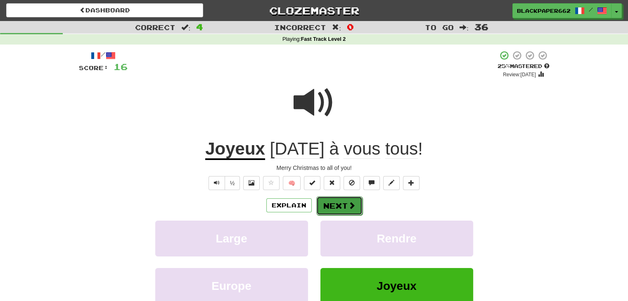
click at [347, 212] on button "Next" at bounding box center [339, 205] width 46 height 19
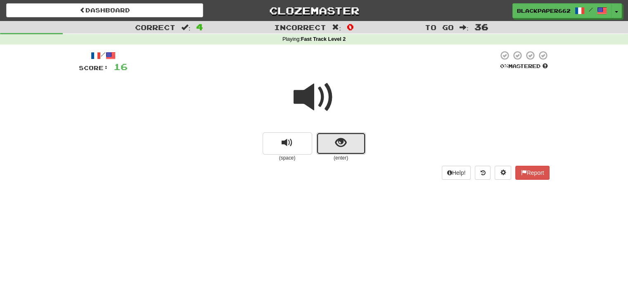
click at [349, 144] on button "show sentence" at bounding box center [341, 143] width 50 height 22
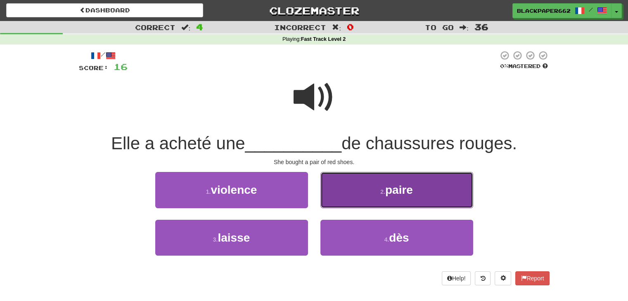
click at [365, 190] on button "2 . paire" at bounding box center [396, 190] width 153 height 36
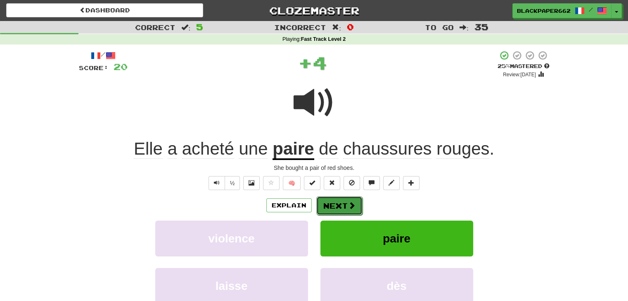
click at [349, 203] on span at bounding box center [351, 205] width 7 height 7
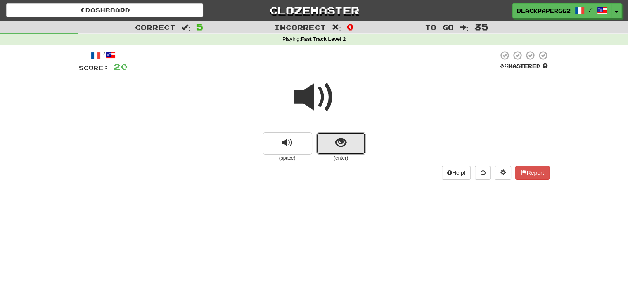
click at [340, 132] on button "show sentence" at bounding box center [341, 143] width 50 height 22
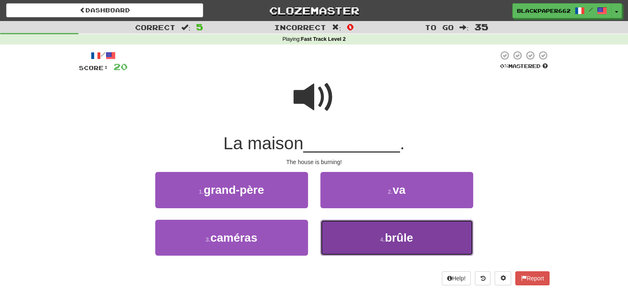
click at [389, 228] on button "4 . brûle" at bounding box center [396, 238] width 153 height 36
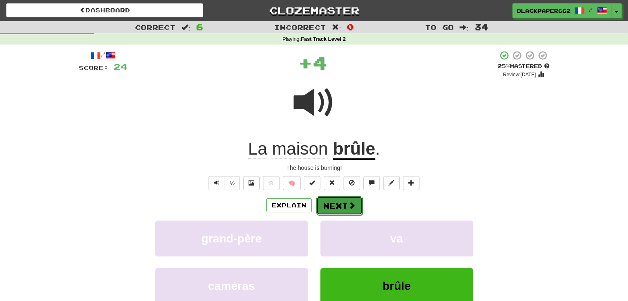
click at [356, 201] on button "Next" at bounding box center [339, 205] width 46 height 19
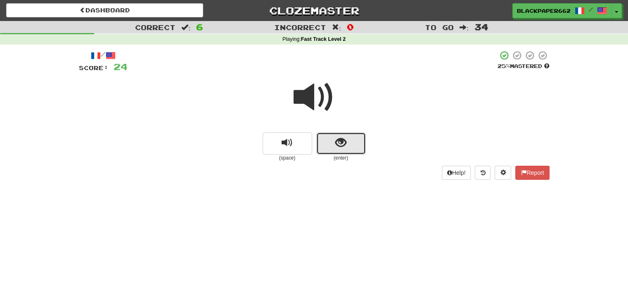
click at [360, 146] on button "show sentence" at bounding box center [341, 143] width 50 height 22
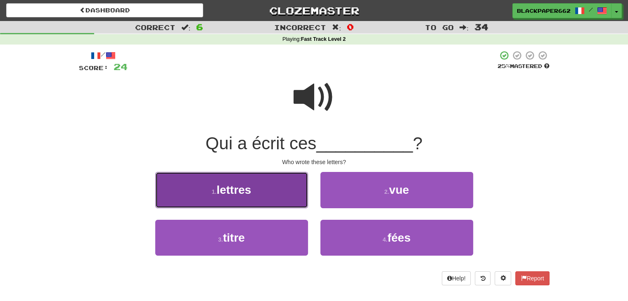
click at [287, 180] on button "1 . lettres" at bounding box center [231, 190] width 153 height 36
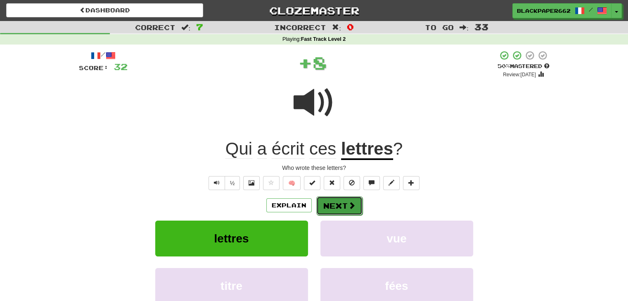
click at [348, 206] on span at bounding box center [351, 205] width 7 height 7
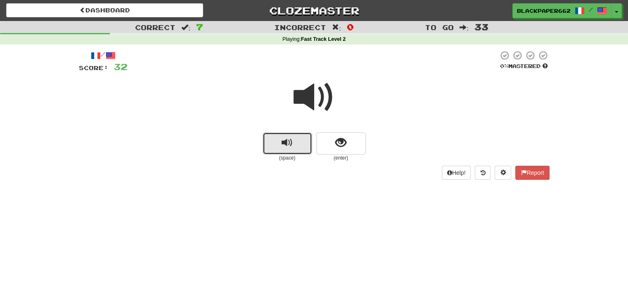
click at [271, 151] on button "replay audio" at bounding box center [287, 143] width 50 height 22
click at [327, 145] on button "show sentence" at bounding box center [341, 143] width 50 height 22
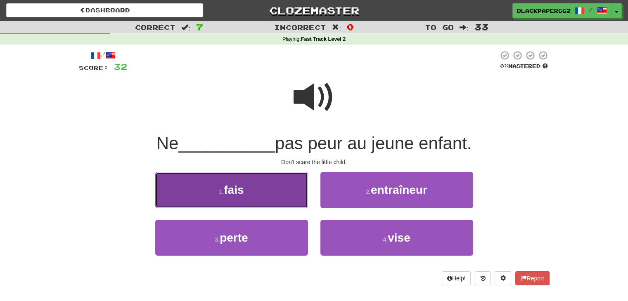
click at [287, 189] on button "1 . fais" at bounding box center [231, 190] width 153 height 36
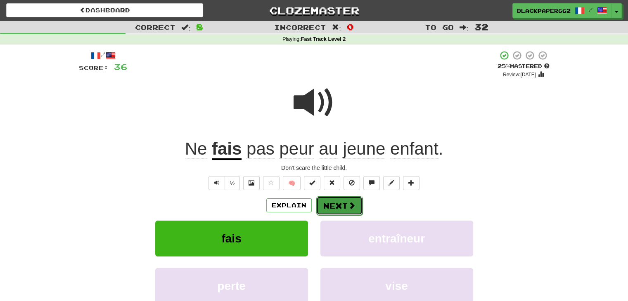
click at [361, 204] on button "Next" at bounding box center [339, 205] width 46 height 19
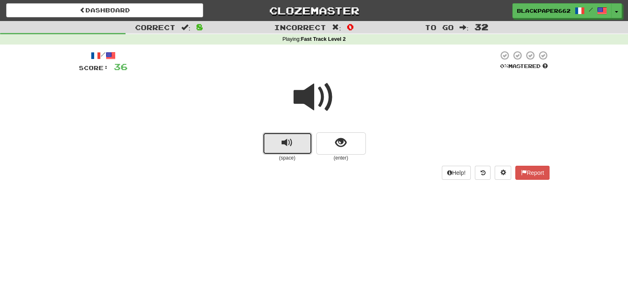
click at [291, 148] on span "replay audio" at bounding box center [286, 142] width 11 height 11
click at [354, 146] on button "show sentence" at bounding box center [341, 143] width 50 height 22
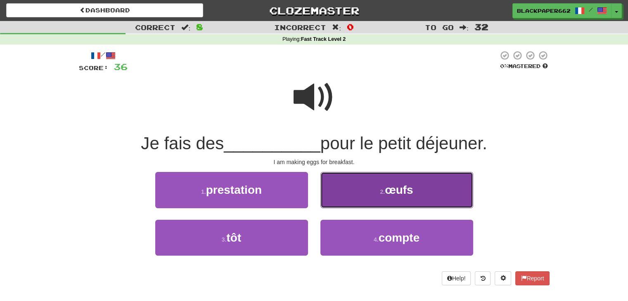
click at [360, 201] on button "2 . œufs" at bounding box center [396, 190] width 153 height 36
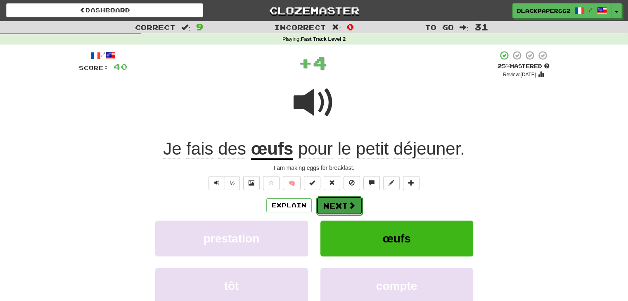
click at [357, 200] on button "Next" at bounding box center [339, 205] width 46 height 19
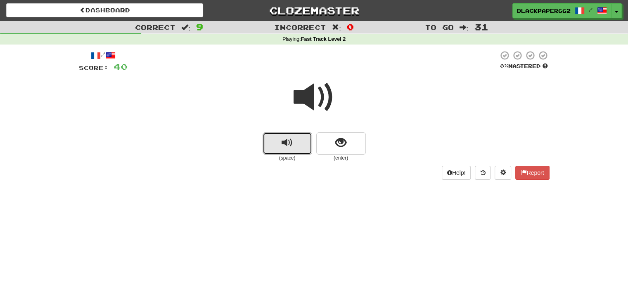
click at [282, 137] on span "replay audio" at bounding box center [286, 142] width 11 height 11
click at [334, 148] on button "show sentence" at bounding box center [341, 143] width 50 height 22
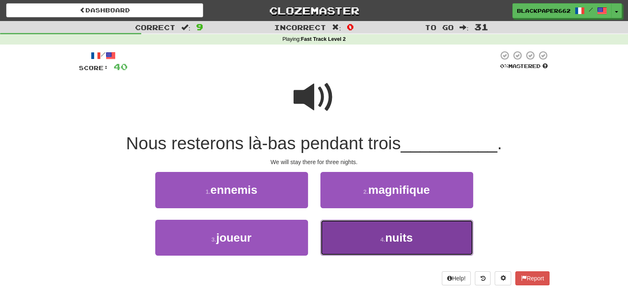
click at [394, 244] on button "4 . nuits" at bounding box center [396, 238] width 153 height 36
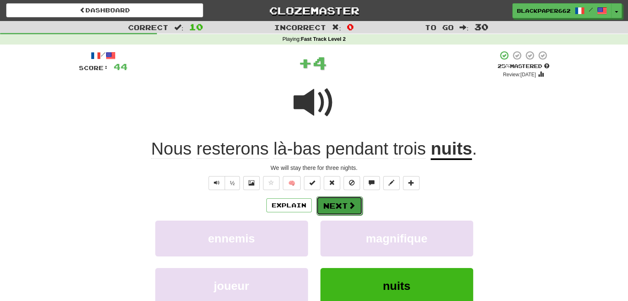
click at [338, 204] on button "Next" at bounding box center [339, 205] width 46 height 19
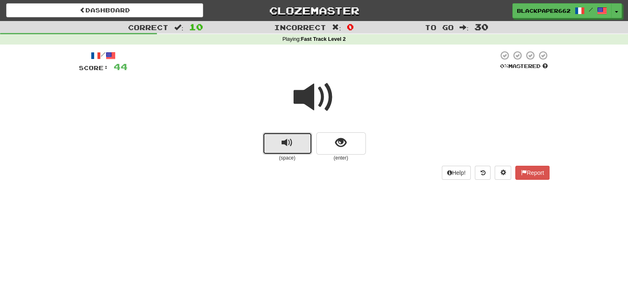
click at [295, 153] on button "replay audio" at bounding box center [287, 143] width 50 height 22
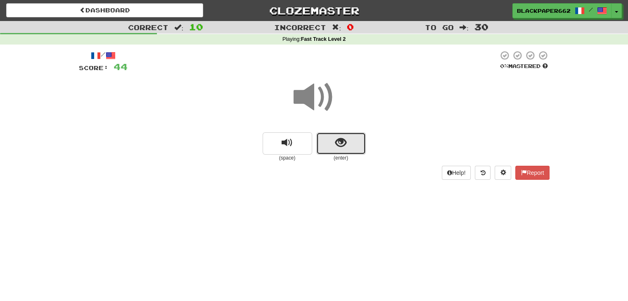
click at [347, 147] on button "show sentence" at bounding box center [341, 143] width 50 height 22
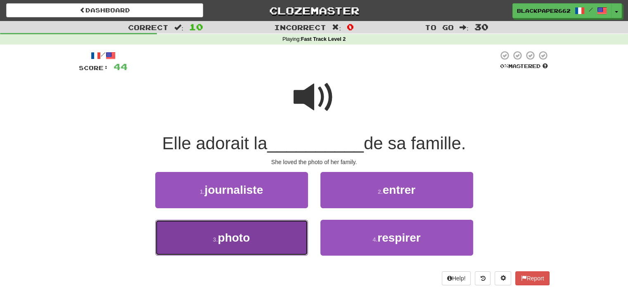
click at [264, 230] on button "3 . photo" at bounding box center [231, 238] width 153 height 36
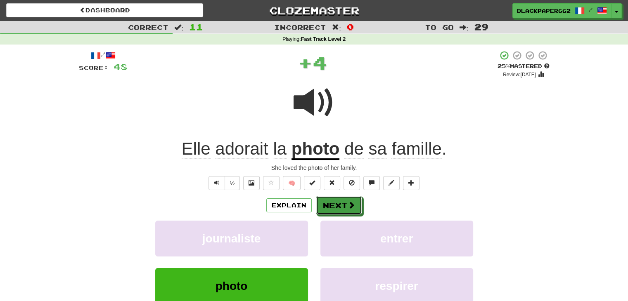
click at [333, 210] on button "Next" at bounding box center [339, 205] width 46 height 19
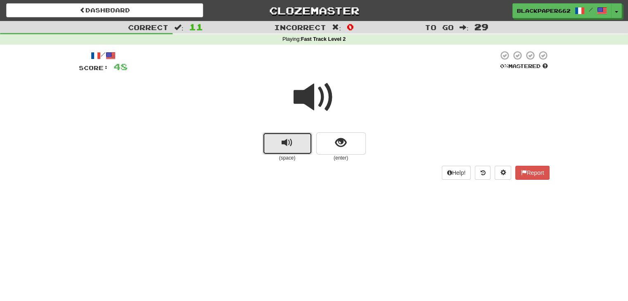
click at [304, 151] on button "replay audio" at bounding box center [287, 143] width 50 height 22
click at [341, 142] on span "show sentence" at bounding box center [340, 142] width 11 height 11
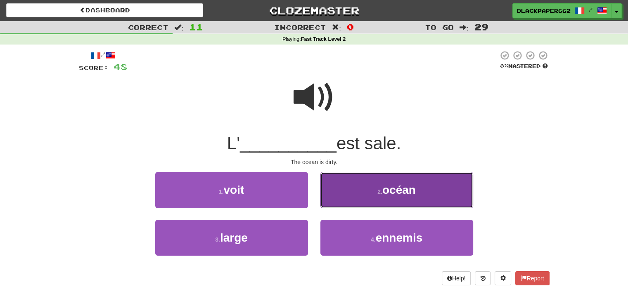
click at [403, 180] on button "2 . océan" at bounding box center [396, 190] width 153 height 36
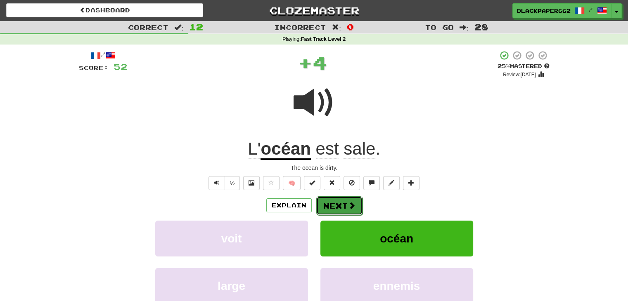
click at [359, 202] on button "Next" at bounding box center [339, 205] width 46 height 19
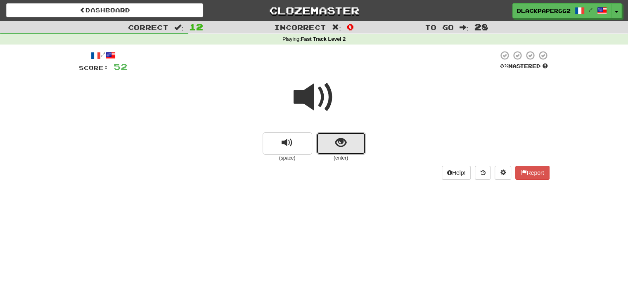
click at [358, 147] on button "show sentence" at bounding box center [341, 143] width 50 height 22
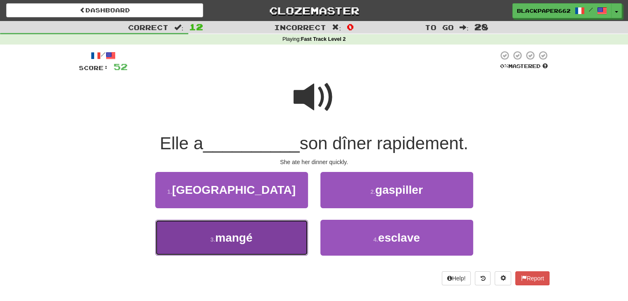
click at [283, 233] on button "3 . mangé" at bounding box center [231, 238] width 153 height 36
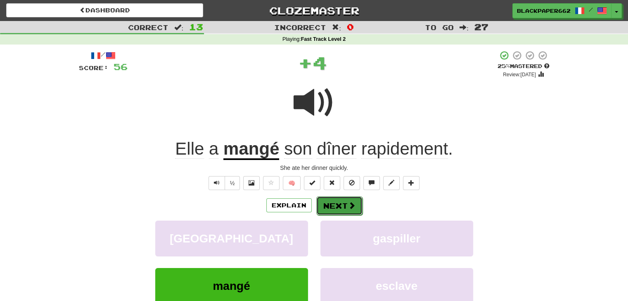
click at [355, 210] on button "Next" at bounding box center [339, 205] width 46 height 19
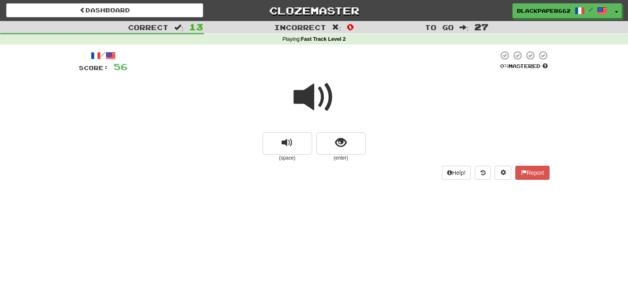
click at [296, 118] on span at bounding box center [313, 97] width 41 height 41
click at [297, 137] on button "replay audio" at bounding box center [287, 143] width 50 height 22
click at [345, 146] on span "show sentence" at bounding box center [340, 142] width 11 height 11
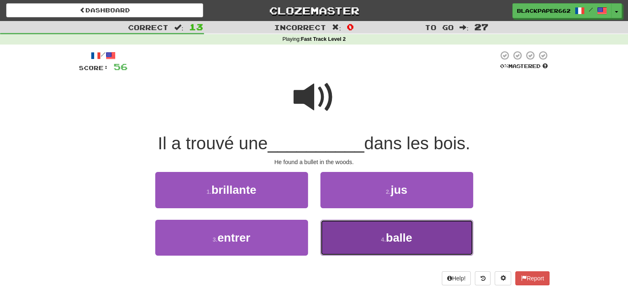
click at [381, 231] on button "4 . balle" at bounding box center [396, 238] width 153 height 36
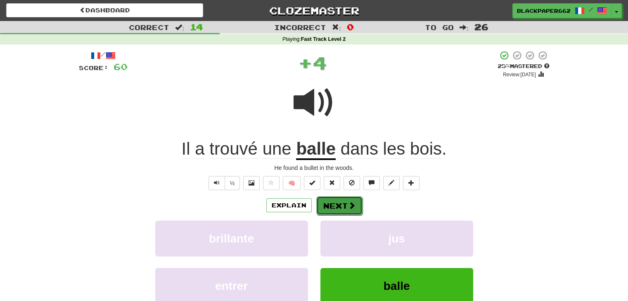
click at [340, 204] on button "Next" at bounding box center [339, 205] width 46 height 19
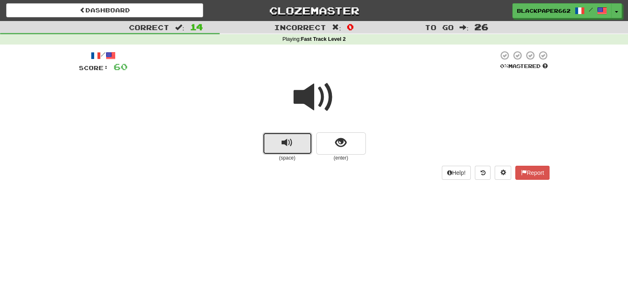
click at [310, 152] on button "replay audio" at bounding box center [287, 143] width 50 height 22
click at [333, 143] on button "show sentence" at bounding box center [341, 143] width 50 height 22
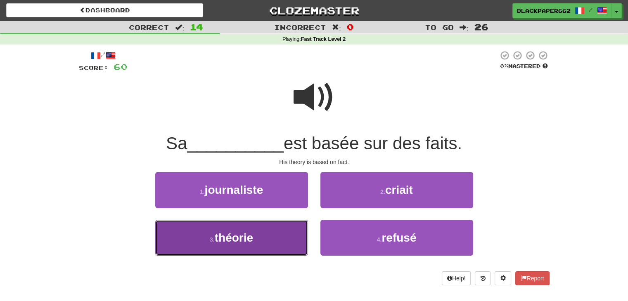
click at [301, 239] on button "3 . théorie" at bounding box center [231, 238] width 153 height 36
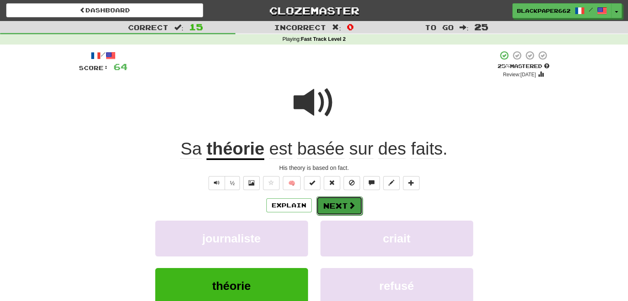
click at [338, 201] on button "Next" at bounding box center [339, 205] width 46 height 19
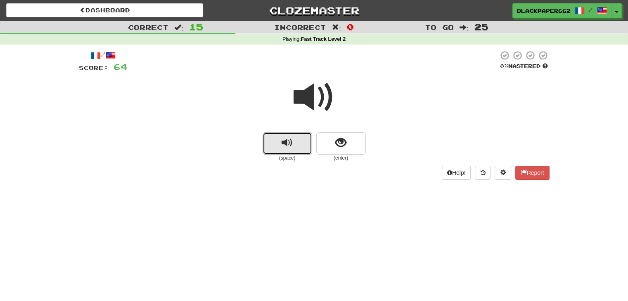
click at [294, 153] on button "replay audio" at bounding box center [287, 143] width 50 height 22
click at [337, 145] on span "show sentence" at bounding box center [340, 142] width 11 height 11
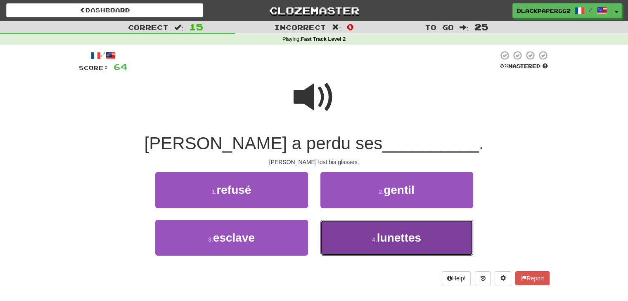
click at [392, 235] on span "lunettes" at bounding box center [399, 237] width 44 height 13
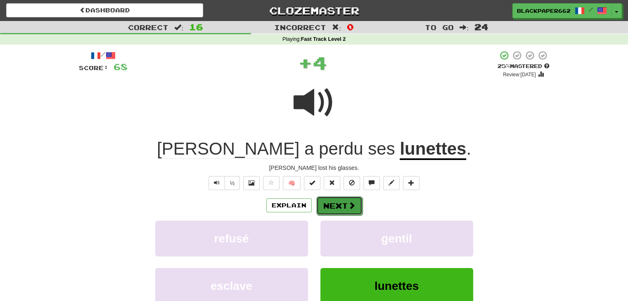
click at [354, 212] on button "Next" at bounding box center [339, 205] width 46 height 19
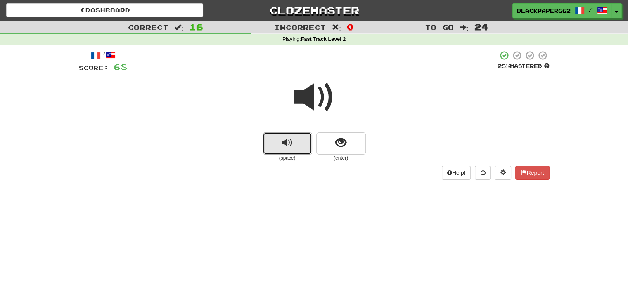
click at [295, 151] on button "replay audio" at bounding box center [287, 143] width 50 height 22
click at [352, 141] on button "show sentence" at bounding box center [341, 143] width 50 height 22
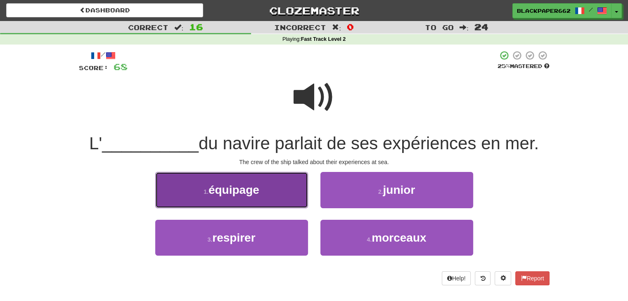
click at [272, 200] on button "1 . équipage" at bounding box center [231, 190] width 153 height 36
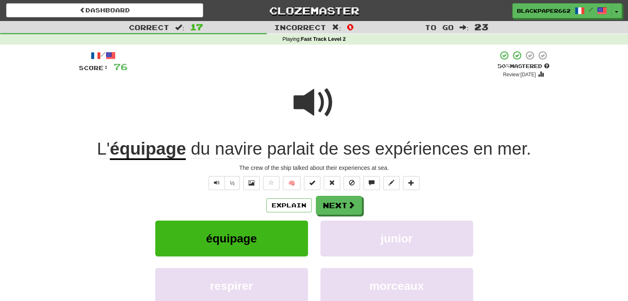
click at [317, 103] on span at bounding box center [313, 102] width 41 height 41
click at [307, 98] on span at bounding box center [313, 102] width 41 height 41
click at [356, 201] on button "Next" at bounding box center [339, 205] width 46 height 19
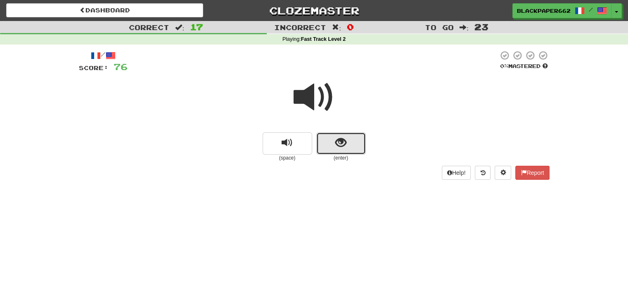
click at [338, 151] on button "show sentence" at bounding box center [341, 143] width 50 height 22
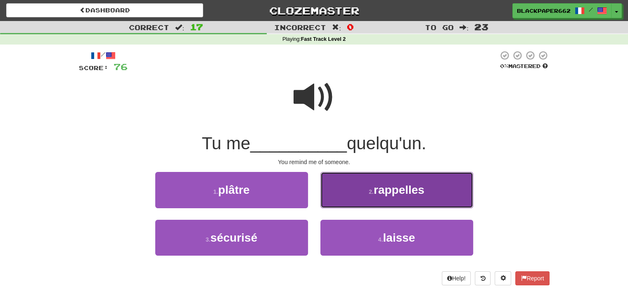
click at [386, 188] on span "rappelles" at bounding box center [398, 190] width 51 height 13
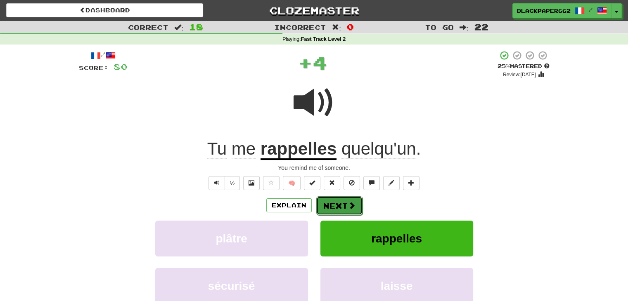
click at [354, 205] on span at bounding box center [351, 205] width 7 height 7
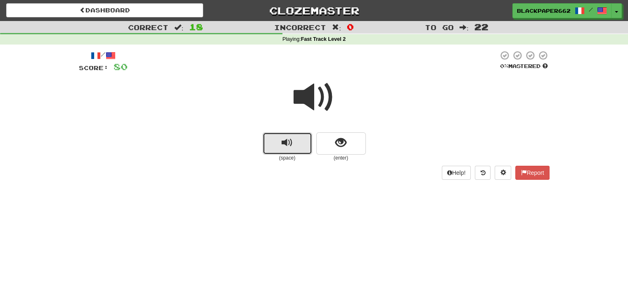
click at [288, 149] on span "replay audio" at bounding box center [286, 142] width 11 height 11
click at [342, 144] on span "show sentence" at bounding box center [340, 142] width 11 height 11
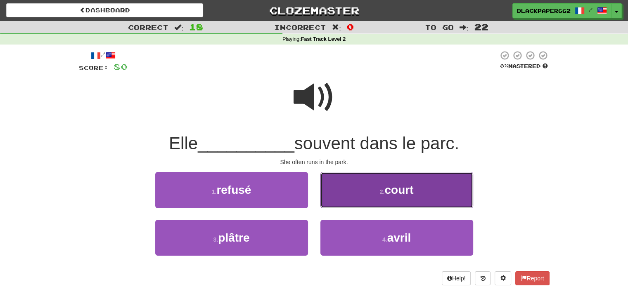
click at [393, 202] on button "2 . court" at bounding box center [396, 190] width 153 height 36
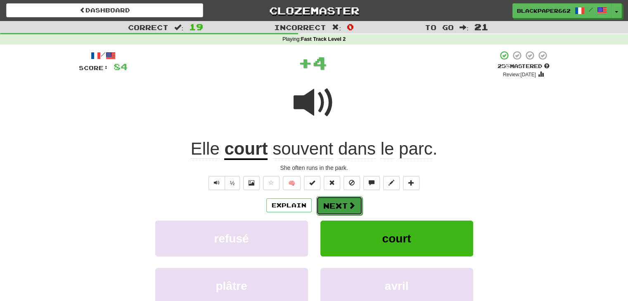
click at [345, 198] on button "Next" at bounding box center [339, 205] width 46 height 19
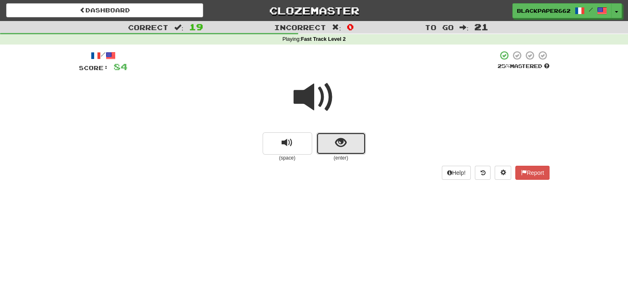
click at [350, 146] on button "show sentence" at bounding box center [341, 143] width 50 height 22
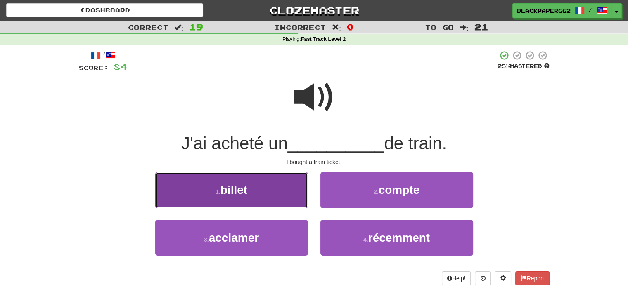
click at [294, 183] on button "1 . billet" at bounding box center [231, 190] width 153 height 36
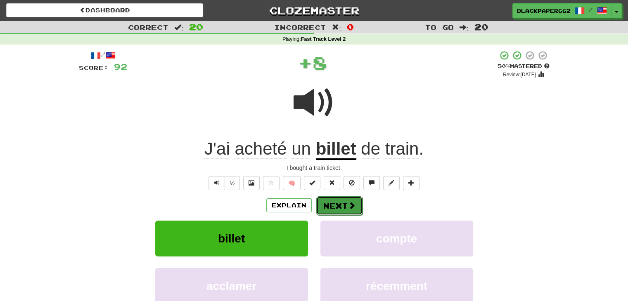
click at [346, 207] on button "Next" at bounding box center [339, 205] width 46 height 19
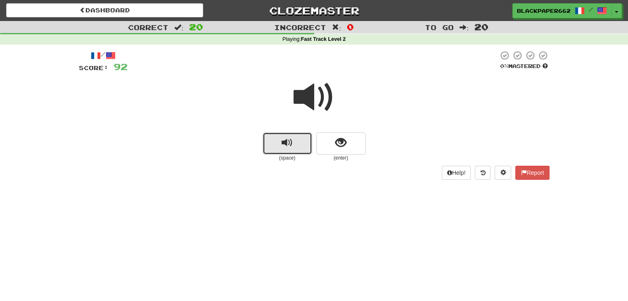
click at [298, 152] on button "replay audio" at bounding box center [287, 143] width 50 height 22
click at [352, 136] on button "show sentence" at bounding box center [341, 143] width 50 height 22
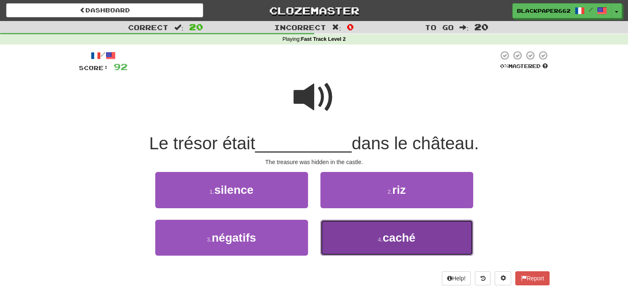
click at [428, 241] on button "4 . caché" at bounding box center [396, 238] width 153 height 36
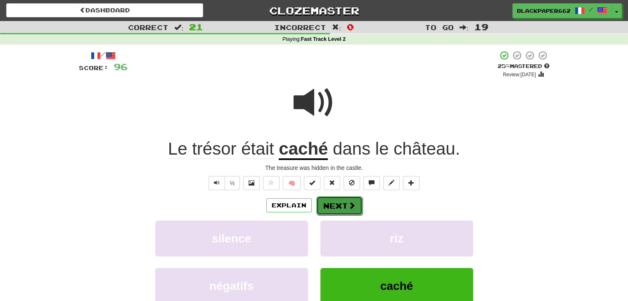
click at [345, 214] on button "Next" at bounding box center [339, 205] width 46 height 19
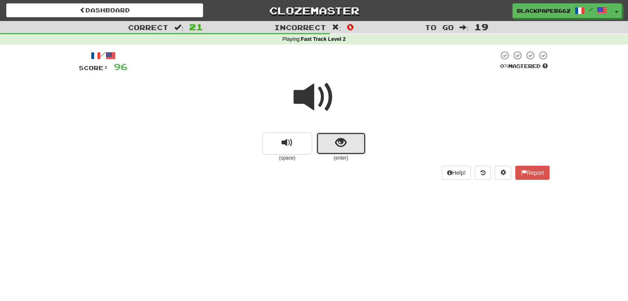
click at [333, 144] on button "show sentence" at bounding box center [341, 143] width 50 height 22
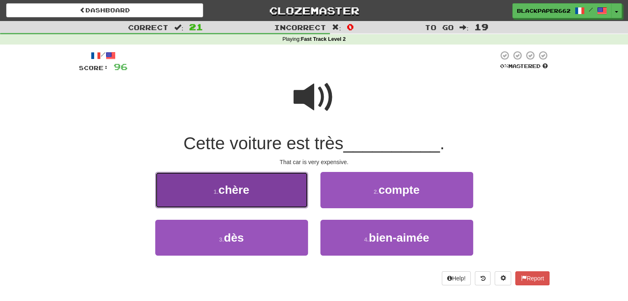
click at [269, 196] on button "1 . chère" at bounding box center [231, 190] width 153 height 36
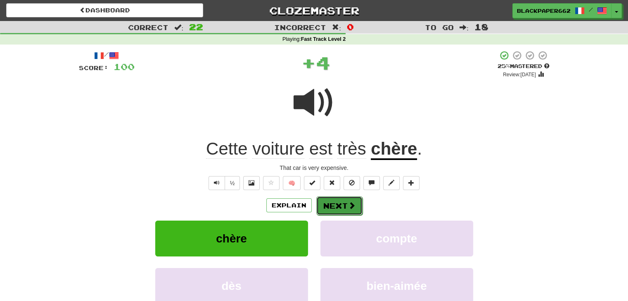
click at [341, 207] on button "Next" at bounding box center [339, 205] width 46 height 19
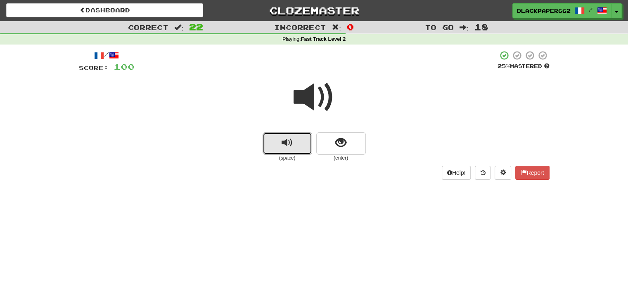
click at [307, 145] on button "replay audio" at bounding box center [287, 143] width 50 height 22
click at [344, 140] on span "show sentence" at bounding box center [340, 142] width 11 height 11
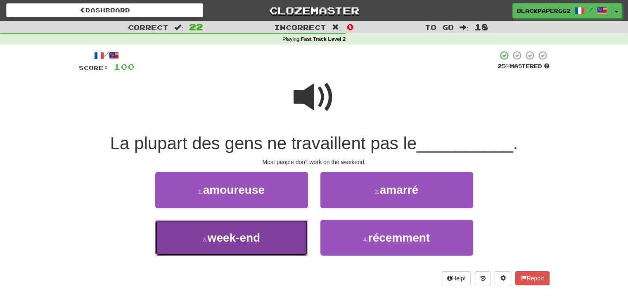
click at [267, 243] on button "3 . week-end" at bounding box center [231, 238] width 153 height 36
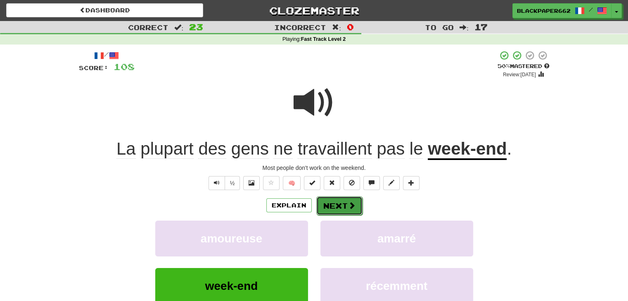
click at [352, 206] on span at bounding box center [351, 205] width 7 height 7
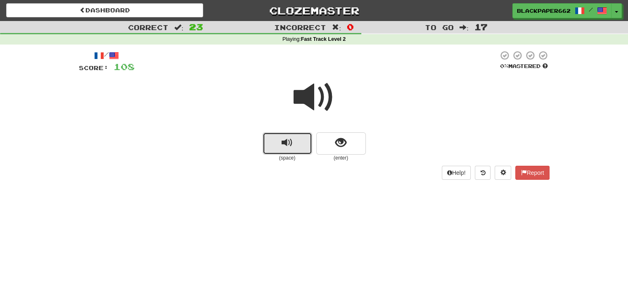
click at [277, 149] on button "replay audio" at bounding box center [287, 143] width 50 height 22
click at [347, 149] on button "show sentence" at bounding box center [341, 143] width 50 height 22
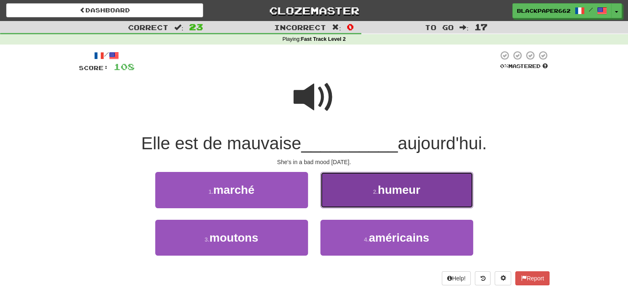
click at [393, 181] on button "2 . humeur" at bounding box center [396, 190] width 153 height 36
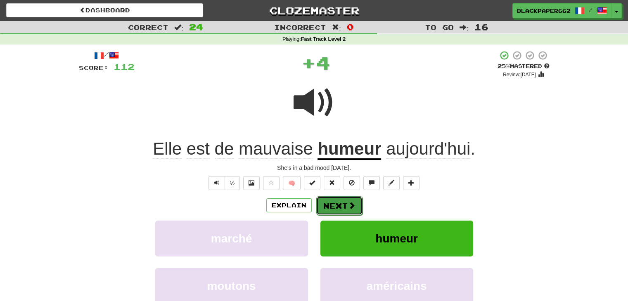
click at [350, 202] on span at bounding box center [351, 205] width 7 height 7
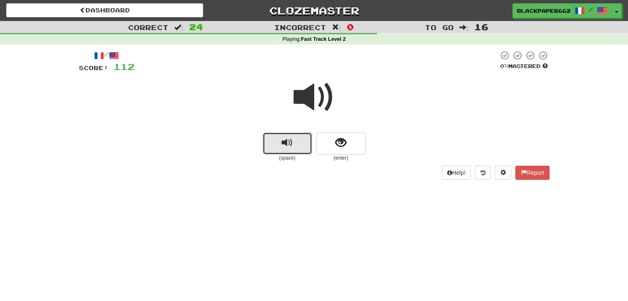
click at [306, 151] on button "replay audio" at bounding box center [287, 143] width 50 height 22
click at [338, 148] on span "show sentence" at bounding box center [340, 142] width 11 height 11
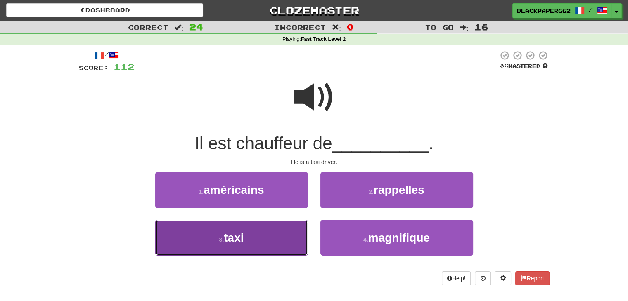
click at [280, 237] on button "3 . taxi" at bounding box center [231, 238] width 153 height 36
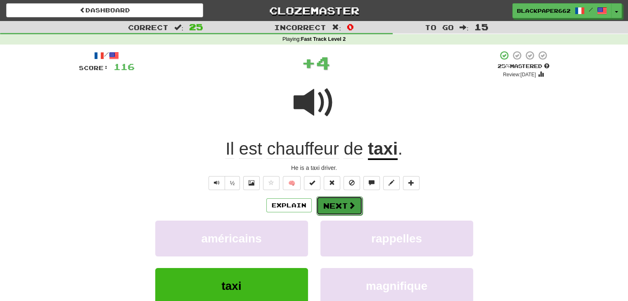
click at [345, 203] on button "Next" at bounding box center [339, 205] width 46 height 19
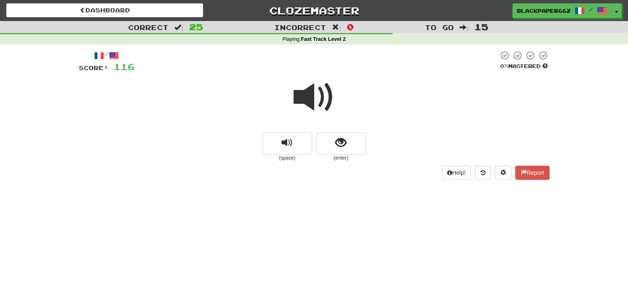
click at [257, 146] on div "(space) (enter)" at bounding box center [314, 146] width 470 height 29
click at [281, 141] on button "replay audio" at bounding box center [287, 143] width 50 height 22
click at [359, 144] on button "show sentence" at bounding box center [341, 143] width 50 height 22
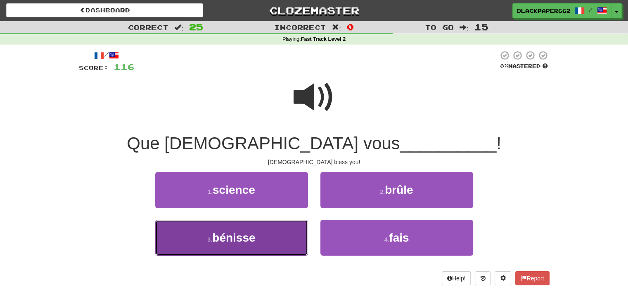
click at [274, 225] on button "3 . bénisse" at bounding box center [231, 238] width 153 height 36
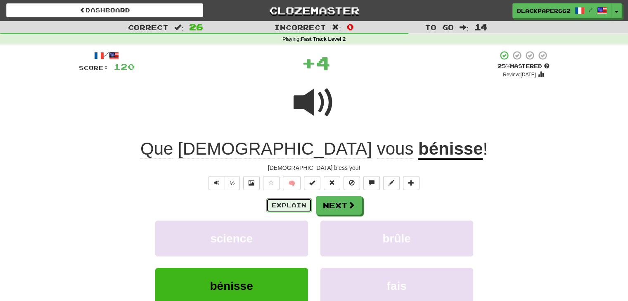
click at [293, 203] on button "Explain" at bounding box center [288, 205] width 45 height 14
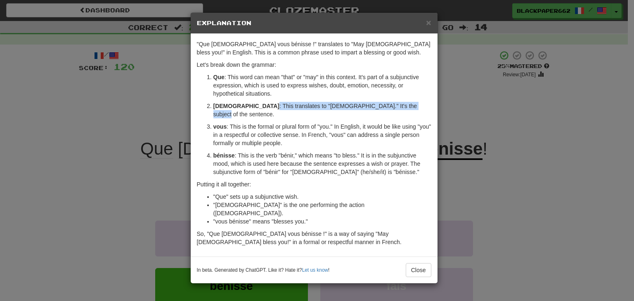
drag, startPoint x: 224, startPoint y: 104, endPoint x: 367, endPoint y: 104, distance: 142.3
click at [367, 104] on p "Dieu : This translates to "God." It's the subject of the sentence." at bounding box center [322, 110] width 218 height 17
click at [421, 263] on button "Close" at bounding box center [419, 270] width 26 height 14
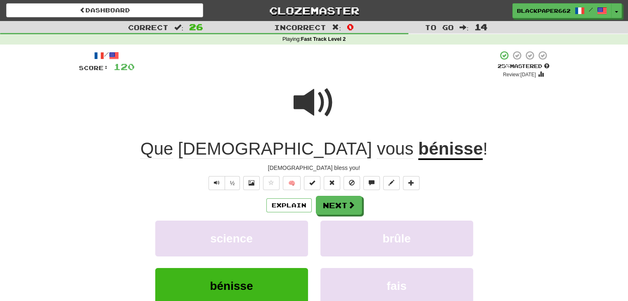
click at [309, 113] on span at bounding box center [313, 102] width 41 height 41
click at [338, 208] on button "Next" at bounding box center [339, 205] width 46 height 19
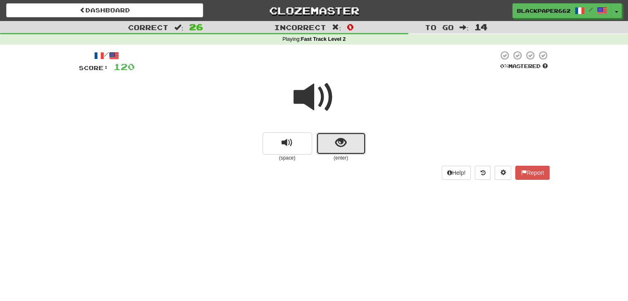
click at [340, 146] on span "show sentence" at bounding box center [340, 142] width 11 height 11
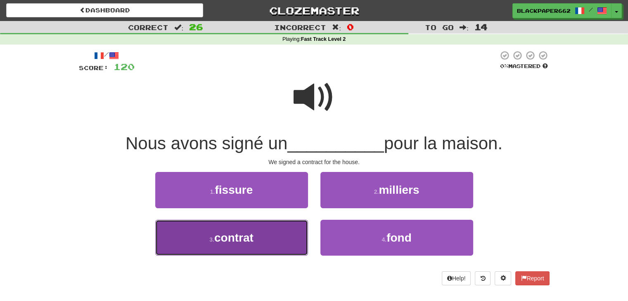
click at [283, 248] on button "3 . contrat" at bounding box center [231, 238] width 153 height 36
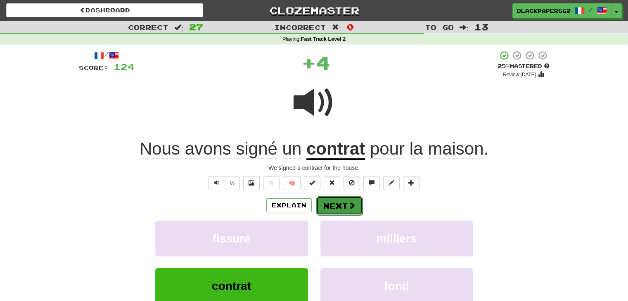
click at [348, 209] on span at bounding box center [351, 205] width 7 height 7
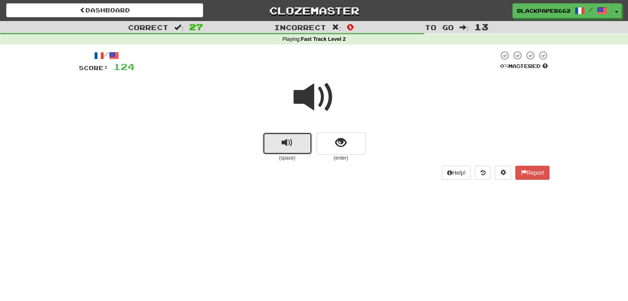
click at [284, 144] on span "replay audio" at bounding box center [286, 142] width 11 height 11
click at [360, 143] on button "show sentence" at bounding box center [341, 143] width 50 height 22
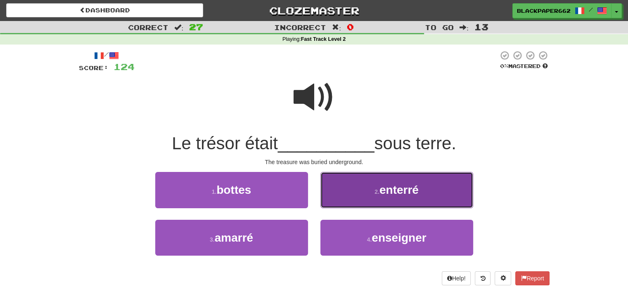
click at [369, 192] on button "2 . enterré" at bounding box center [396, 190] width 153 height 36
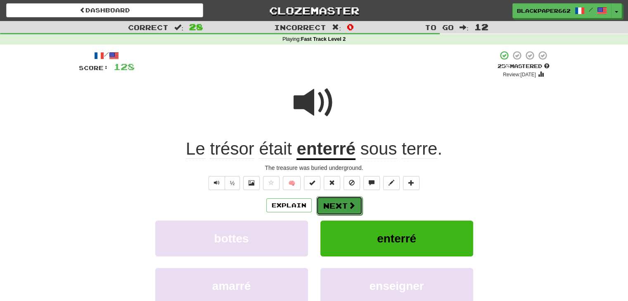
click at [350, 202] on span at bounding box center [351, 205] width 7 height 7
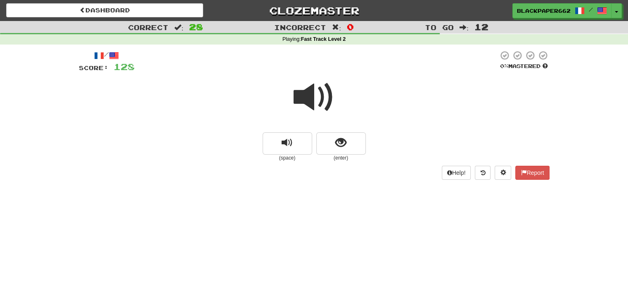
click at [367, 149] on div "(space) (enter)" at bounding box center [314, 146] width 470 height 29
click at [362, 148] on button "show sentence" at bounding box center [341, 143] width 50 height 22
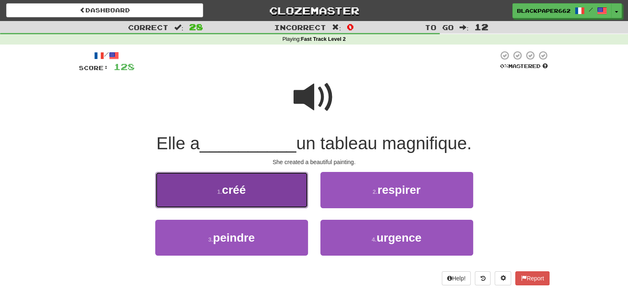
click at [249, 184] on button "1 . créé" at bounding box center [231, 190] width 153 height 36
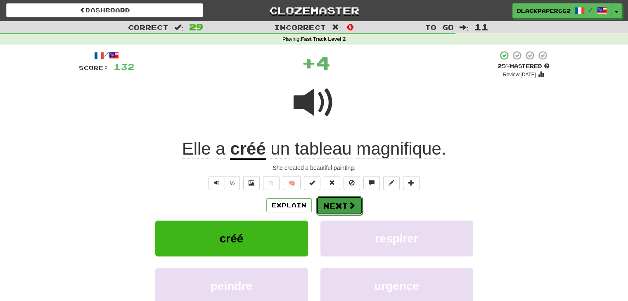
click at [335, 201] on button "Next" at bounding box center [339, 205] width 46 height 19
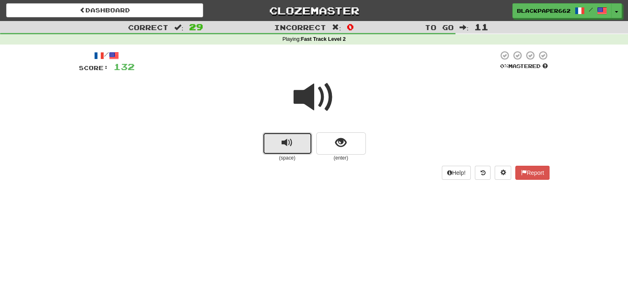
click at [281, 150] on button "replay audio" at bounding box center [287, 143] width 50 height 22
click at [355, 153] on button "show sentence" at bounding box center [341, 143] width 50 height 22
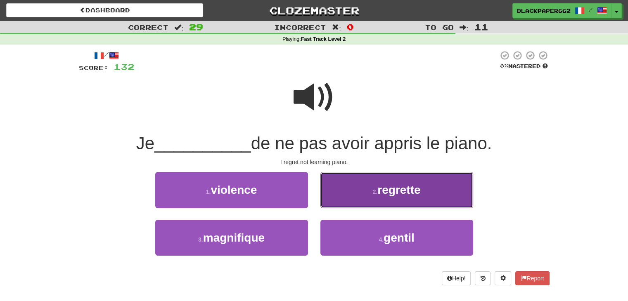
click at [388, 194] on span "regrette" at bounding box center [398, 190] width 43 height 13
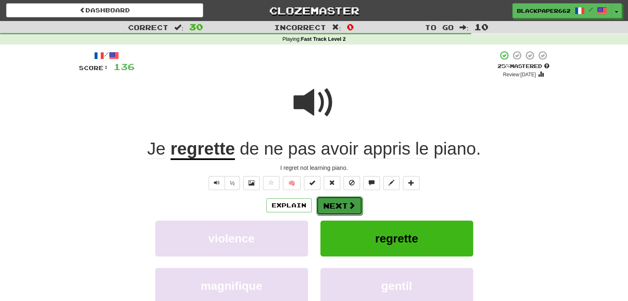
click at [347, 201] on button "Next" at bounding box center [339, 205] width 46 height 19
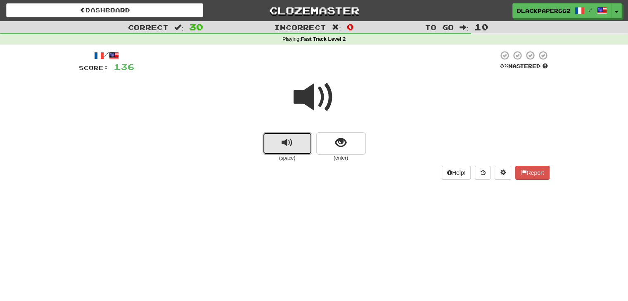
click at [297, 153] on button "replay audio" at bounding box center [287, 143] width 50 height 22
click at [336, 153] on button "show sentence" at bounding box center [341, 143] width 50 height 22
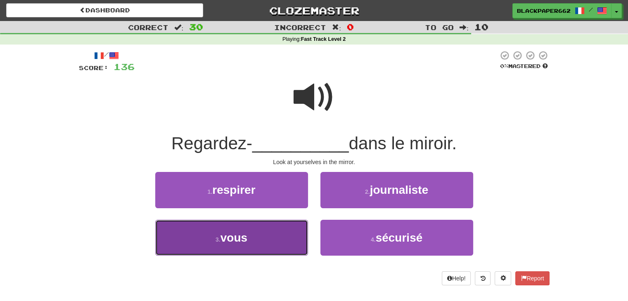
click at [290, 237] on button "3 . vous" at bounding box center [231, 238] width 153 height 36
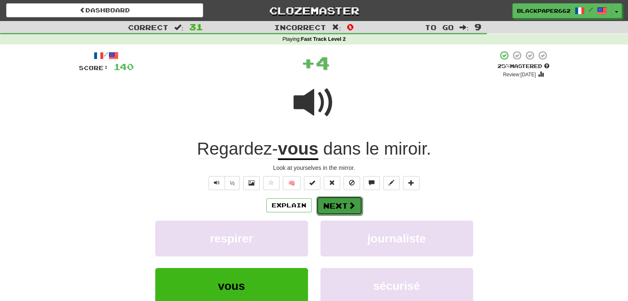
click at [350, 200] on button "Next" at bounding box center [339, 205] width 46 height 19
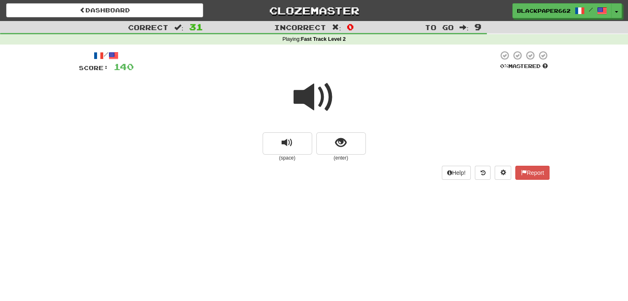
click at [275, 156] on small "(space)" at bounding box center [287, 158] width 50 height 7
click at [283, 141] on span "replay audio" at bounding box center [286, 142] width 11 height 11
click at [360, 137] on button "show sentence" at bounding box center [341, 143] width 50 height 22
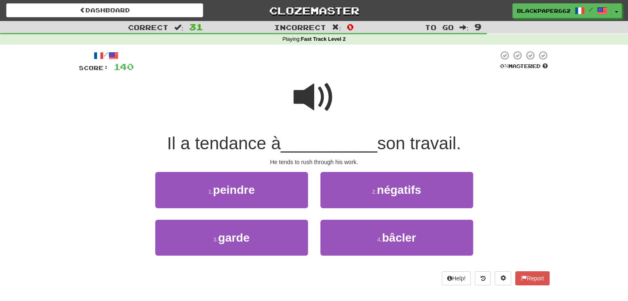
click at [321, 104] on span at bounding box center [313, 97] width 41 height 41
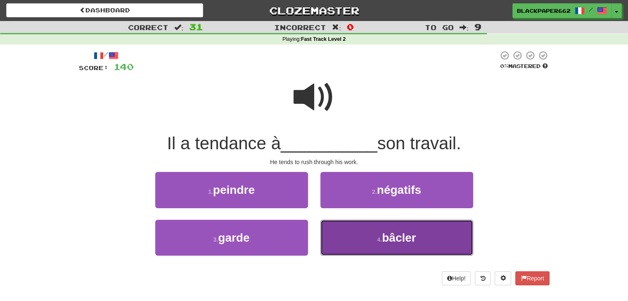
click at [384, 244] on button "4 . bâcler" at bounding box center [396, 238] width 153 height 36
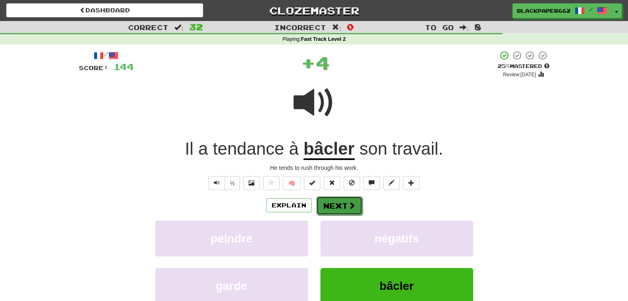
click at [327, 208] on button "Next" at bounding box center [339, 205] width 46 height 19
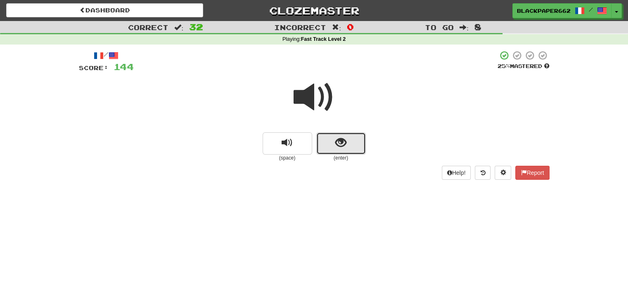
click at [348, 145] on button "show sentence" at bounding box center [341, 143] width 50 height 22
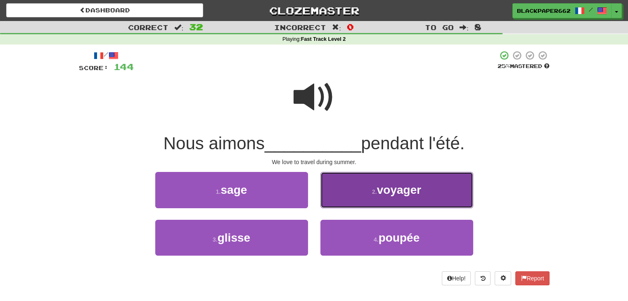
click at [401, 197] on button "2 . voyager" at bounding box center [396, 190] width 153 height 36
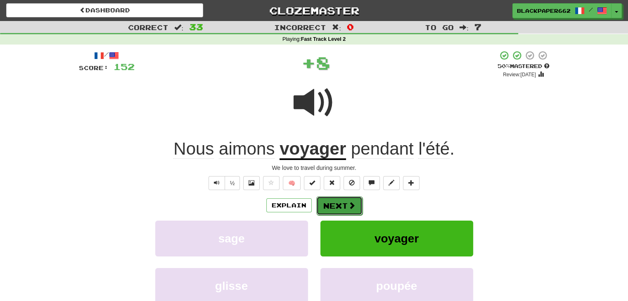
click at [330, 208] on button "Next" at bounding box center [339, 205] width 46 height 19
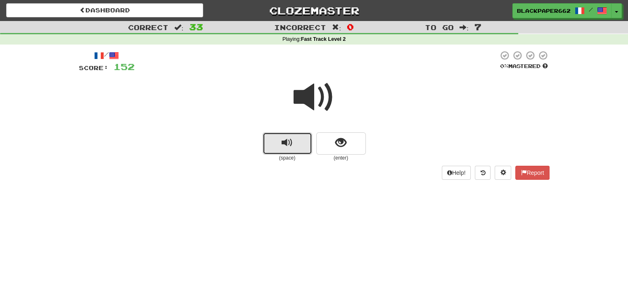
click at [297, 146] on button "replay audio" at bounding box center [287, 143] width 50 height 22
click at [336, 146] on span "show sentence" at bounding box center [340, 142] width 11 height 11
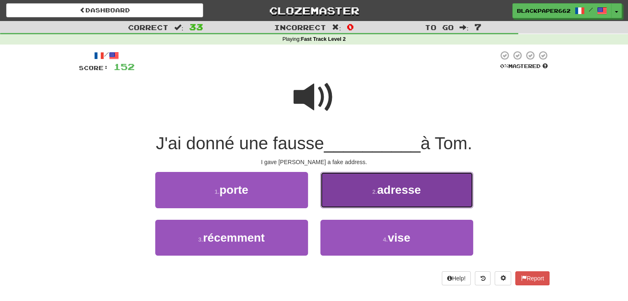
click at [387, 196] on span "adresse" at bounding box center [399, 190] width 44 height 13
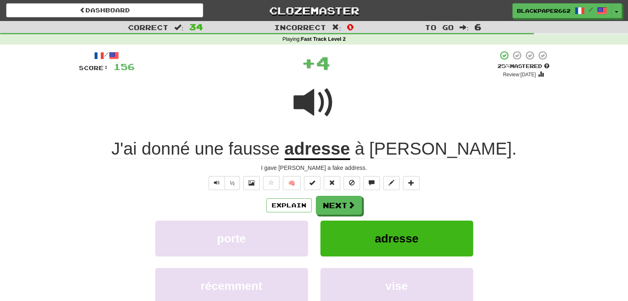
click at [279, 87] on div at bounding box center [314, 108] width 470 height 59
click at [301, 92] on span at bounding box center [313, 102] width 41 height 41
click at [342, 199] on button "Next" at bounding box center [339, 205] width 46 height 19
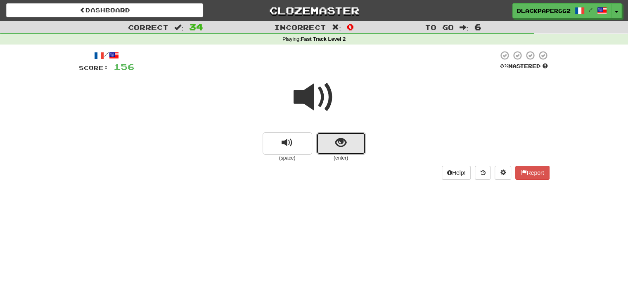
click at [339, 142] on span "show sentence" at bounding box center [340, 142] width 11 height 11
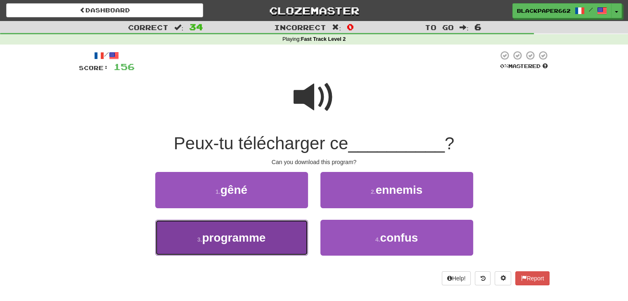
click at [297, 251] on button "3 . programme" at bounding box center [231, 238] width 153 height 36
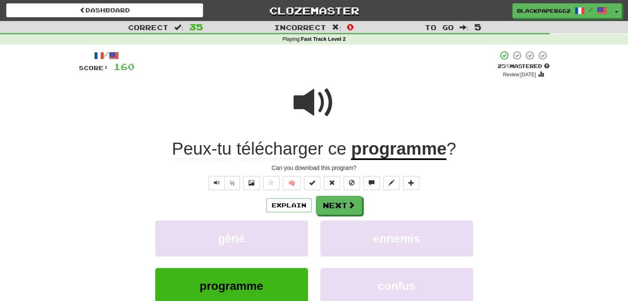
click at [300, 111] on span at bounding box center [313, 102] width 41 height 41
click at [352, 214] on div "Explain Next gêné ennemis programme confus Learn more: gêné ennemis programme c…" at bounding box center [314, 262] width 470 height 132
click at [354, 208] on button "Next" at bounding box center [339, 205] width 46 height 19
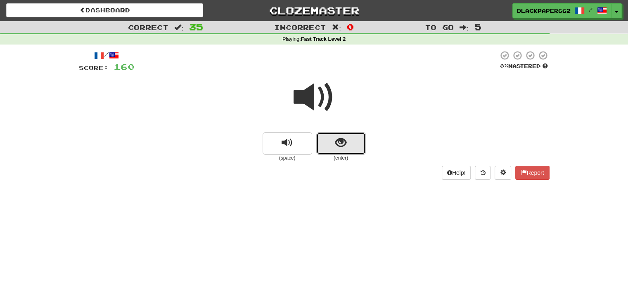
click at [336, 144] on span "show sentence" at bounding box center [340, 142] width 11 height 11
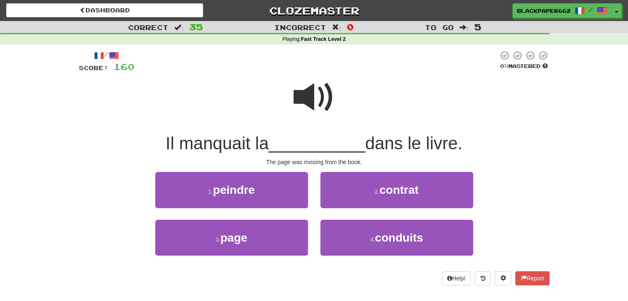
drag, startPoint x: 267, startPoint y: 265, endPoint x: 273, endPoint y: 248, distance: 18.1
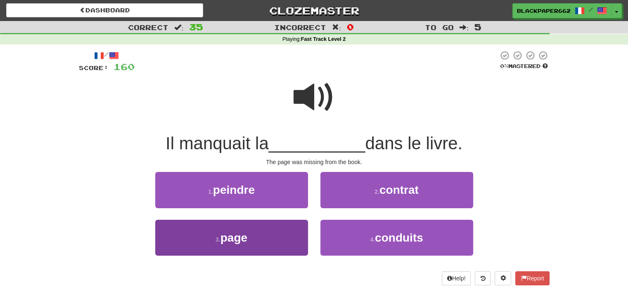
click at [267, 264] on div "3 . page" at bounding box center [231, 243] width 165 height 47
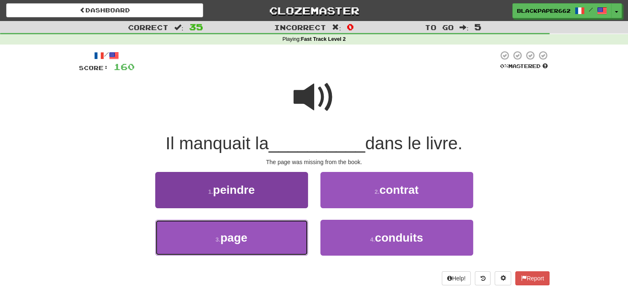
click at [275, 244] on button "3 . page" at bounding box center [231, 238] width 153 height 36
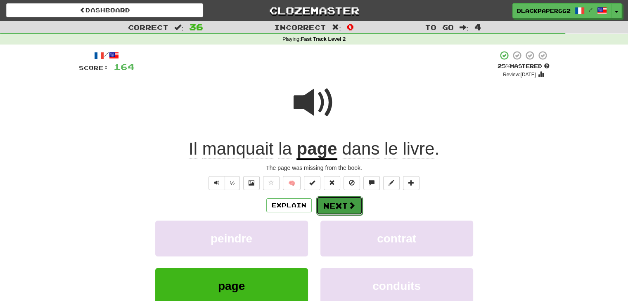
click at [352, 210] on button "Next" at bounding box center [339, 205] width 46 height 19
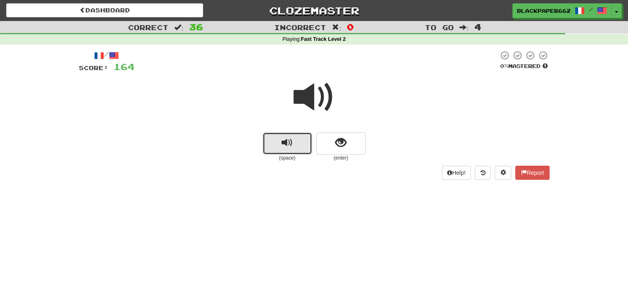
click at [287, 137] on span "replay audio" at bounding box center [286, 142] width 11 height 11
click at [332, 147] on button "show sentence" at bounding box center [341, 143] width 50 height 22
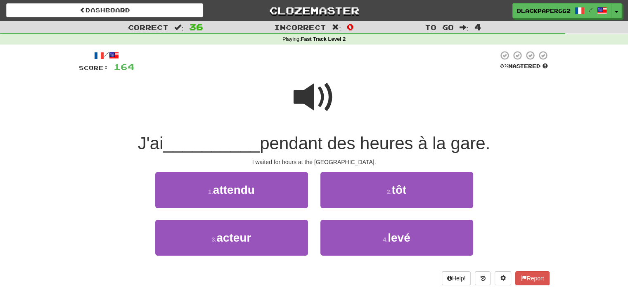
click at [229, 212] on div "1 . attendu" at bounding box center [231, 195] width 165 height 47
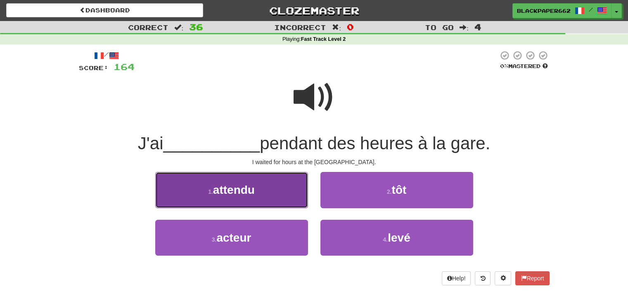
click at [237, 202] on button "1 . attendu" at bounding box center [231, 190] width 153 height 36
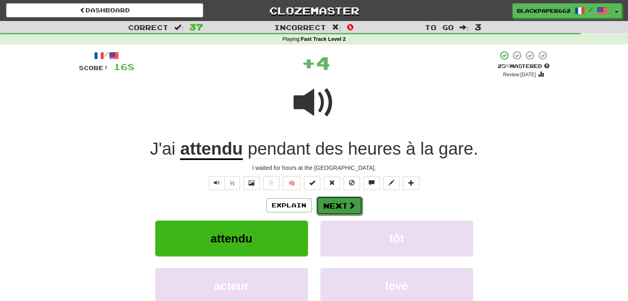
click at [342, 203] on button "Next" at bounding box center [339, 205] width 46 height 19
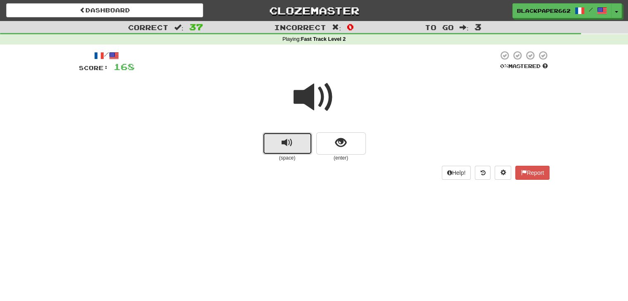
click at [286, 146] on span "replay audio" at bounding box center [286, 142] width 11 height 11
click at [342, 157] on small "(enter)" at bounding box center [341, 158] width 50 height 7
click at [344, 151] on button "show sentence" at bounding box center [341, 143] width 50 height 22
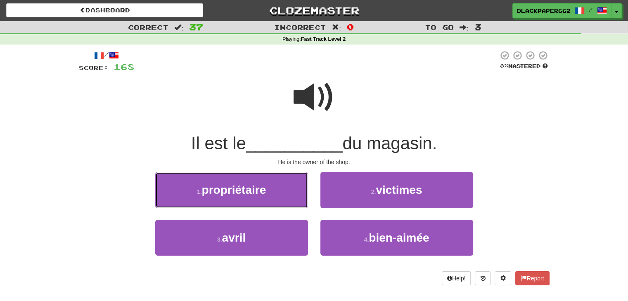
drag, startPoint x: 290, startPoint y: 184, endPoint x: 314, endPoint y: 162, distance: 32.1
click at [292, 182] on button "1 . propriétaire" at bounding box center [231, 190] width 153 height 36
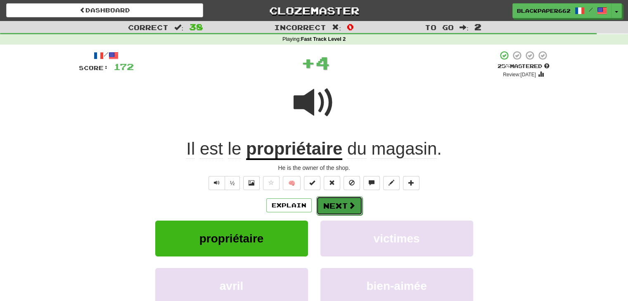
click at [345, 208] on button "Next" at bounding box center [339, 205] width 46 height 19
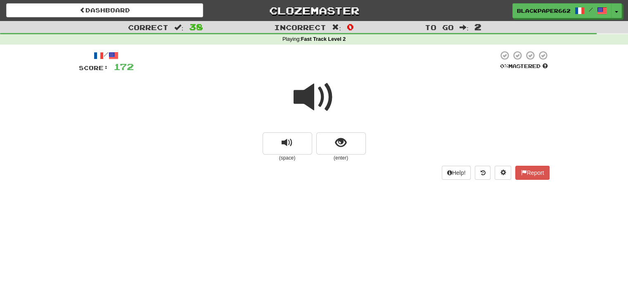
click at [337, 156] on small "(enter)" at bounding box center [341, 158] width 50 height 7
click at [345, 149] on span "show sentence" at bounding box center [340, 142] width 11 height 11
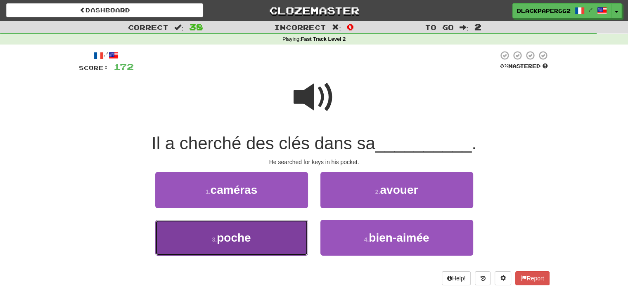
click at [253, 236] on button "3 . poche" at bounding box center [231, 238] width 153 height 36
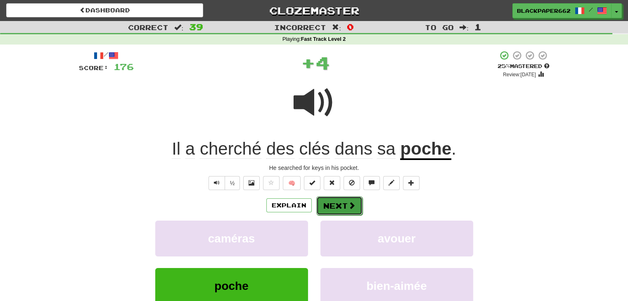
click at [340, 208] on button "Next" at bounding box center [339, 205] width 46 height 19
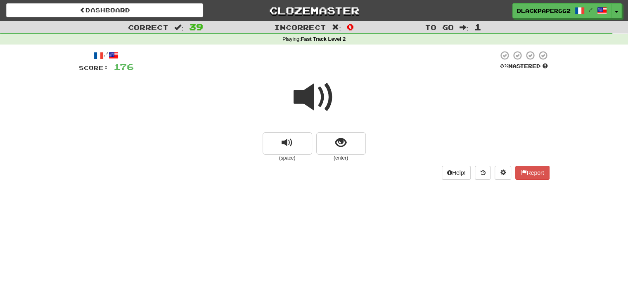
click at [300, 101] on span at bounding box center [313, 97] width 41 height 41
click at [327, 142] on button "show sentence" at bounding box center [341, 143] width 50 height 22
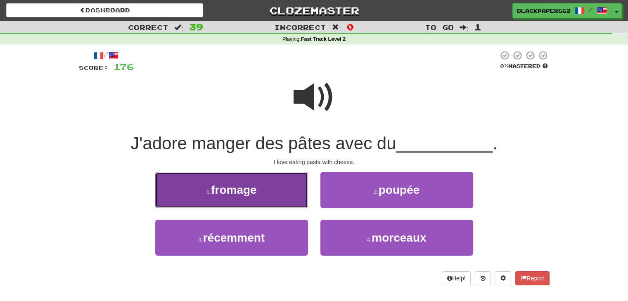
click at [276, 185] on button "1 . fromage" at bounding box center [231, 190] width 153 height 36
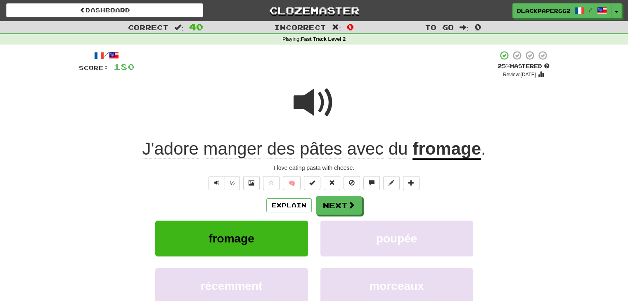
drag, startPoint x: 356, startPoint y: 95, endPoint x: 358, endPoint y: 99, distance: 4.4
click at [358, 99] on div at bounding box center [314, 108] width 470 height 59
click at [319, 101] on span at bounding box center [313, 102] width 41 height 41
drag, startPoint x: 331, startPoint y: 198, endPoint x: 329, endPoint y: 194, distance: 5.0
click at [331, 198] on button "Next" at bounding box center [339, 205] width 46 height 19
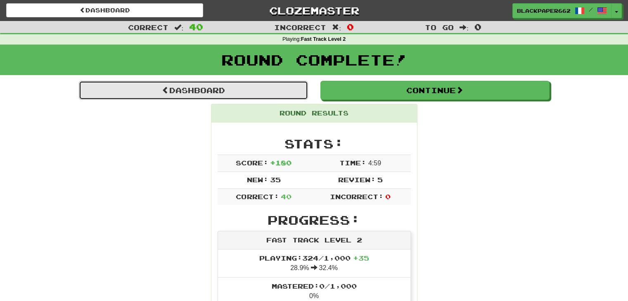
click at [257, 84] on link "Dashboard" at bounding box center [193, 90] width 229 height 19
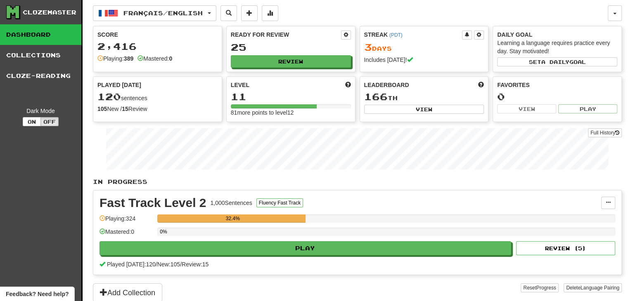
scroll to position [41, 0]
